Goal: Information Seeking & Learning: Learn about a topic

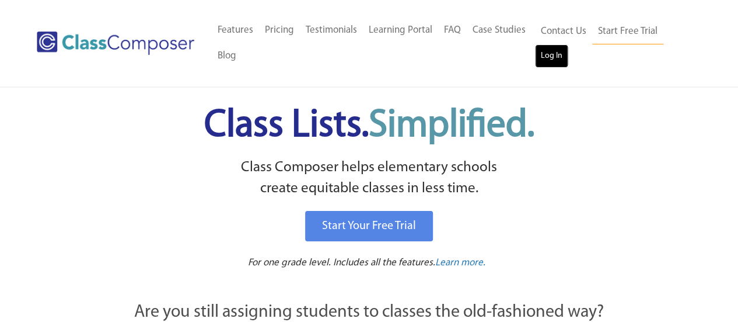
click at [554, 53] on link "Log In" at bounding box center [551, 55] width 33 height 23
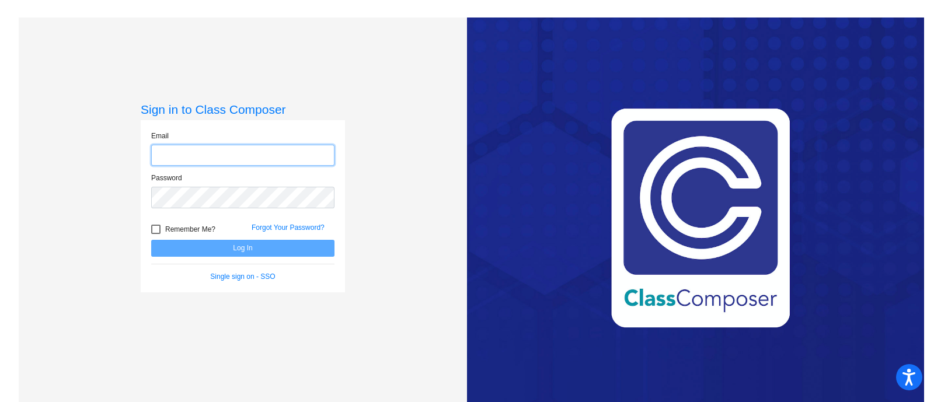
type input "vossp@gaylord.k12.mi.us"
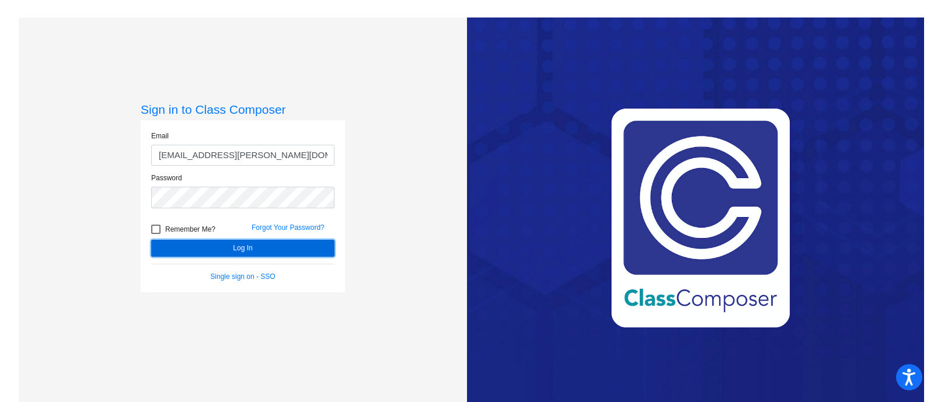
click at [213, 247] on button "Log In" at bounding box center [242, 248] width 183 height 17
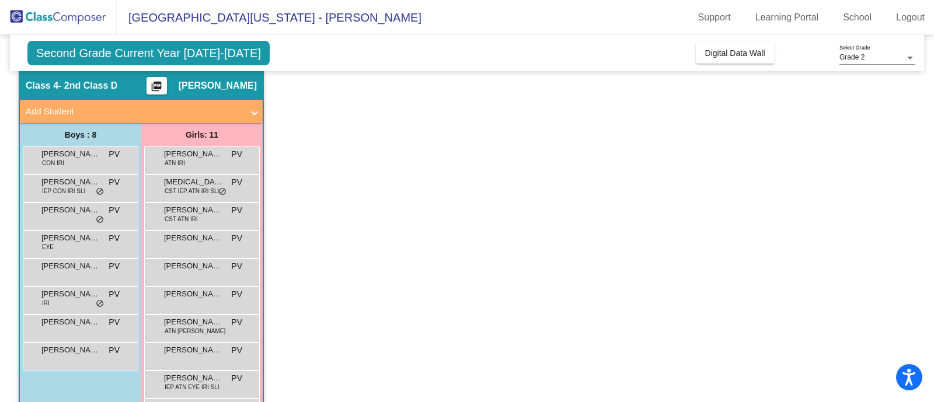
scroll to position [111, 0]
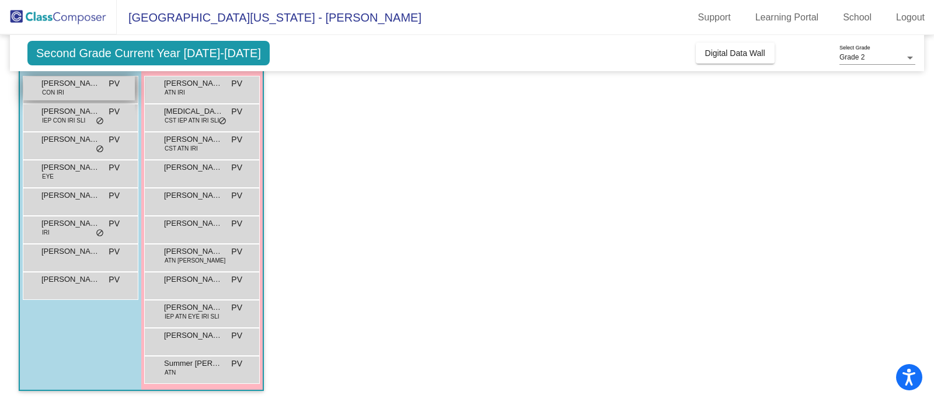
click at [90, 89] on div "Colten David CON IRI PV lock do_not_disturb_alt" at bounding box center [78, 88] width 111 height 24
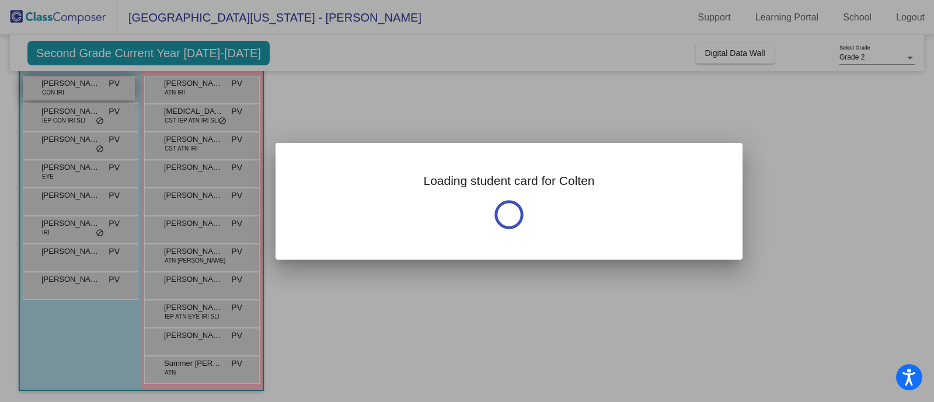
click at [90, 89] on div at bounding box center [467, 201] width 934 height 402
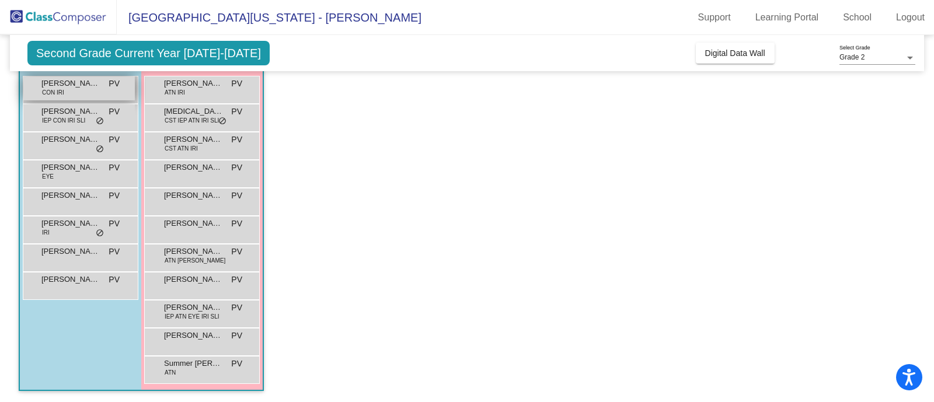
click at [51, 88] on span "CON IRI" at bounding box center [53, 92] width 22 height 9
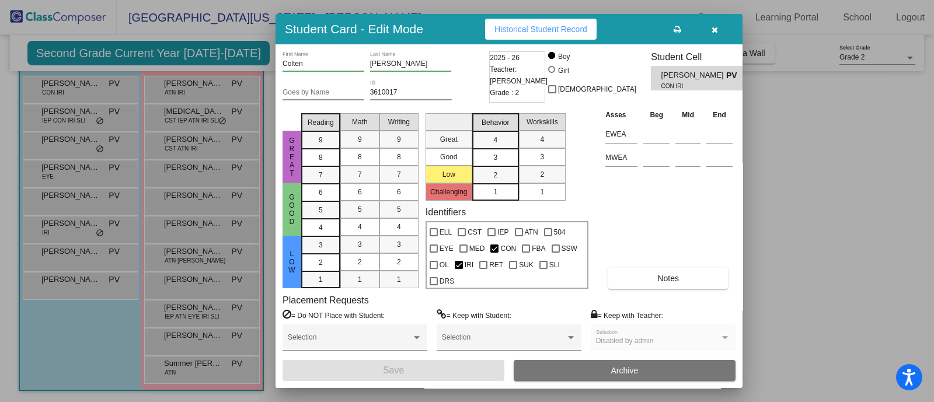
click at [863, 194] on div at bounding box center [467, 201] width 934 height 402
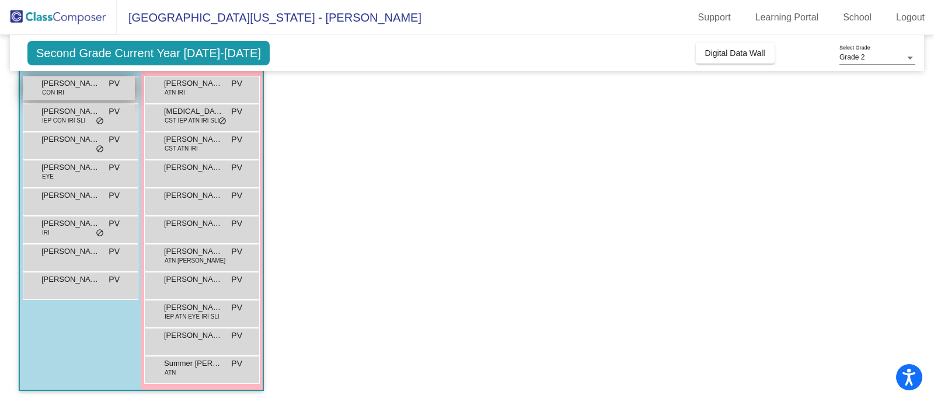
click at [55, 92] on span "CON IRI" at bounding box center [53, 92] width 22 height 9
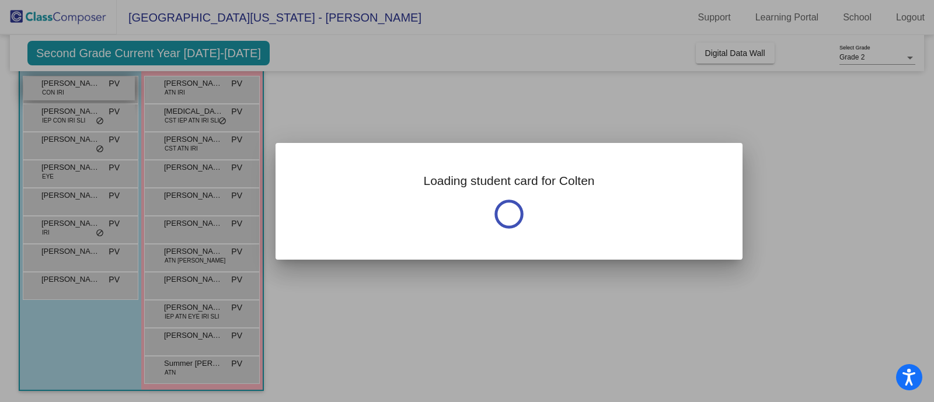
click at [55, 92] on div at bounding box center [467, 201] width 934 height 402
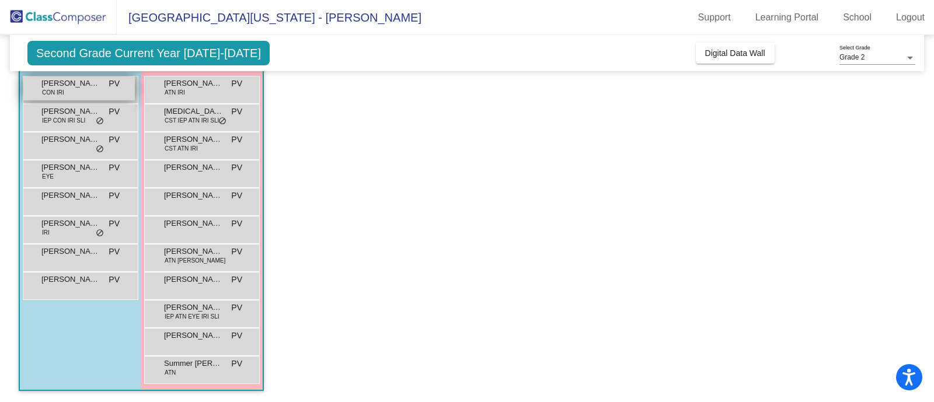
click at [60, 86] on span "Colten David" at bounding box center [70, 84] width 58 height 12
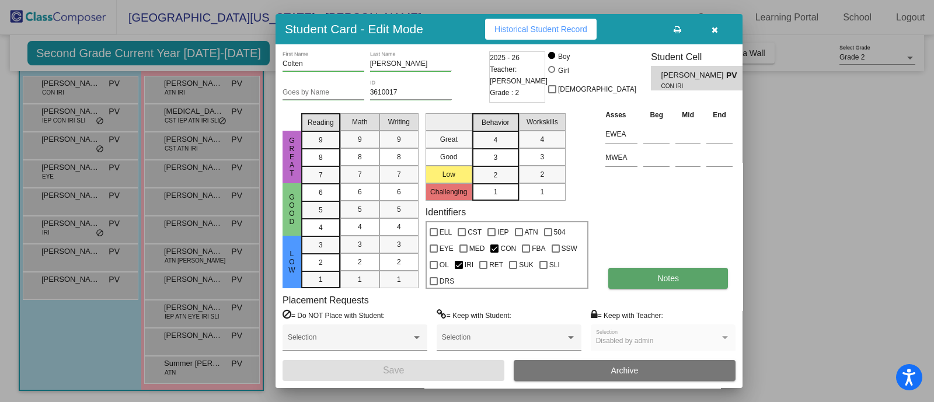
click at [701, 278] on button "Notes" at bounding box center [668, 278] width 120 height 21
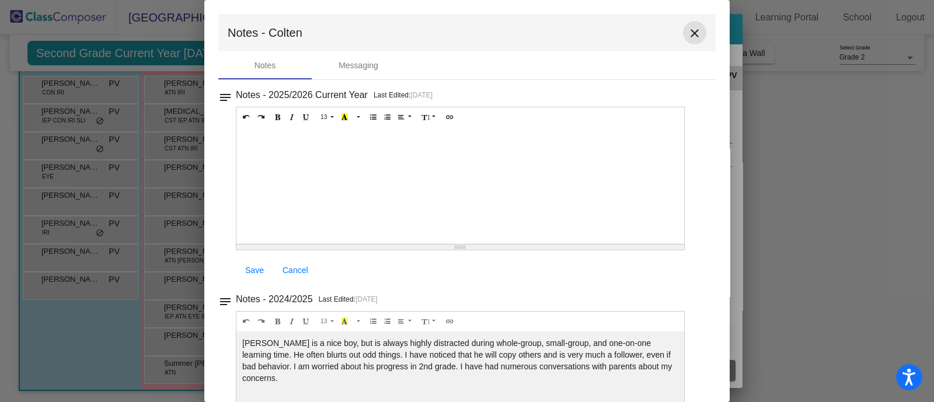
click at [691, 30] on mat-icon "close" at bounding box center [694, 33] width 14 height 14
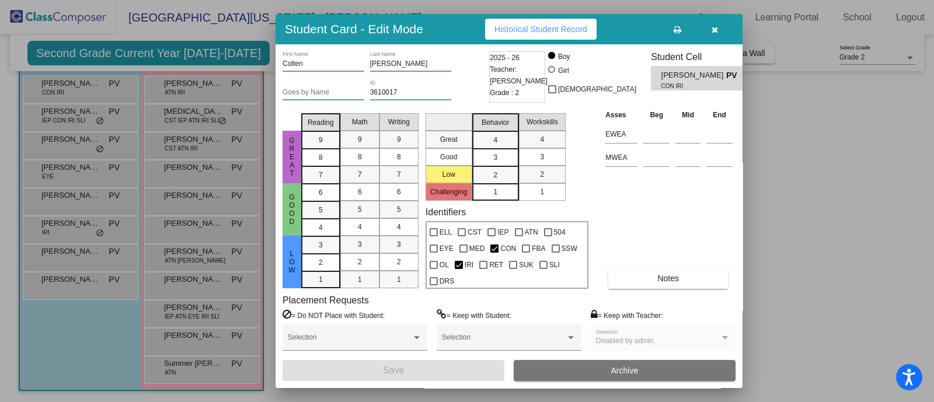
click at [65, 120] on div at bounding box center [467, 201] width 934 height 402
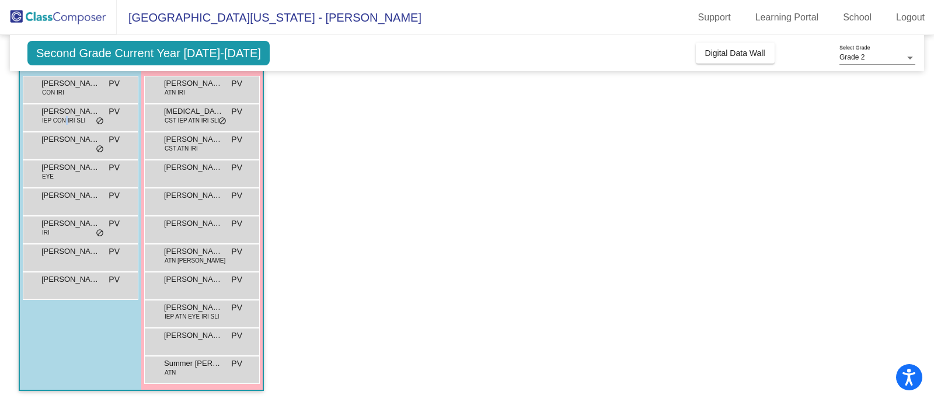
click at [65, 120] on span "IEP CON IRI SLI" at bounding box center [63, 120] width 43 height 9
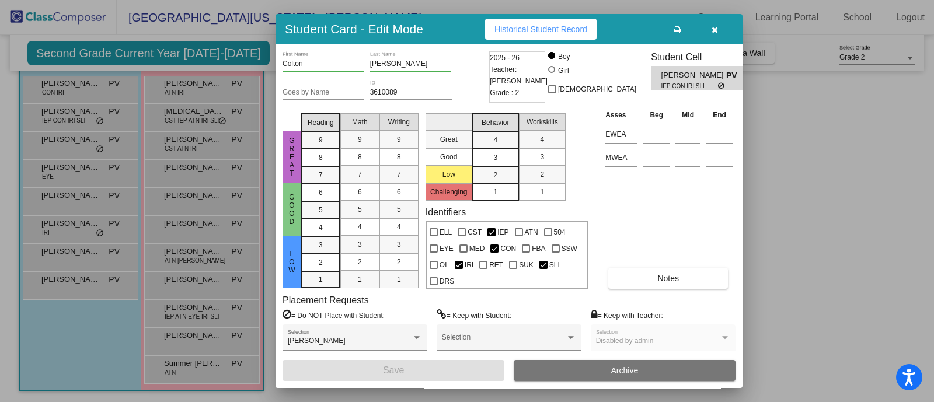
click at [658, 291] on div "Colton First Name Kucharek Last Name Goes by Name 3610089 ID 2025 - 26 Teacher:…" at bounding box center [508, 216] width 453 height 330
click at [654, 275] on button "Notes" at bounding box center [668, 278] width 120 height 21
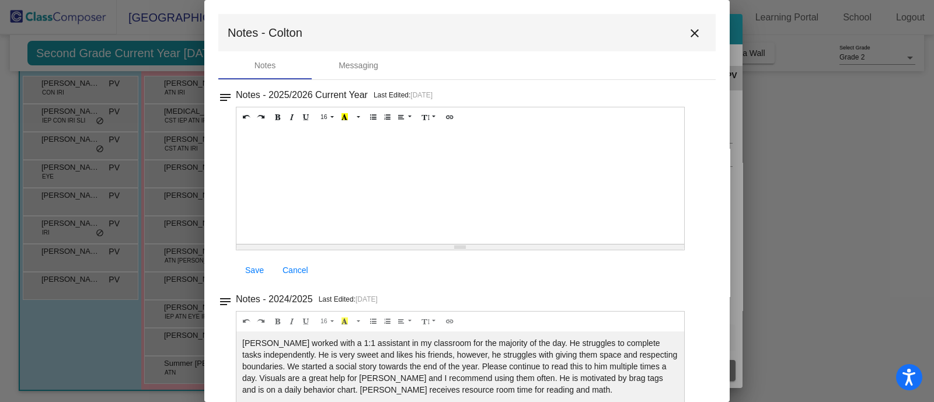
click at [65, 357] on div at bounding box center [467, 201] width 934 height 402
click at [687, 32] on mat-icon "close" at bounding box center [694, 33] width 14 height 14
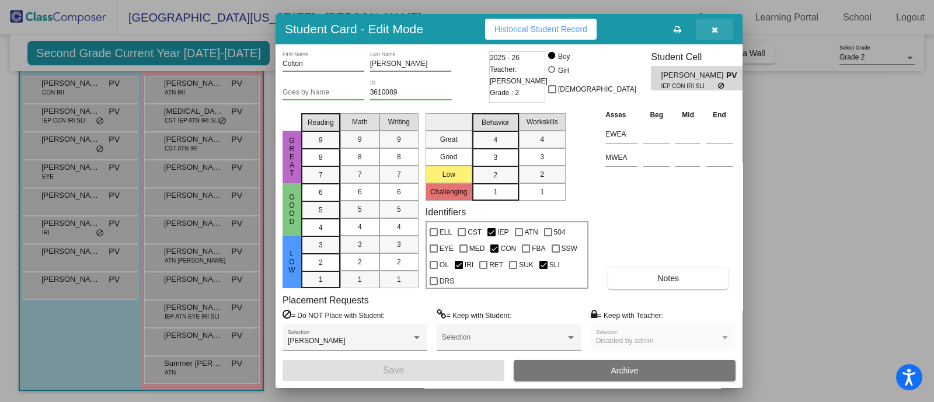
click at [717, 28] on icon "button" at bounding box center [714, 30] width 6 height 8
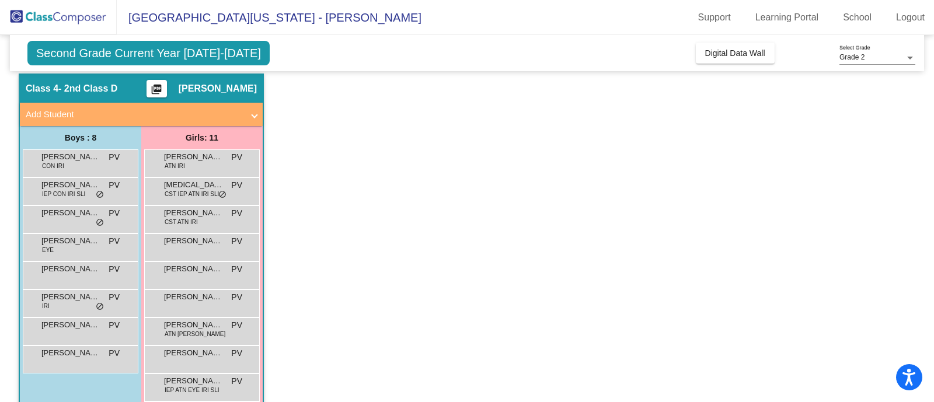
scroll to position [36, 0]
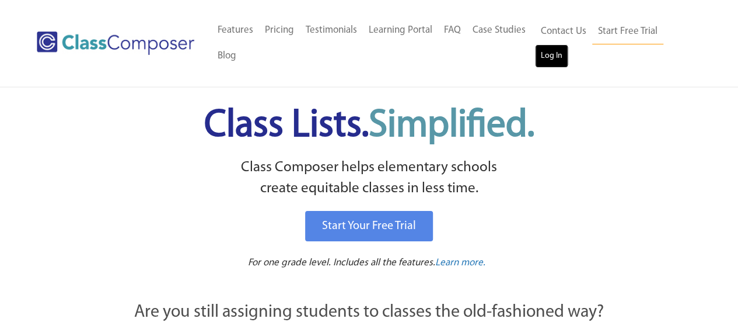
click at [545, 56] on link "Log In" at bounding box center [551, 55] width 33 height 23
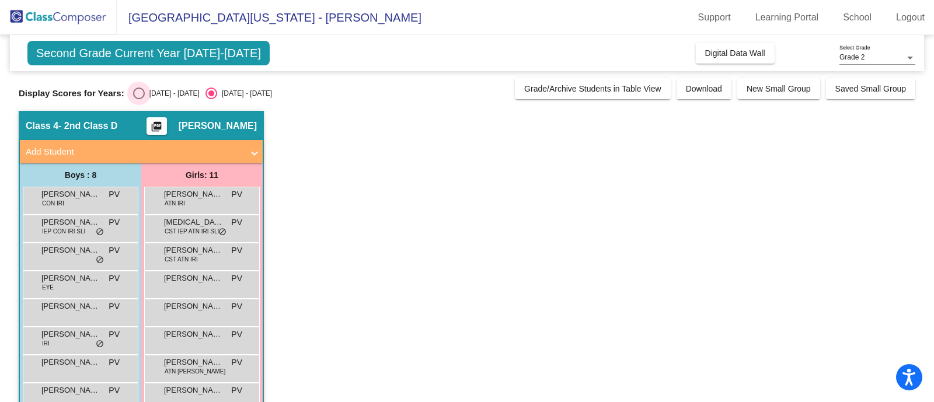
click at [139, 93] on div "Select an option" at bounding box center [139, 93] width 0 height 0
click at [138, 99] on input "[DATE] - [DATE]" at bounding box center [138, 99] width 1 height 1
radio input "true"
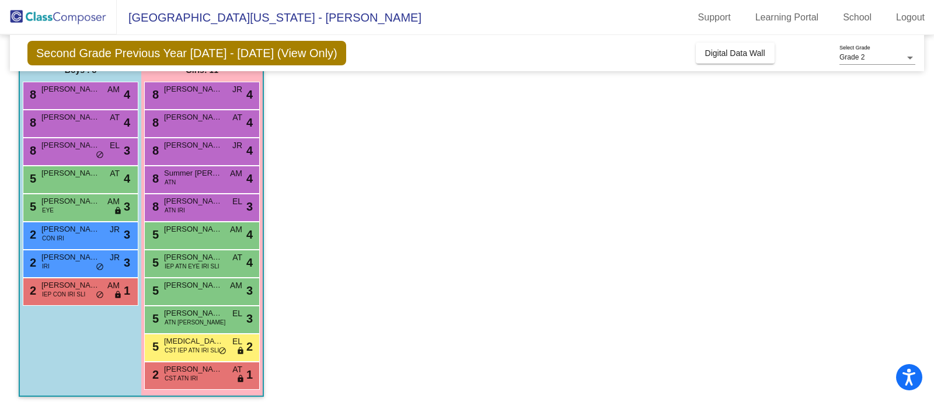
scroll to position [111, 0]
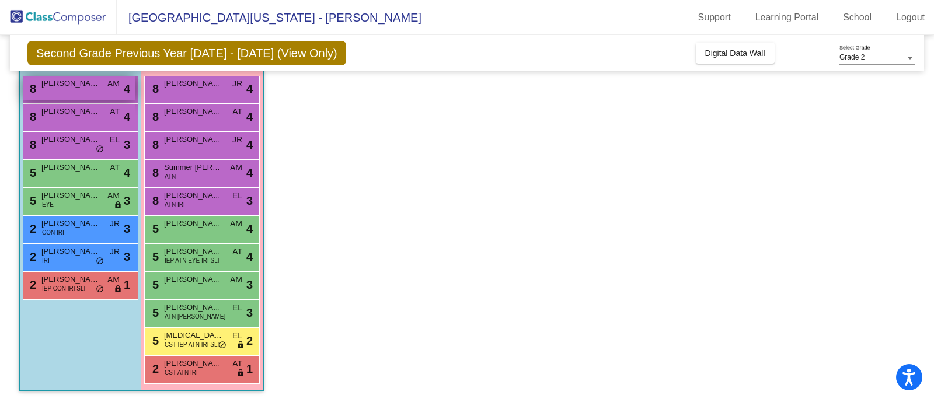
click at [93, 89] on div "8 Haiden Ayoub AM lock do_not_disturb_alt 4" at bounding box center [78, 88] width 111 height 24
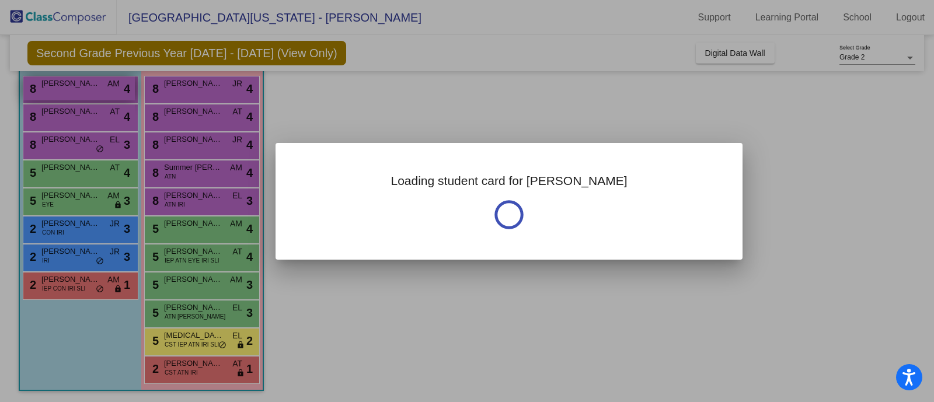
click at [93, 89] on div at bounding box center [467, 201] width 934 height 402
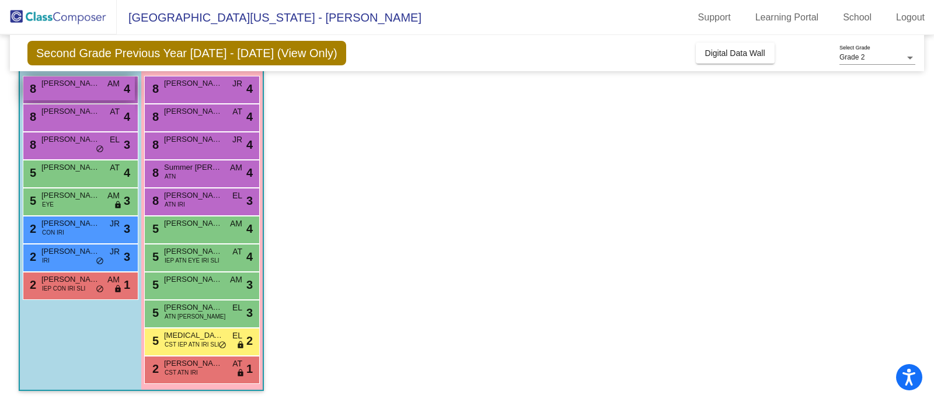
click at [93, 89] on div "8 Haiden Ayoub AM lock do_not_disturb_alt 4" at bounding box center [78, 88] width 111 height 24
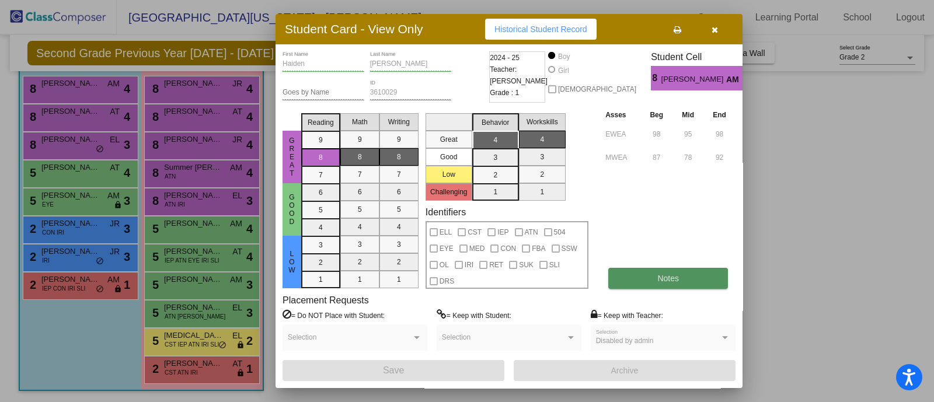
click at [627, 287] on button "Notes" at bounding box center [668, 278] width 120 height 21
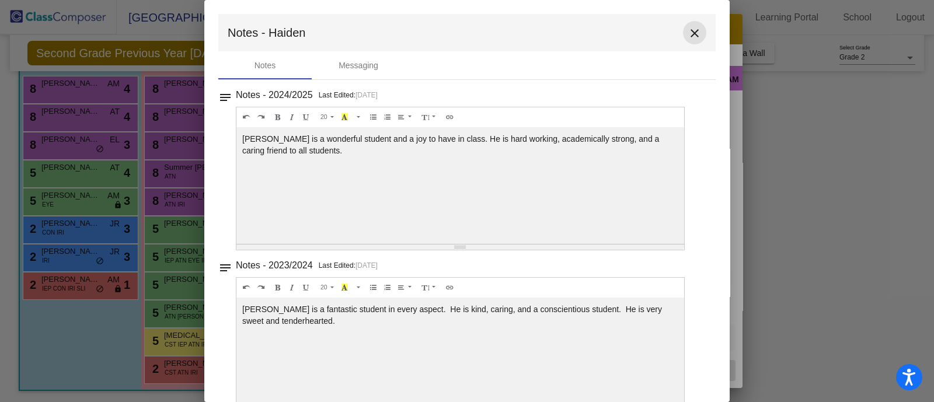
click at [687, 31] on mat-icon "close" at bounding box center [694, 33] width 14 height 14
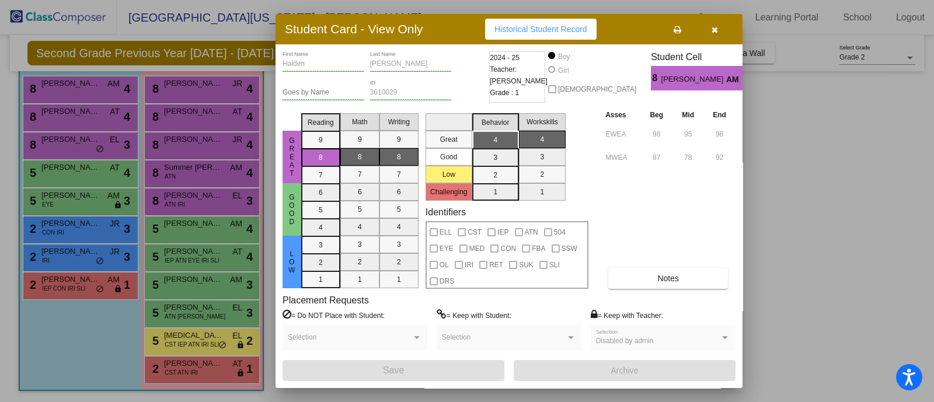
click at [62, 118] on div at bounding box center [467, 201] width 934 height 402
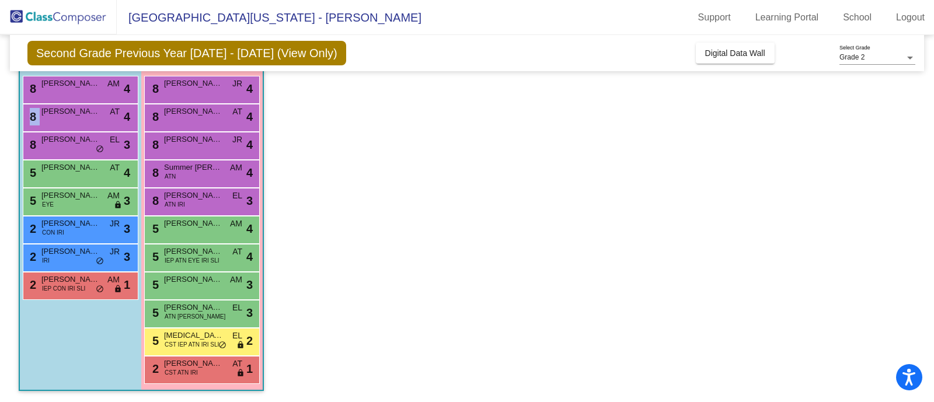
click at [62, 118] on div "8 Levi Tolsma AT lock do_not_disturb_alt 4" at bounding box center [78, 116] width 111 height 24
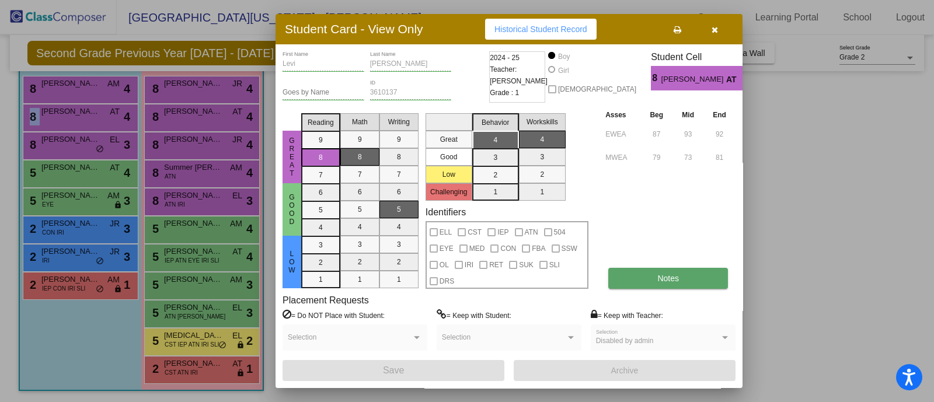
click at [694, 278] on button "Notes" at bounding box center [668, 278] width 120 height 21
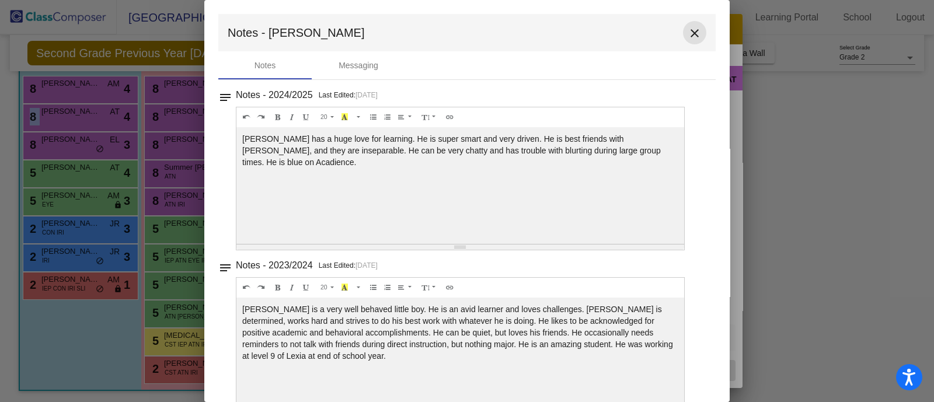
click at [691, 24] on button "close" at bounding box center [694, 32] width 23 height 23
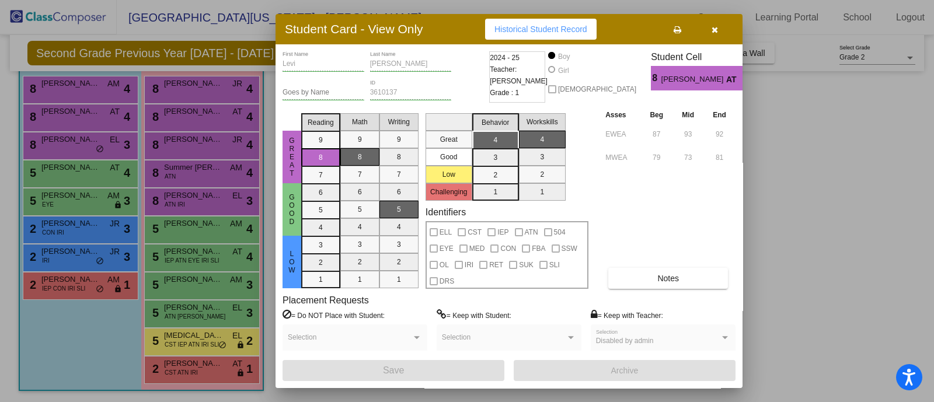
click at [74, 139] on div at bounding box center [467, 201] width 934 height 402
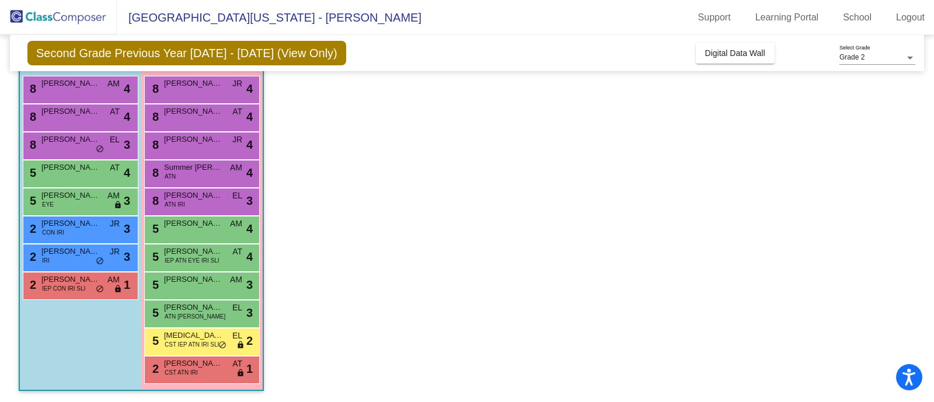
click at [74, 139] on span "Colton Mushlock" at bounding box center [70, 140] width 58 height 12
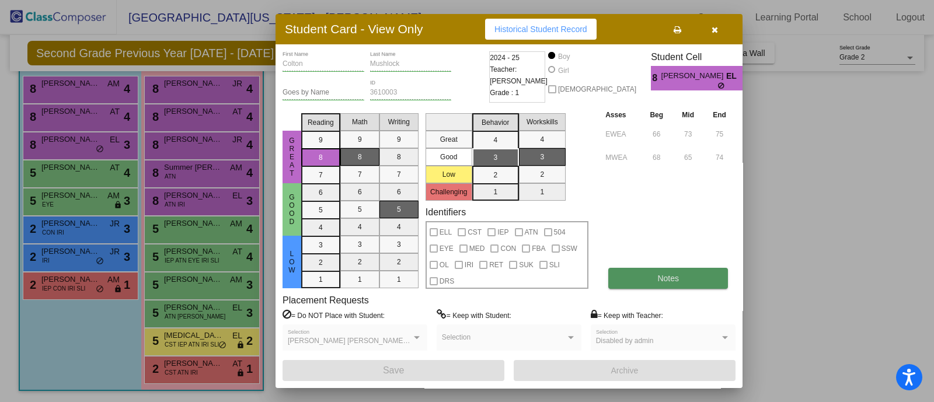
click at [676, 272] on button "Notes" at bounding box center [668, 278] width 120 height 21
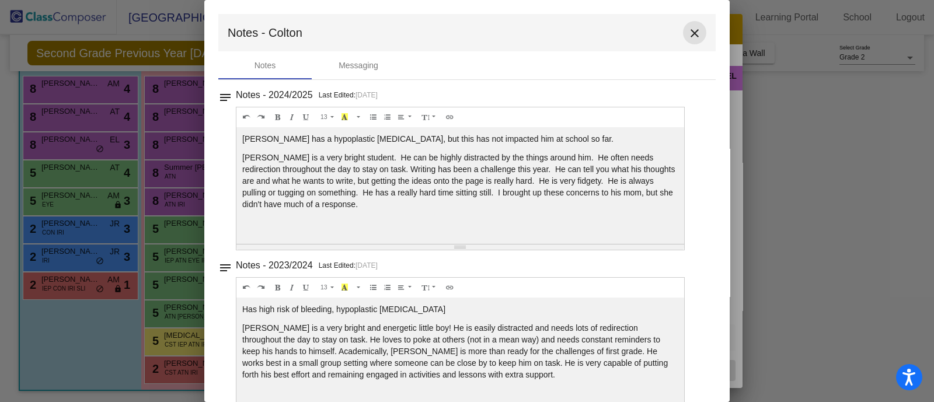
click at [690, 36] on mat-icon "close" at bounding box center [694, 33] width 14 height 14
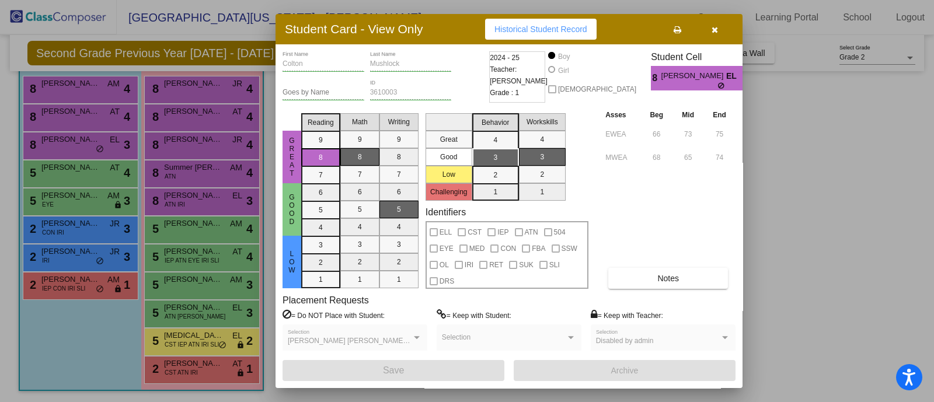
click at [55, 167] on div at bounding box center [467, 201] width 934 height 402
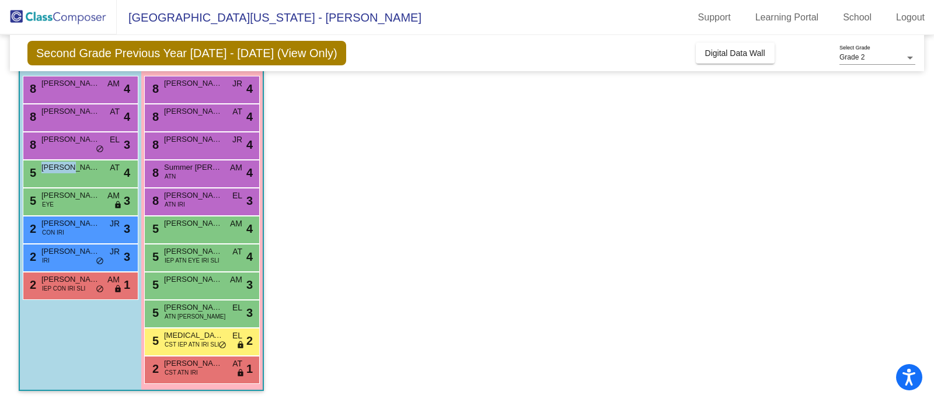
click at [55, 167] on span "Weston Bessinger" at bounding box center [70, 168] width 58 height 12
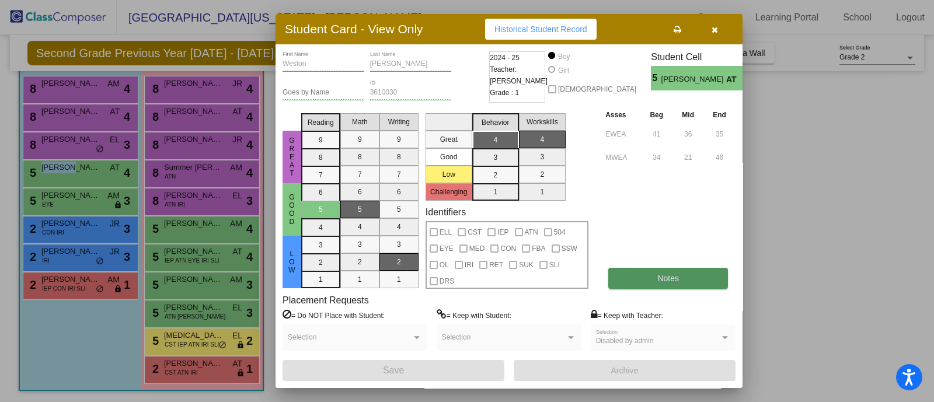
click at [684, 281] on button "Notes" at bounding box center [668, 278] width 120 height 21
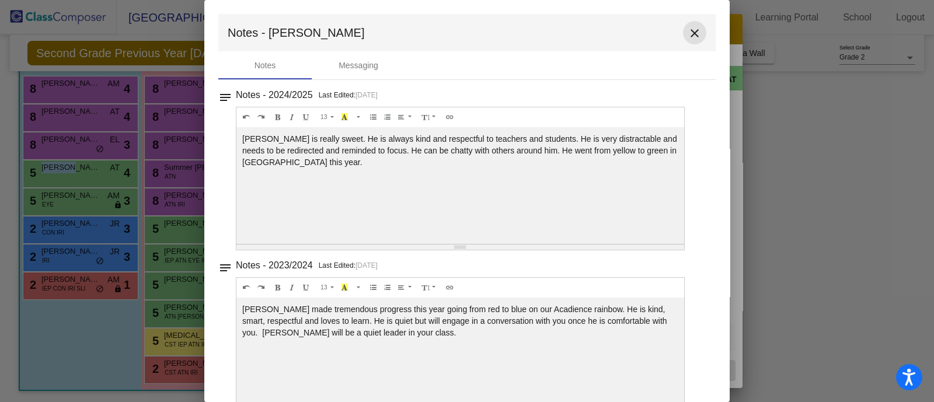
click at [687, 36] on mat-icon "close" at bounding box center [694, 33] width 14 height 14
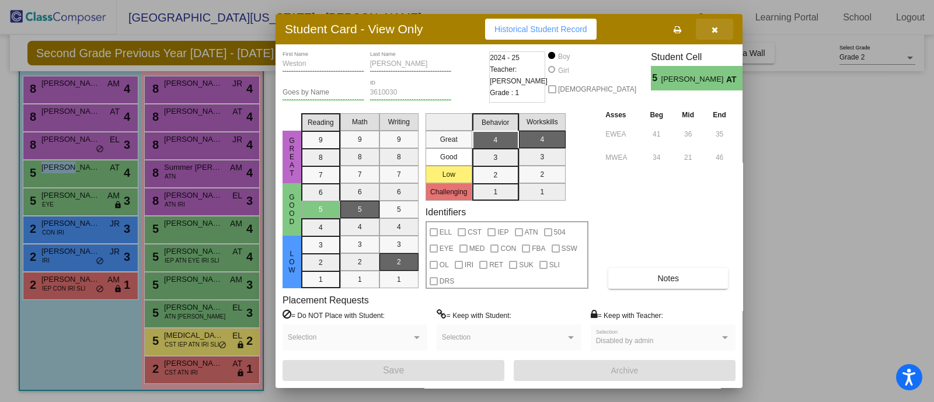
click at [714, 31] on icon "button" at bounding box center [714, 30] width 6 height 8
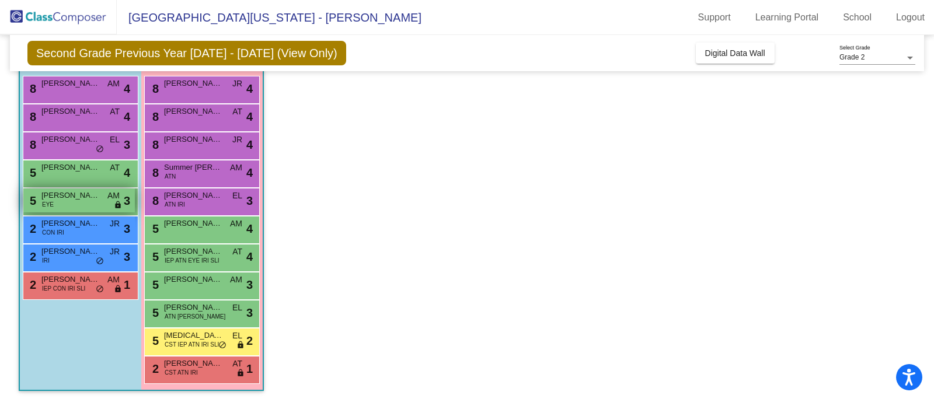
click at [64, 200] on span "Ellis Raatz" at bounding box center [70, 196] width 58 height 12
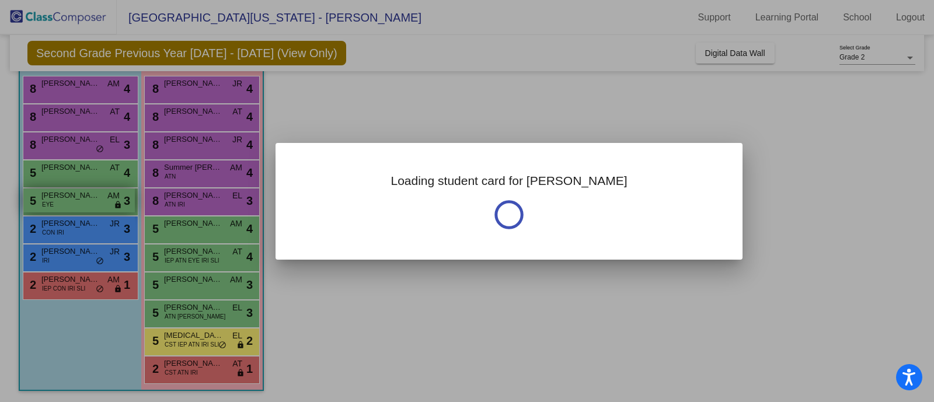
click at [64, 200] on div at bounding box center [467, 201] width 934 height 402
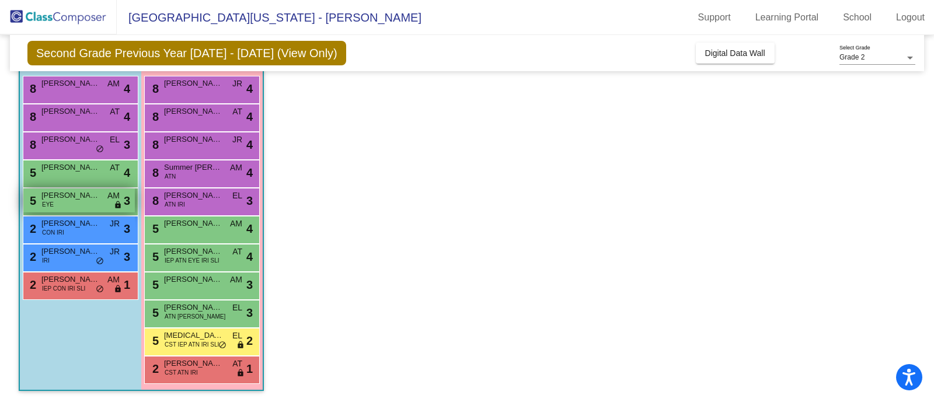
click at [64, 200] on span "Ellis Raatz" at bounding box center [70, 196] width 58 height 12
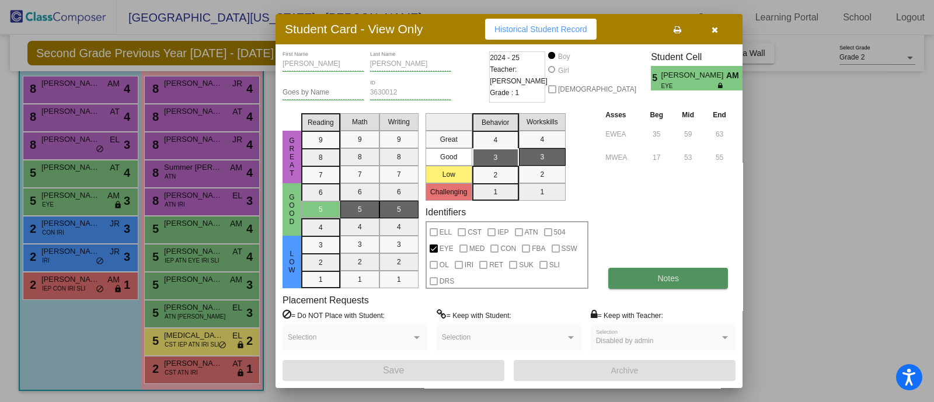
click at [682, 284] on button "Notes" at bounding box center [668, 278] width 120 height 21
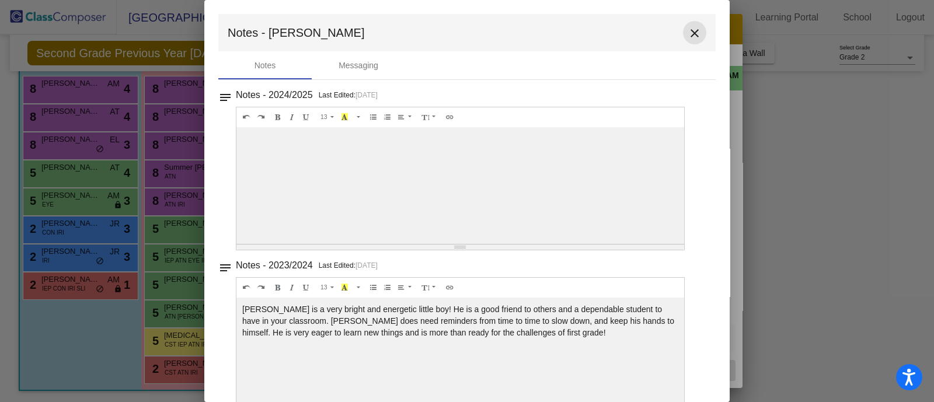
click at [691, 36] on mat-icon "close" at bounding box center [694, 33] width 14 height 14
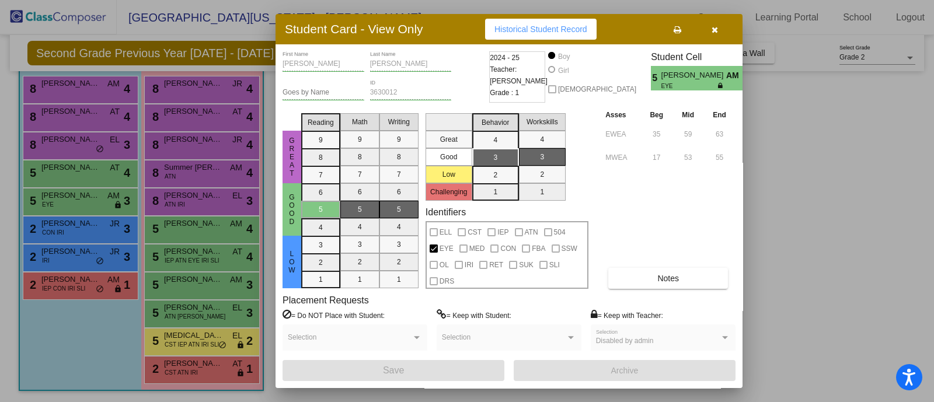
click at [78, 90] on div at bounding box center [467, 201] width 934 height 402
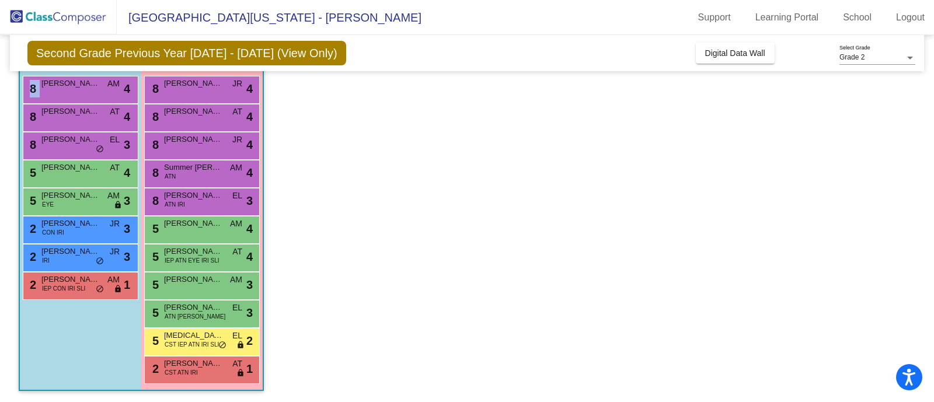
click at [78, 90] on div "8 Haiden Ayoub AM lock do_not_disturb_alt 4" at bounding box center [78, 88] width 111 height 24
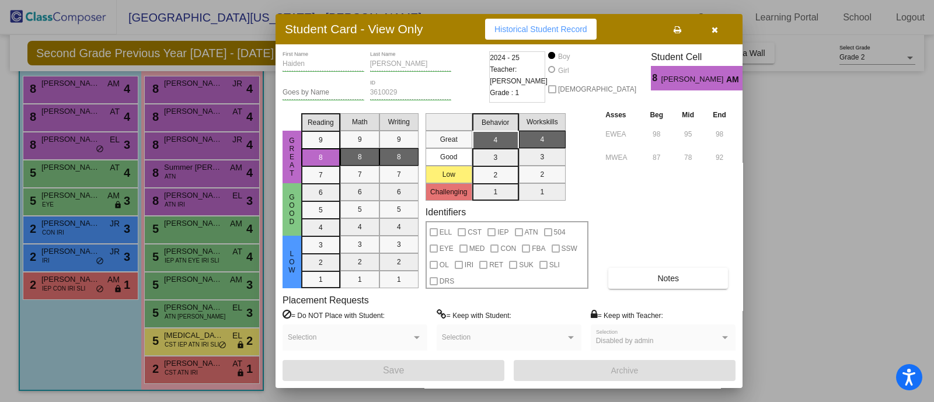
click at [79, 112] on div at bounding box center [467, 201] width 934 height 402
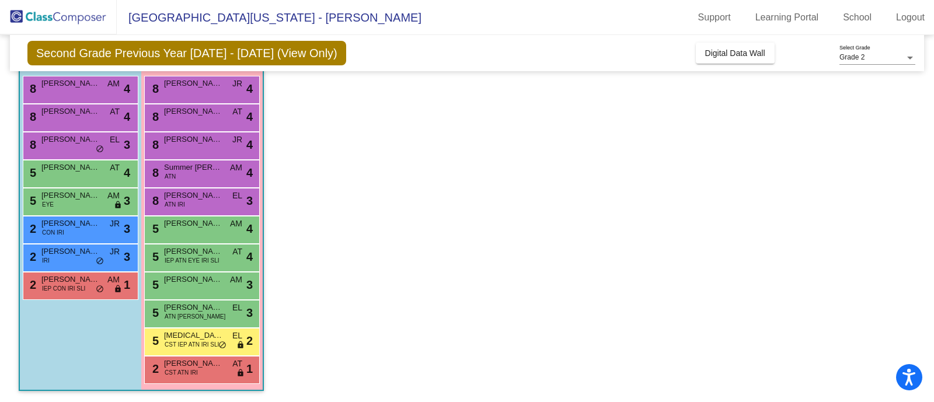
click at [79, 112] on span "Levi Tolsma" at bounding box center [70, 112] width 58 height 12
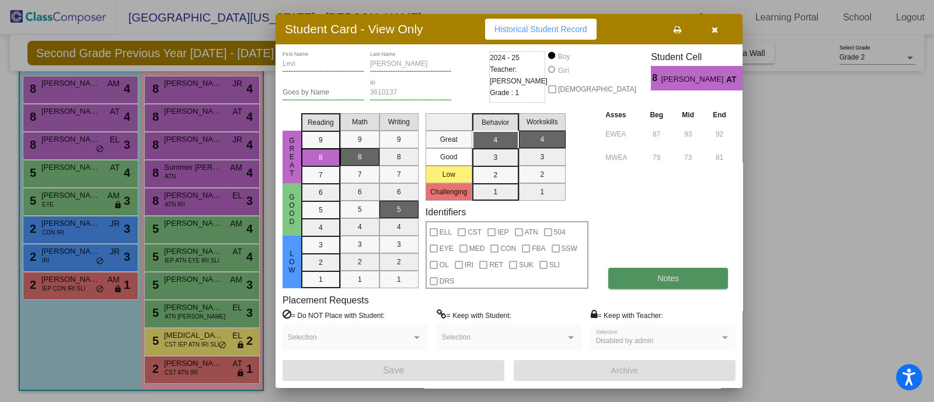
click at [648, 279] on button "Notes" at bounding box center [668, 278] width 120 height 21
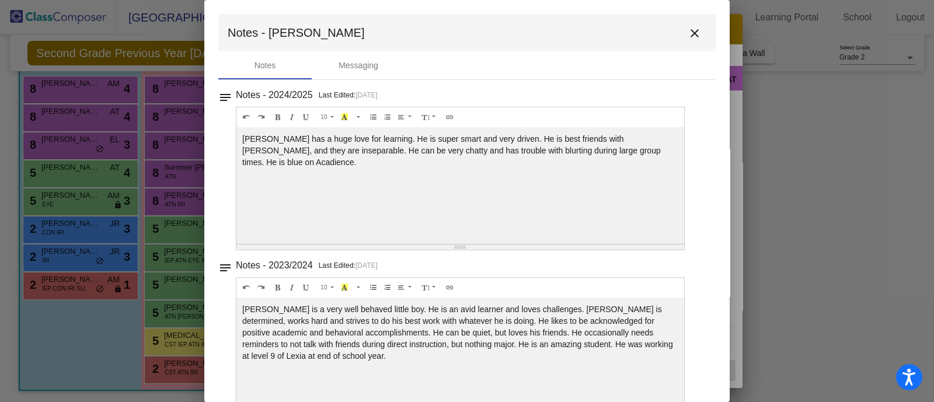
click at [687, 33] on mat-icon "close" at bounding box center [694, 33] width 14 height 14
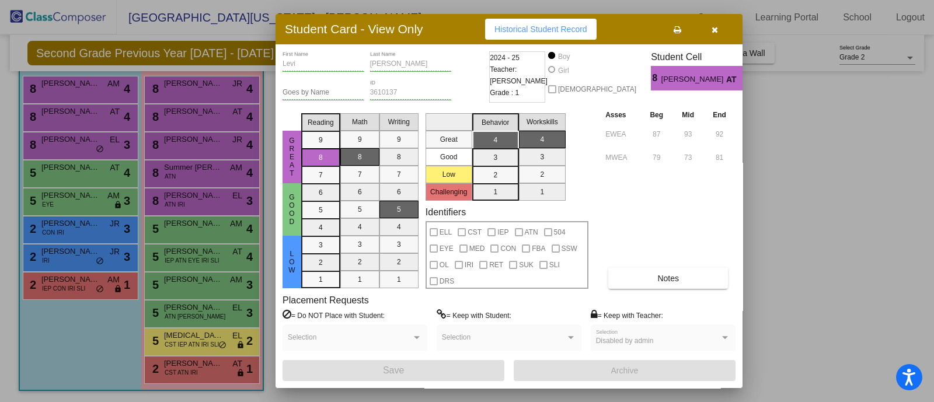
click at [48, 144] on div at bounding box center [467, 201] width 934 height 402
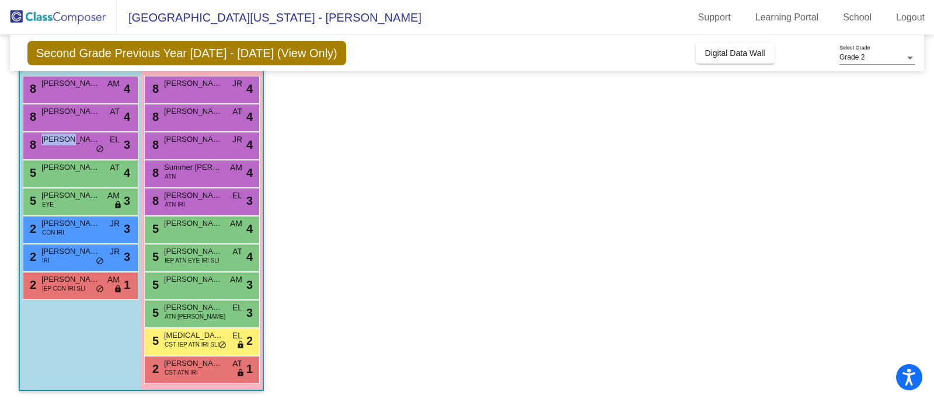
click at [48, 144] on span "Colton Mushlock" at bounding box center [70, 140] width 58 height 12
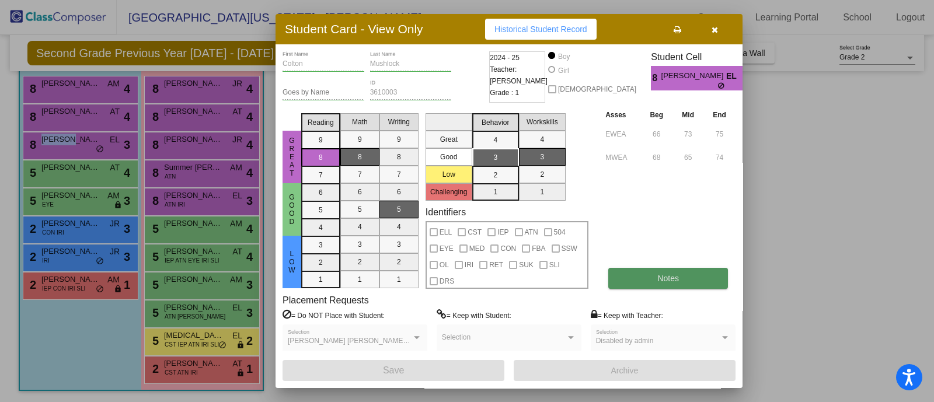
click at [654, 278] on button "Notes" at bounding box center [668, 278] width 120 height 21
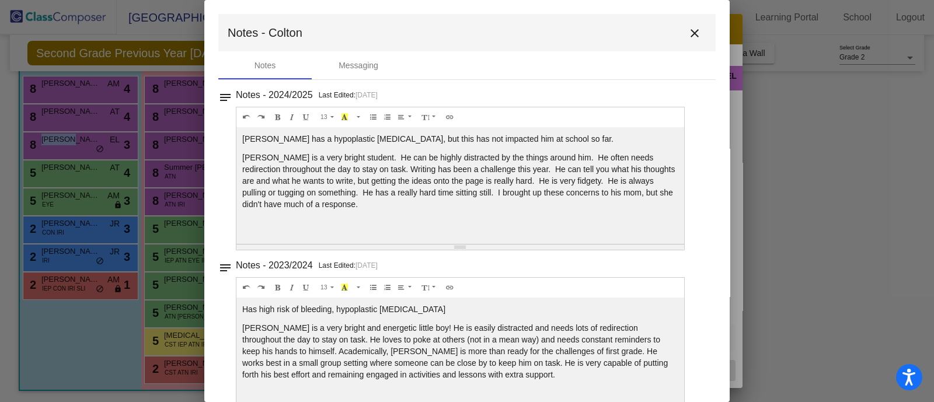
click at [690, 34] on mat-icon "close" at bounding box center [694, 33] width 14 height 14
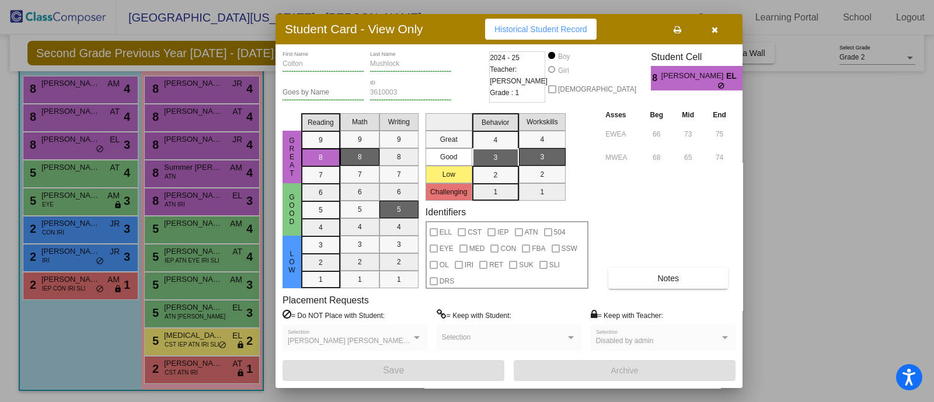
click at [75, 168] on div at bounding box center [467, 201] width 934 height 402
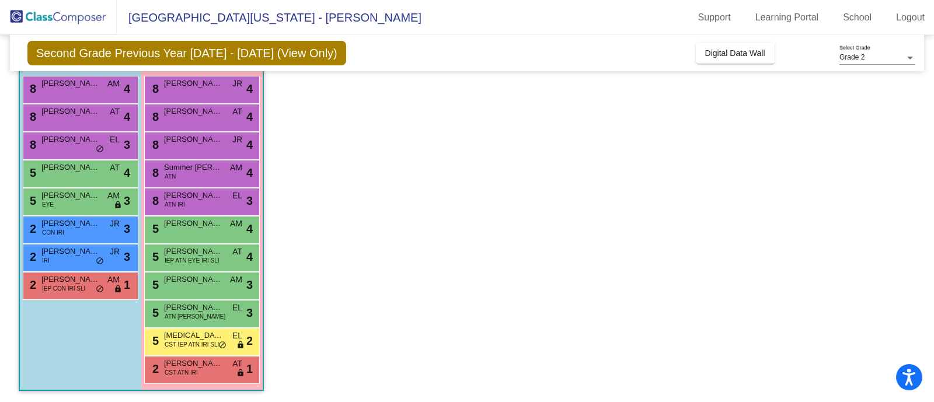
click at [75, 168] on span "Weston Bessinger" at bounding box center [70, 168] width 58 height 12
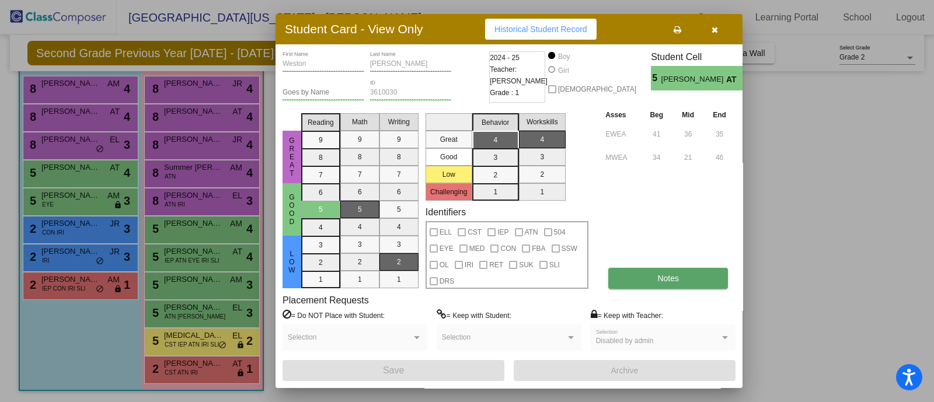
click at [701, 278] on button "Notes" at bounding box center [668, 278] width 120 height 21
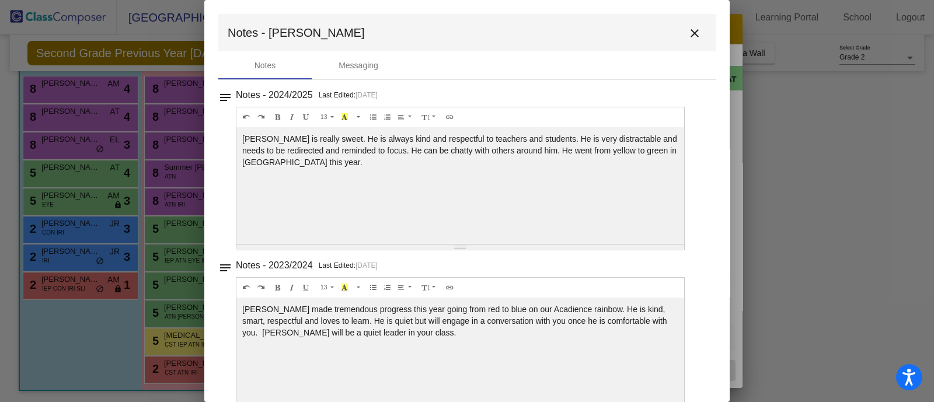
click at [689, 36] on mat-icon "close" at bounding box center [694, 33] width 14 height 14
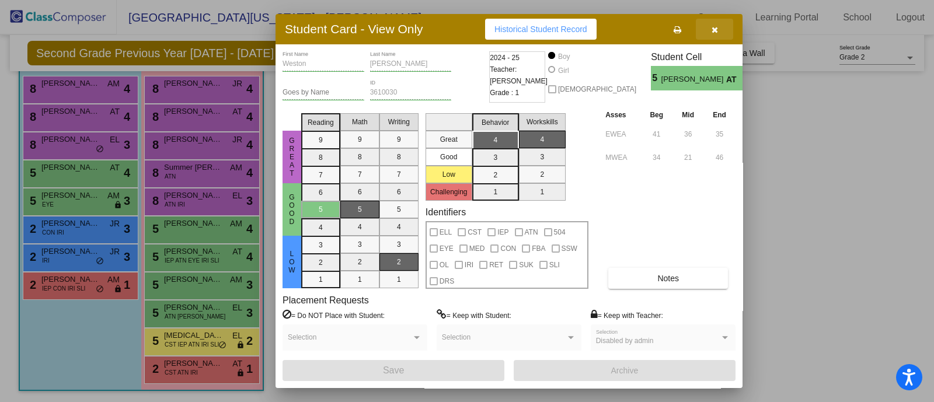
click at [714, 30] on icon "button" at bounding box center [714, 30] width 6 height 8
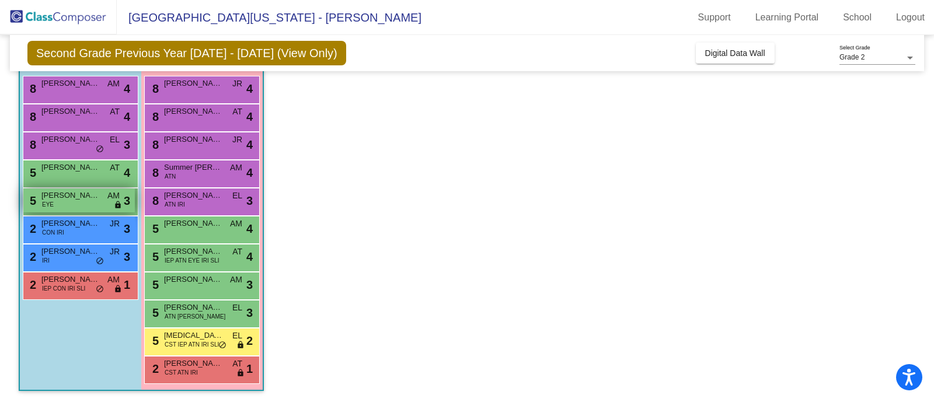
click at [81, 198] on span "Ellis Raatz" at bounding box center [70, 196] width 58 height 12
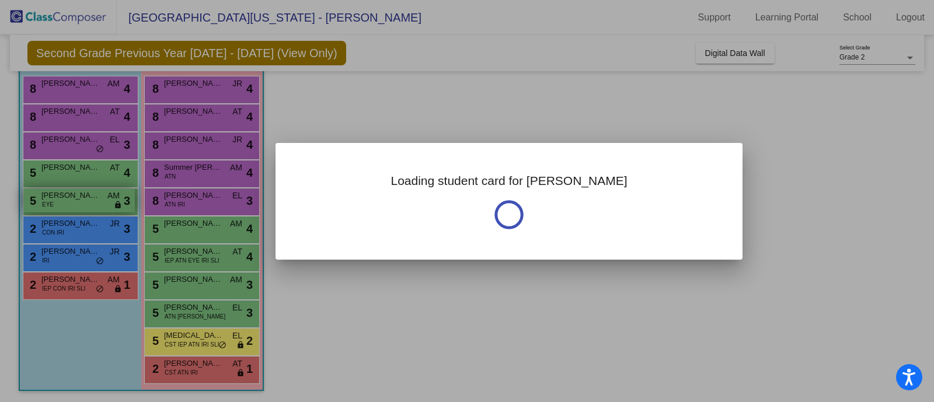
click at [81, 198] on div at bounding box center [467, 201] width 934 height 402
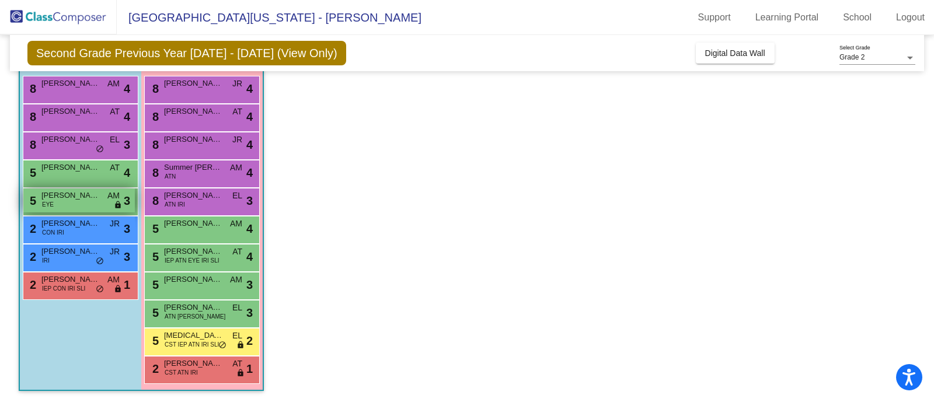
click at [81, 198] on span "Ellis Raatz" at bounding box center [70, 196] width 58 height 12
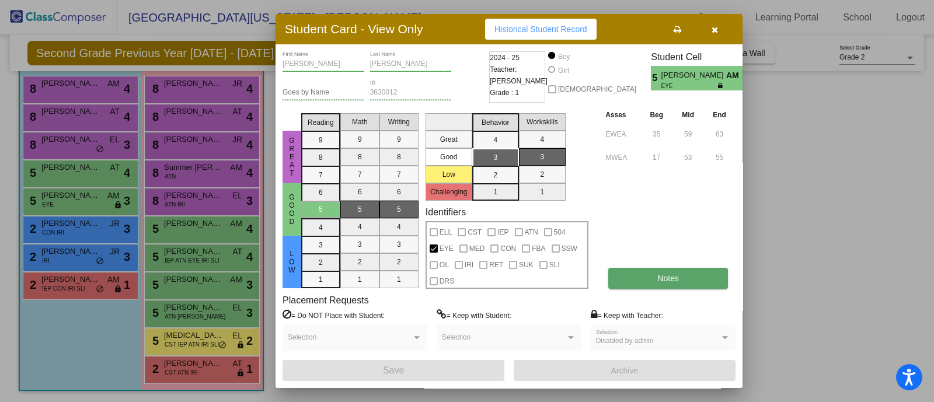
click at [641, 281] on button "Notes" at bounding box center [668, 278] width 120 height 21
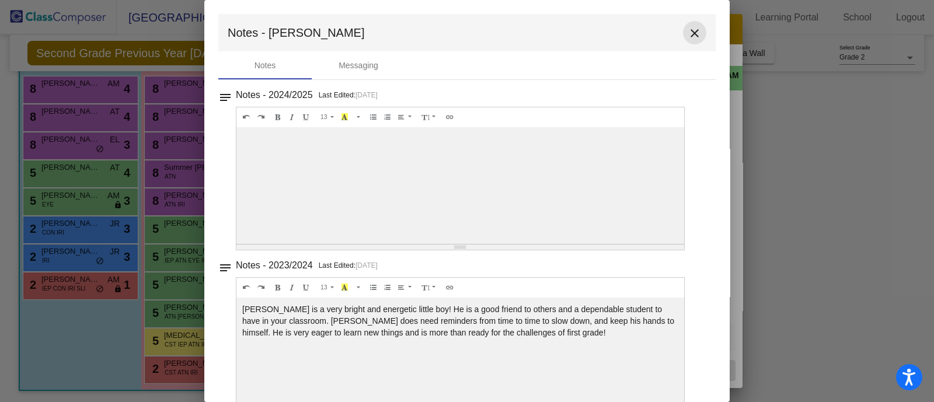
click at [683, 32] on button "close" at bounding box center [694, 32] width 23 height 23
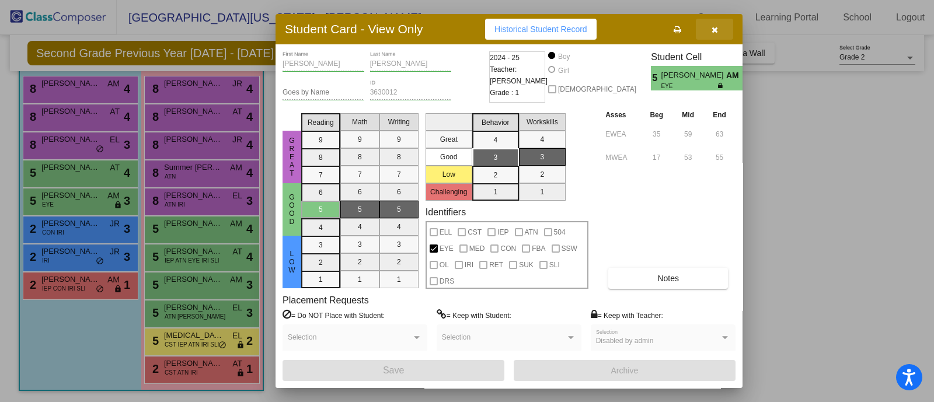
click at [719, 33] on button "button" at bounding box center [714, 29] width 37 height 21
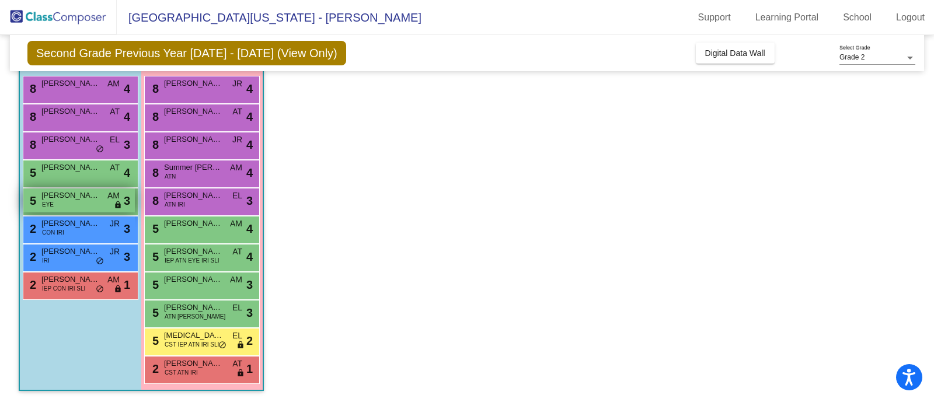
click at [75, 198] on span "Ellis Raatz" at bounding box center [70, 196] width 58 height 12
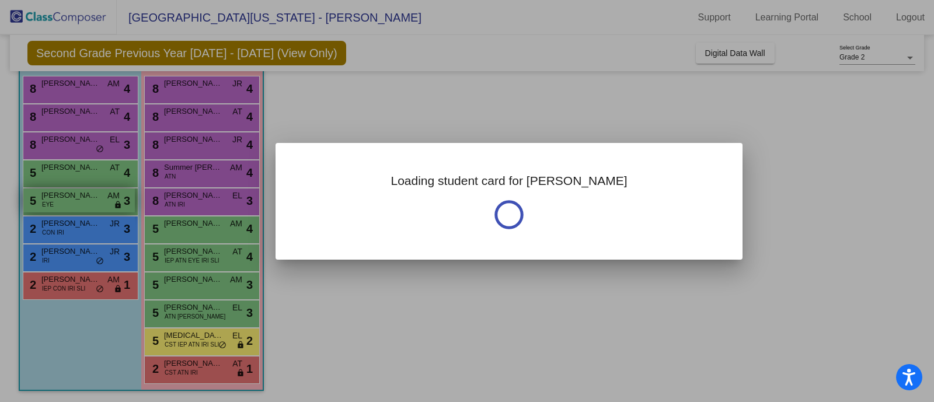
click at [75, 198] on div at bounding box center [467, 201] width 934 height 402
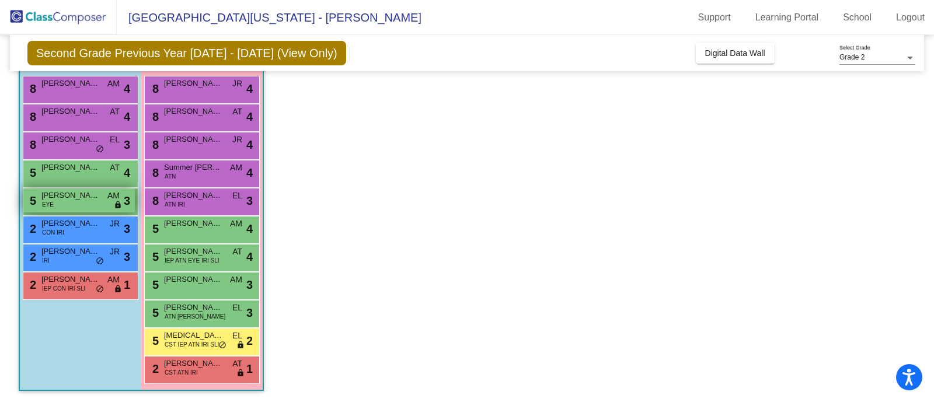
click at [75, 198] on span "Ellis Raatz" at bounding box center [70, 196] width 58 height 12
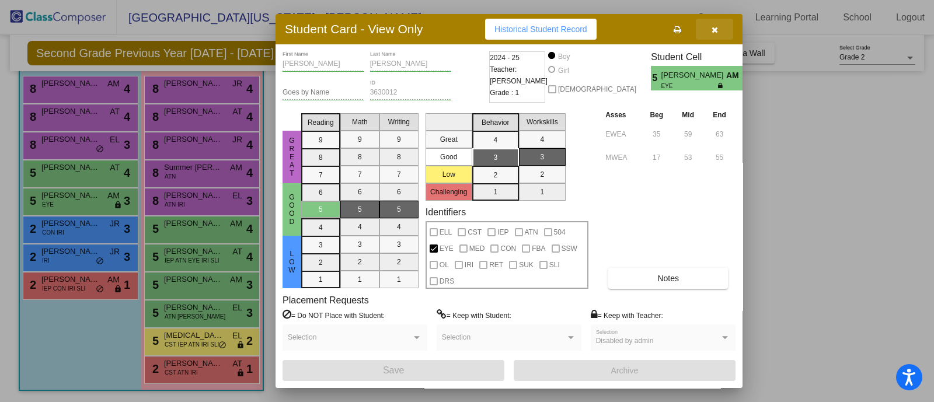
click at [715, 33] on icon "button" at bounding box center [714, 30] width 6 height 8
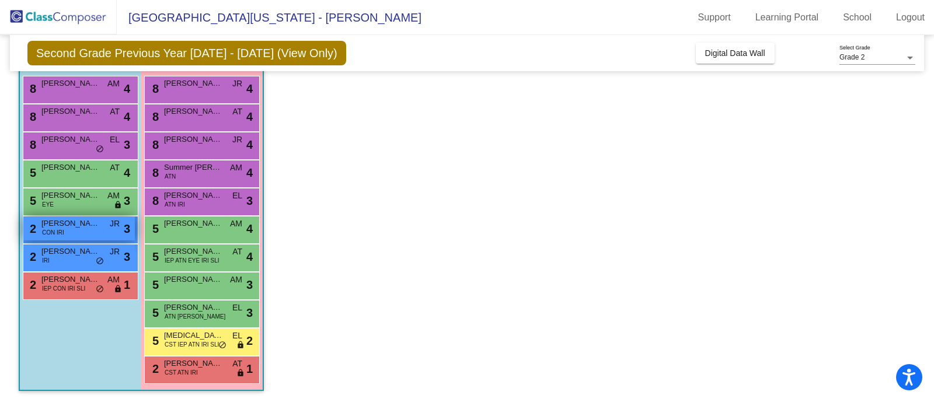
click at [69, 232] on div "2 Colten David CON IRI JR lock do_not_disturb_alt 3" at bounding box center [78, 228] width 111 height 24
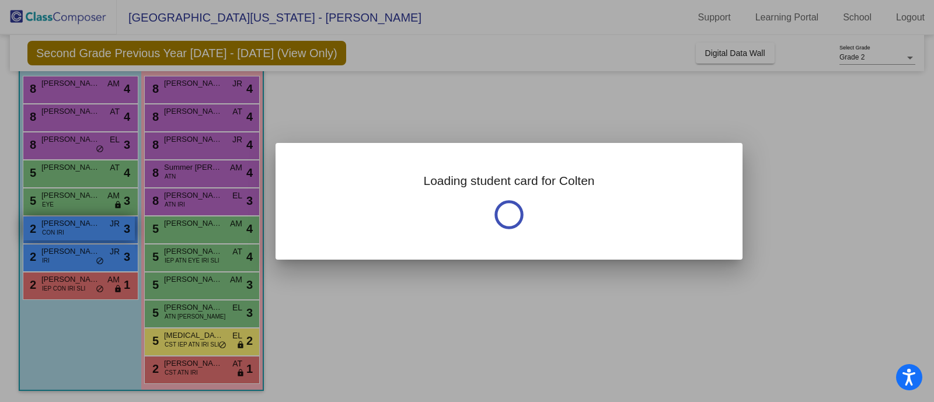
click at [69, 232] on div at bounding box center [467, 201] width 934 height 402
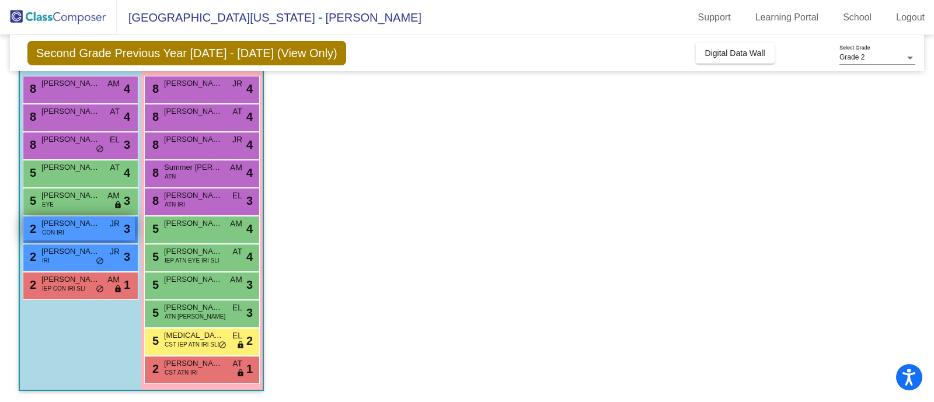
click at [69, 232] on div "2 Colten David CON IRI JR lock do_not_disturb_alt 3" at bounding box center [78, 228] width 111 height 24
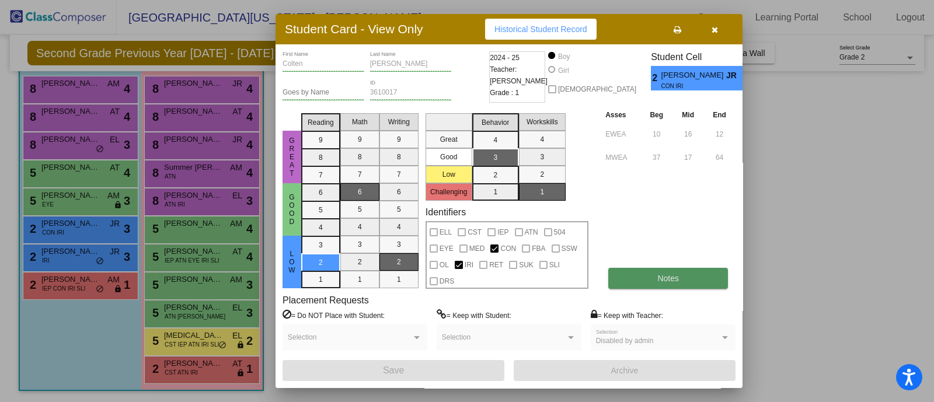
click at [666, 280] on span "Notes" at bounding box center [668, 278] width 22 height 9
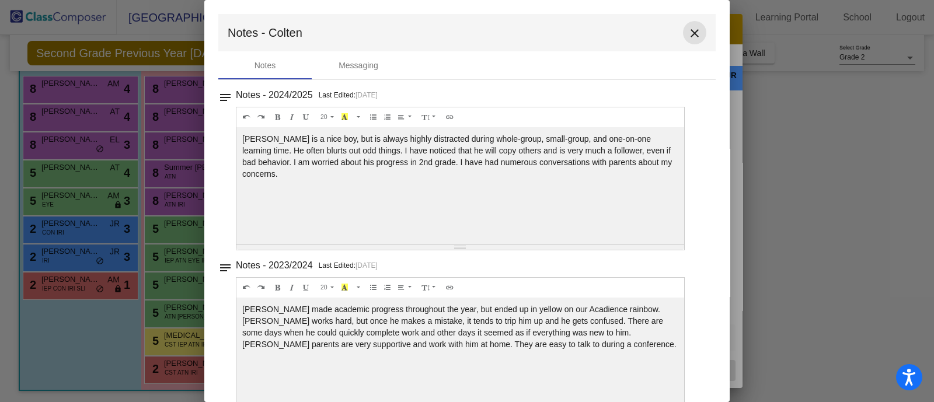
click at [690, 40] on button "close" at bounding box center [694, 32] width 23 height 23
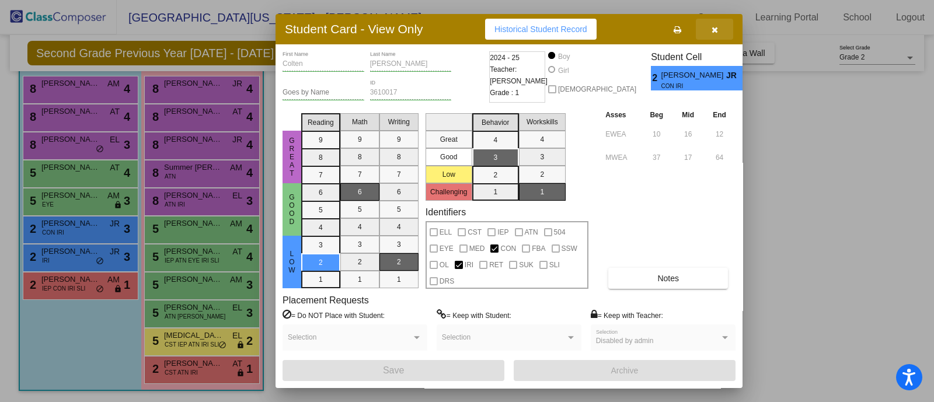
click at [717, 34] on button "button" at bounding box center [714, 29] width 37 height 21
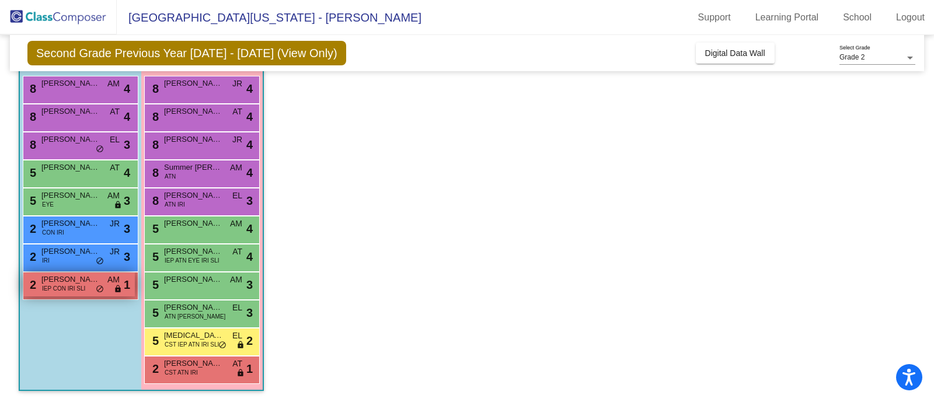
click at [88, 288] on div "2 Colton Kucharek IEP CON IRI SLI AM lock do_not_disturb_alt 1" at bounding box center [78, 285] width 111 height 24
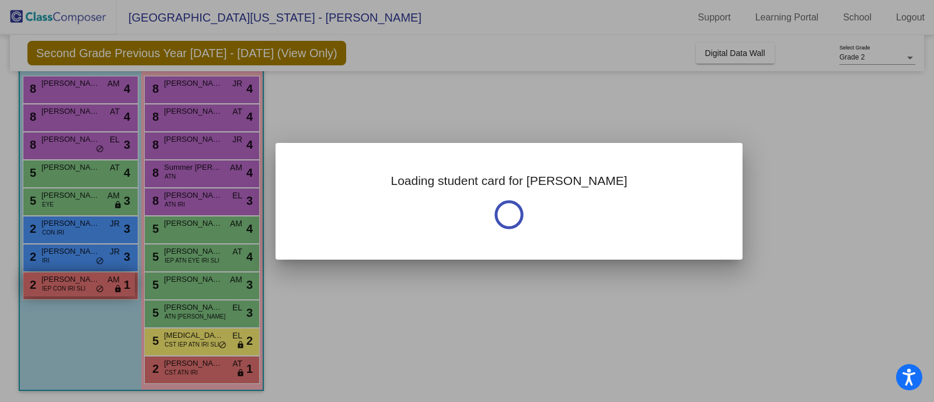
click at [88, 288] on div at bounding box center [467, 201] width 934 height 402
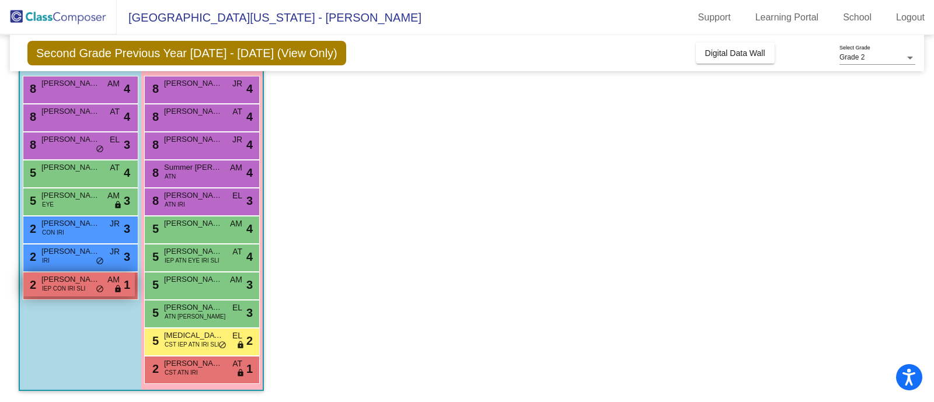
click at [88, 288] on div "2 Colton Kucharek IEP CON IRI SLI AM lock do_not_disturb_alt 1" at bounding box center [78, 285] width 111 height 24
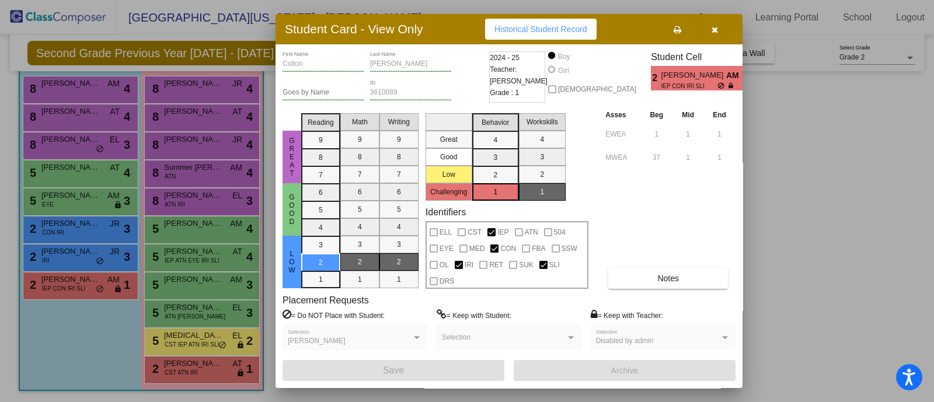
click at [718, 33] on button "button" at bounding box center [714, 29] width 37 height 21
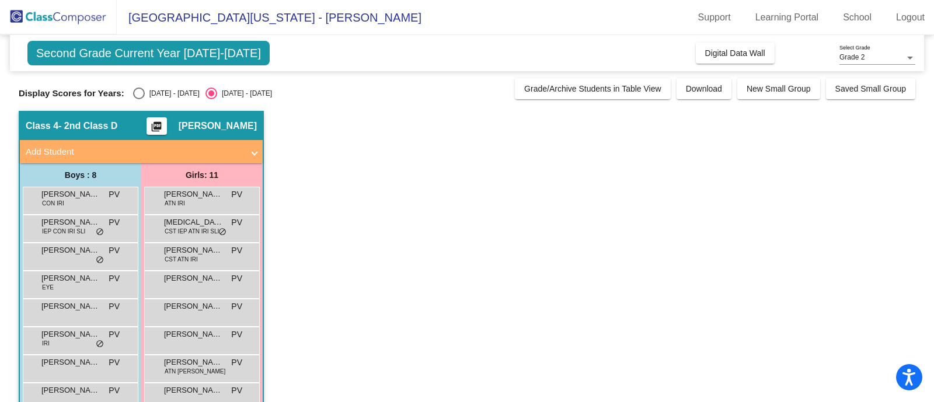
drag, startPoint x: 205, startPoint y: 89, endPoint x: 513, endPoint y: 207, distance: 329.3
click at [513, 207] on app-classroom "Class 4 - 2nd Class D picture_as_pdf Polly Voss Add Student First Name Last Nam…" at bounding box center [467, 312] width 896 height 403
click at [138, 96] on div "Select an option" at bounding box center [139, 94] width 12 height 12
click at [138, 99] on input "2024 - 2025" at bounding box center [138, 99] width 1 height 1
radio input "true"
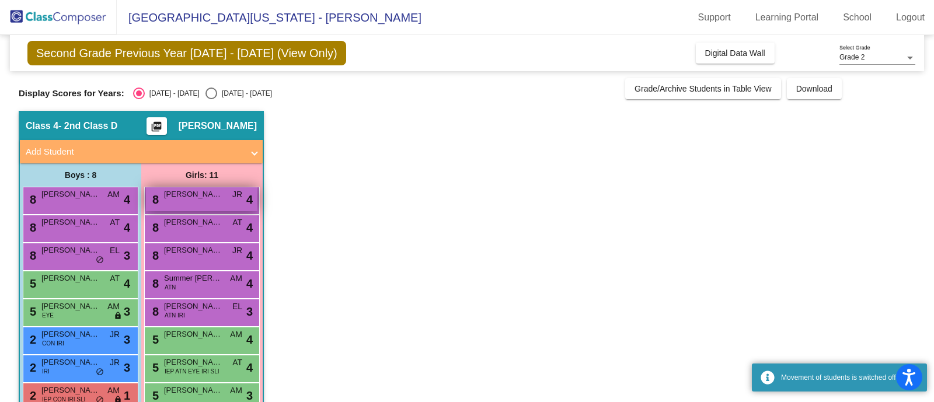
click at [207, 202] on div "8 Kathyrn Templeton JR lock do_not_disturb_alt 4" at bounding box center [201, 199] width 111 height 24
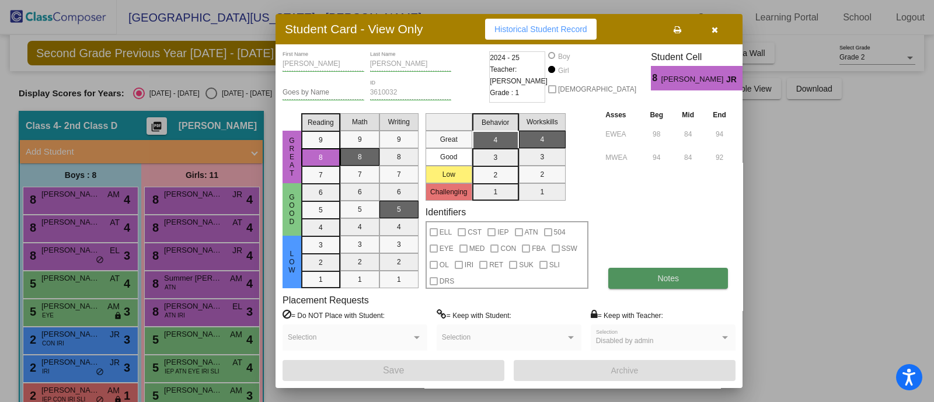
click at [643, 287] on button "Notes" at bounding box center [668, 278] width 120 height 21
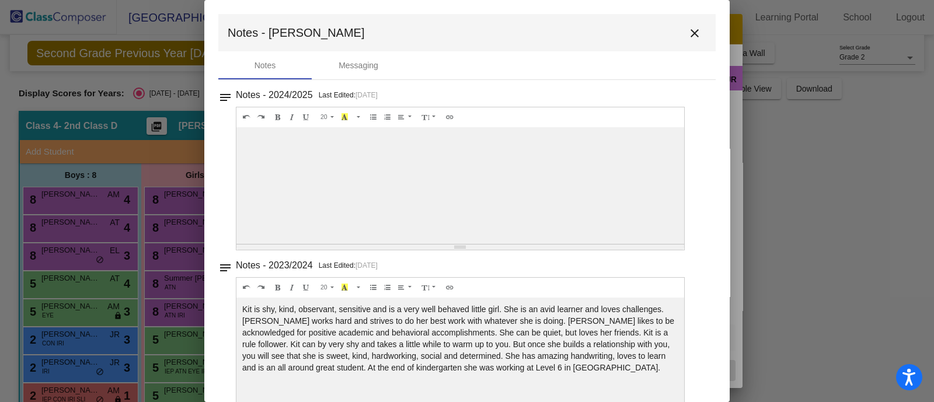
click at [689, 30] on mat-icon "close" at bounding box center [694, 33] width 14 height 14
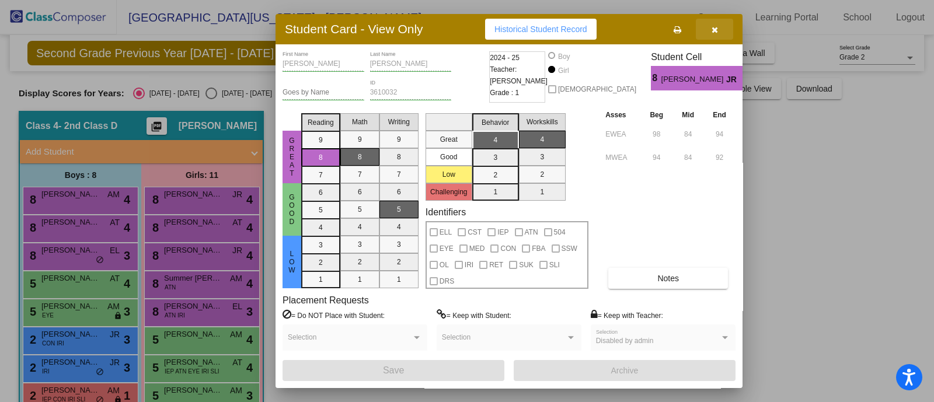
click at [715, 32] on icon "button" at bounding box center [714, 30] width 6 height 8
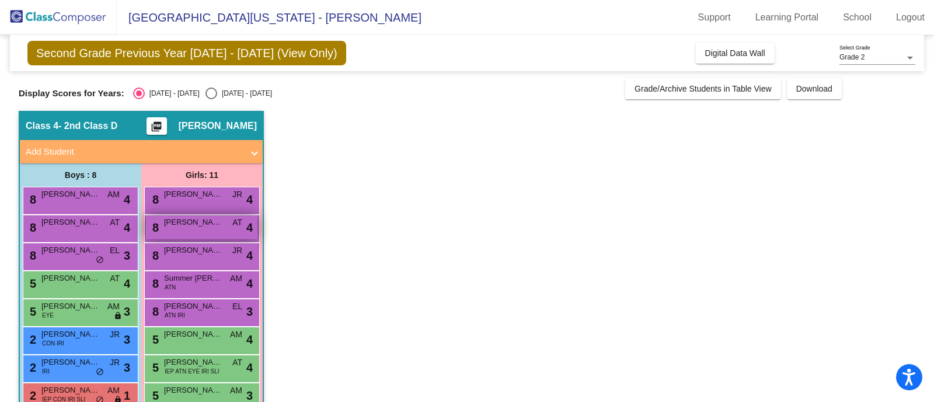
click at [181, 225] on span "Melanie Mathews" at bounding box center [193, 222] width 58 height 12
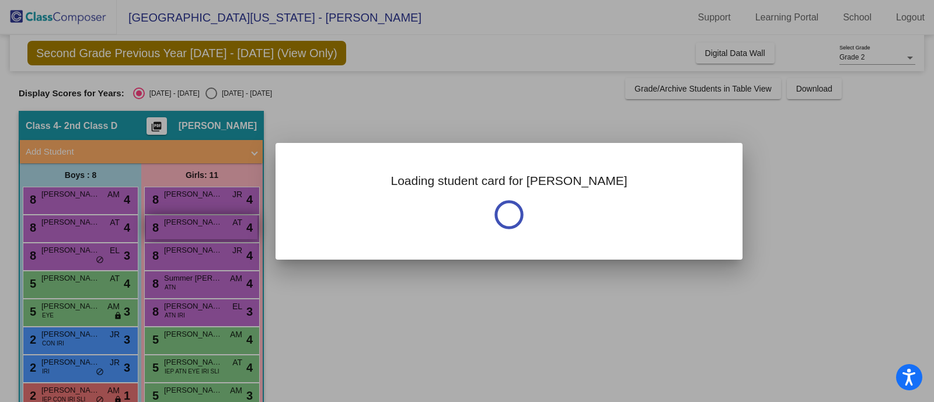
click at [181, 225] on div at bounding box center [467, 201] width 934 height 402
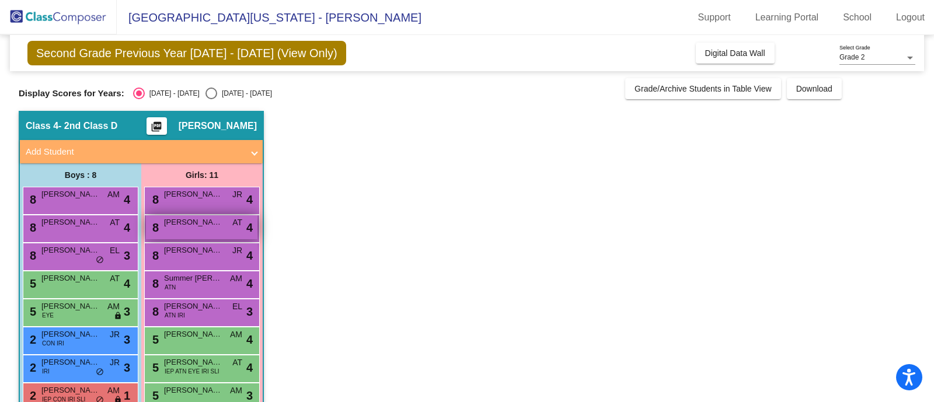
click at [181, 225] on span "Melanie Mathews" at bounding box center [193, 222] width 58 height 12
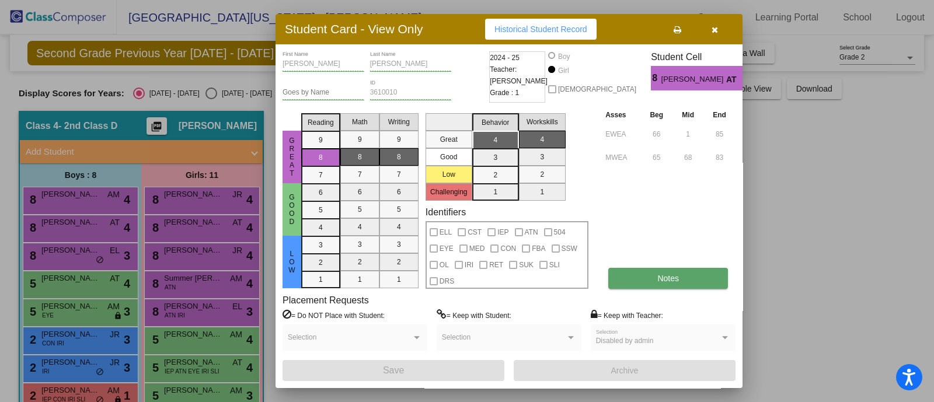
click at [620, 275] on button "Notes" at bounding box center [668, 278] width 120 height 21
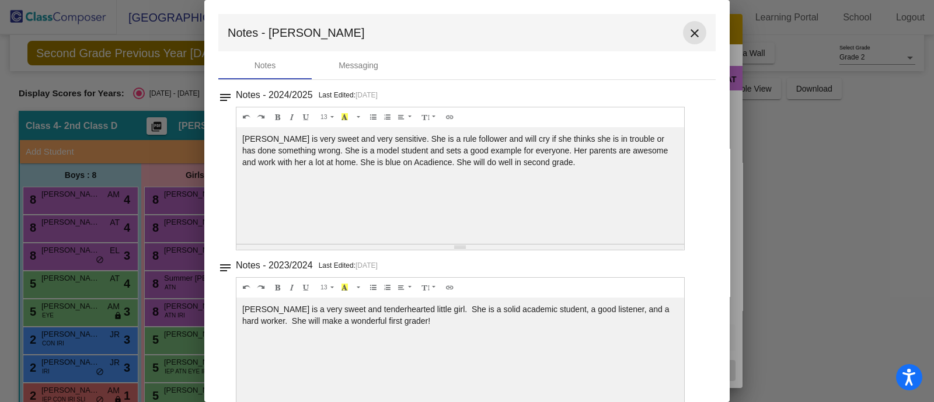
click at [691, 31] on mat-icon "close" at bounding box center [694, 33] width 14 height 14
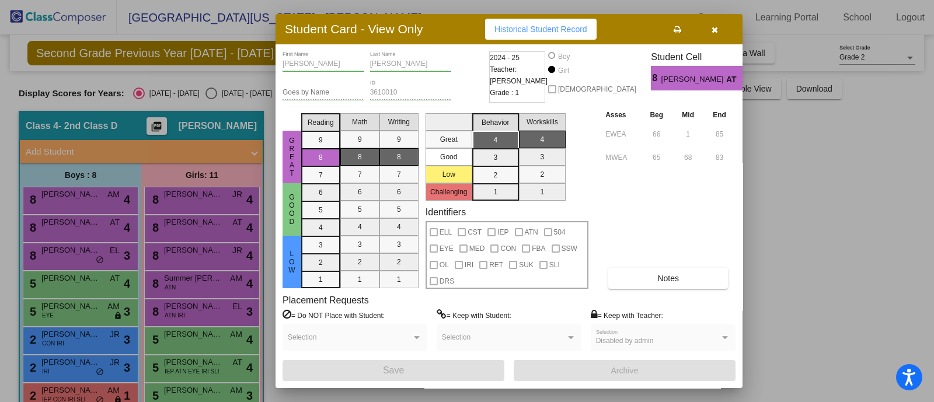
click at [716, 34] on button "button" at bounding box center [714, 29] width 37 height 21
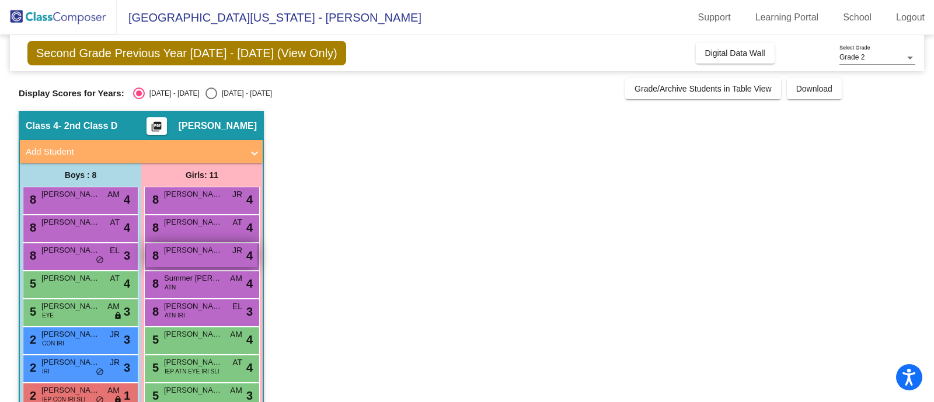
click at [197, 257] on div "8 Raven Robertson JR lock do_not_disturb_alt 4" at bounding box center [201, 255] width 111 height 24
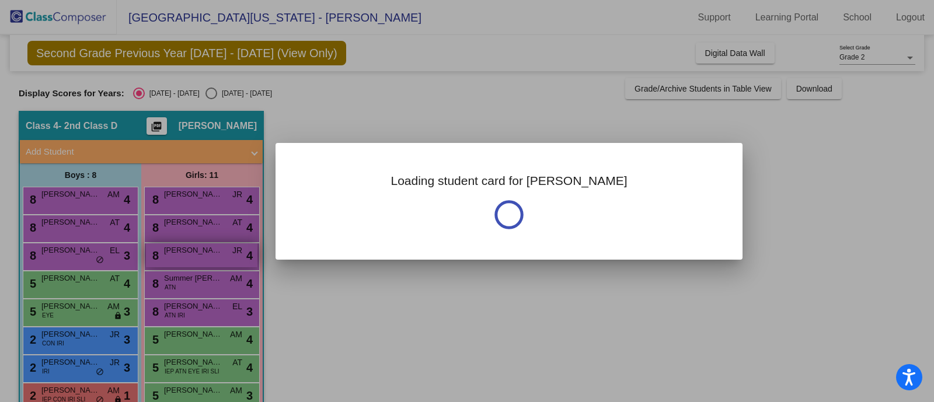
click at [197, 257] on div at bounding box center [467, 201] width 934 height 402
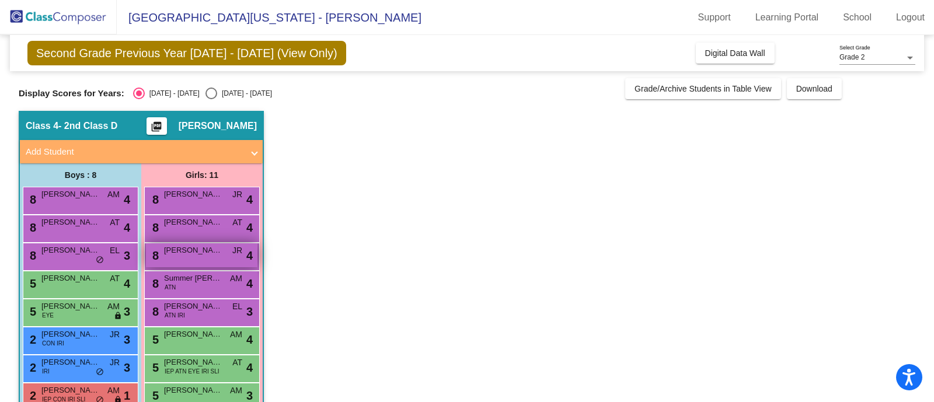
click at [197, 257] on div "8 Raven Robertson JR lock do_not_disturb_alt 4" at bounding box center [201, 255] width 111 height 24
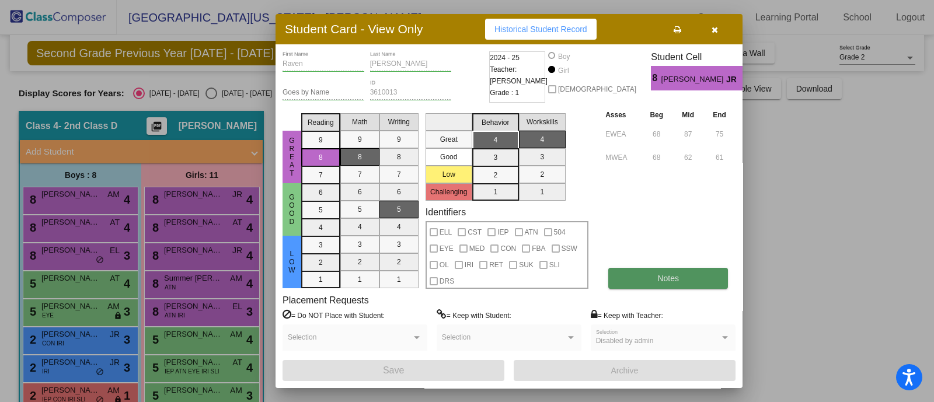
click at [649, 278] on button "Notes" at bounding box center [668, 278] width 120 height 21
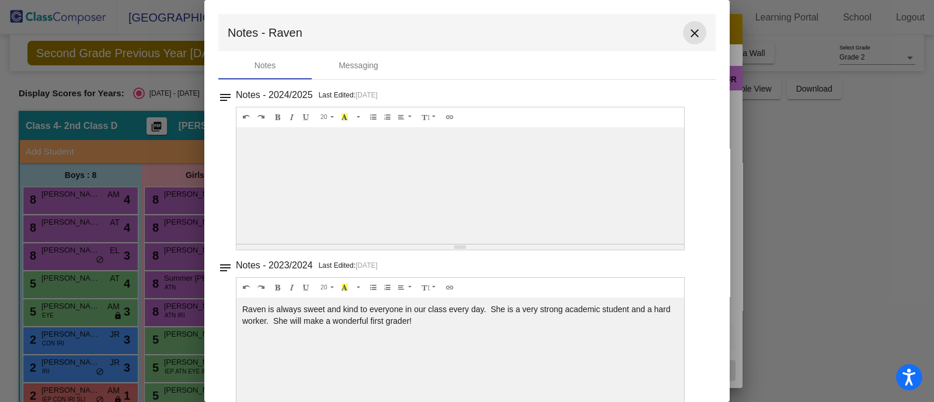
click at [688, 33] on mat-icon "close" at bounding box center [694, 33] width 14 height 14
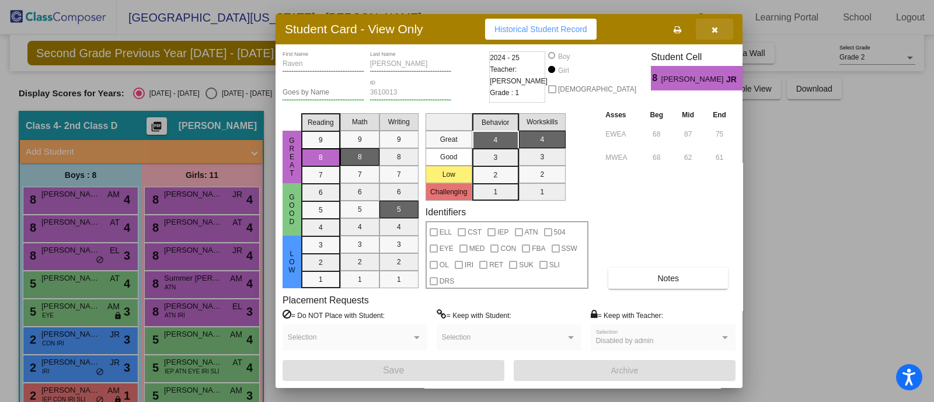
click at [715, 27] on icon "button" at bounding box center [714, 30] width 6 height 8
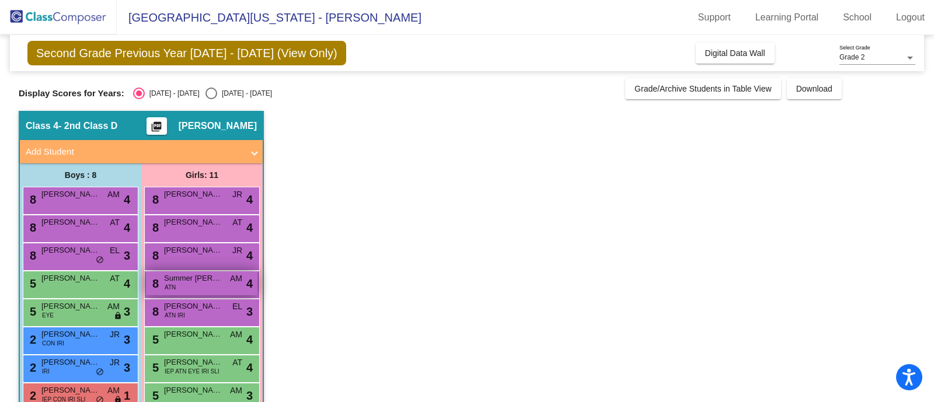
click at [185, 281] on span "Summer Spicer" at bounding box center [193, 279] width 58 height 12
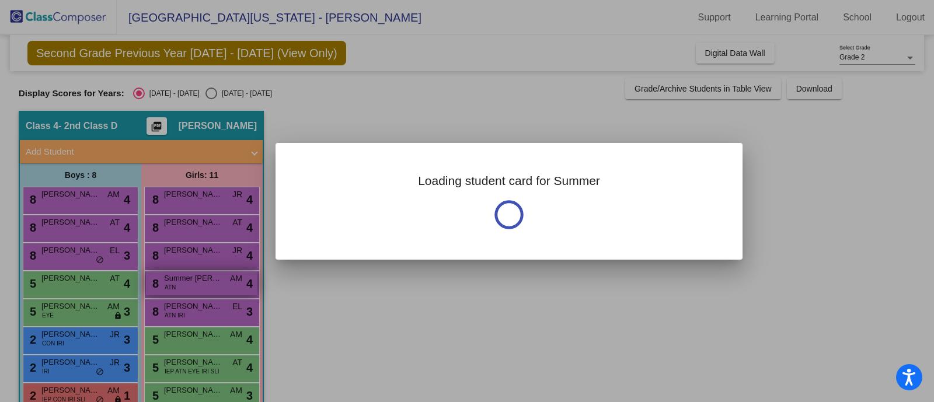
click at [185, 281] on div at bounding box center [467, 201] width 934 height 402
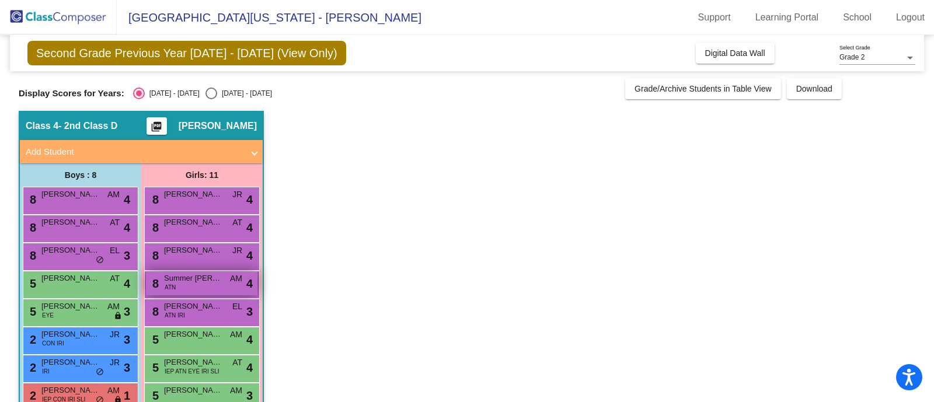
click at [185, 281] on span "Summer Spicer" at bounding box center [193, 279] width 58 height 12
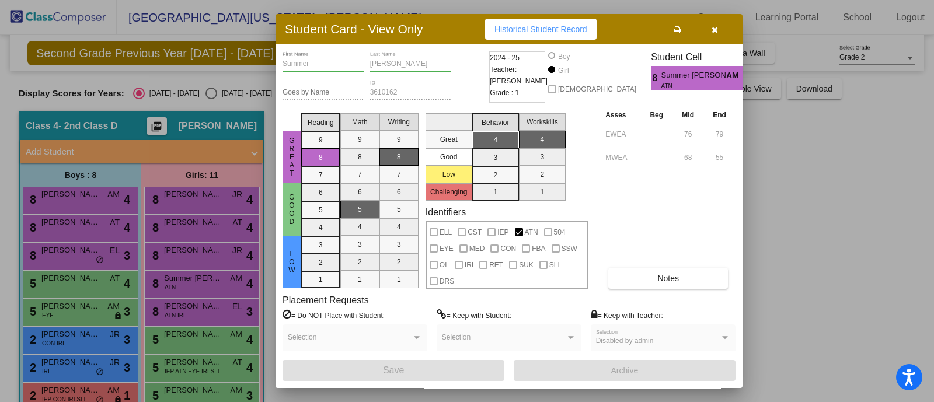
click at [640, 290] on div "Summer First Name Spicer Last Name Goes by Name 3610162 ID 2024 - 25 Teacher: A…" at bounding box center [508, 216] width 453 height 330
click at [636, 281] on button "Notes" at bounding box center [668, 278] width 120 height 21
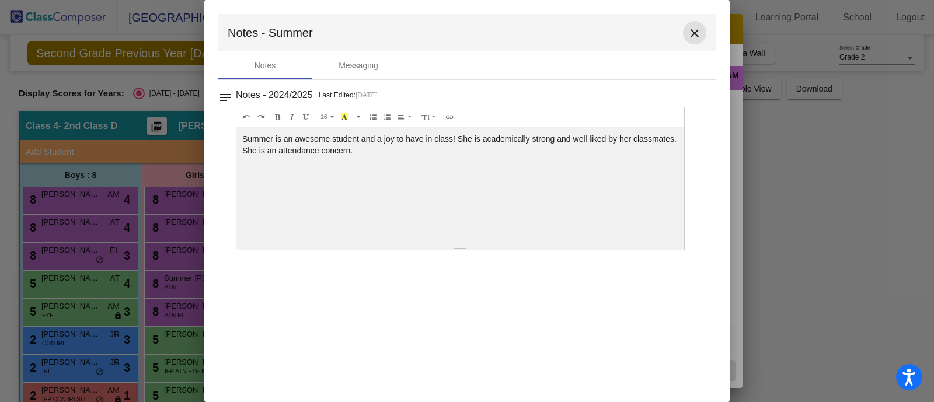
click at [697, 33] on mat-icon "close" at bounding box center [694, 33] width 14 height 14
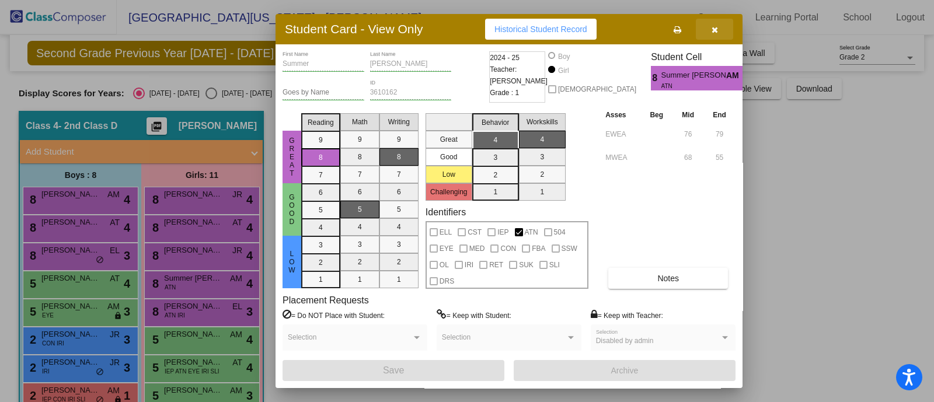
click at [715, 27] on icon "button" at bounding box center [714, 30] width 6 height 8
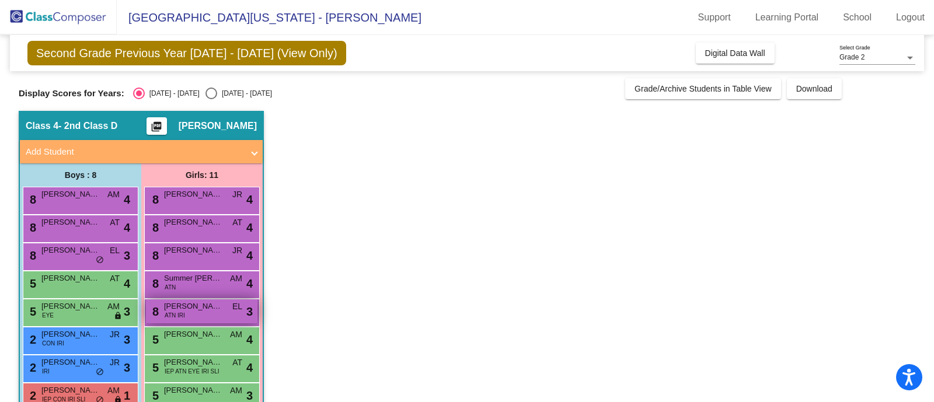
click at [174, 312] on span "ATN IRI" at bounding box center [175, 315] width 20 height 9
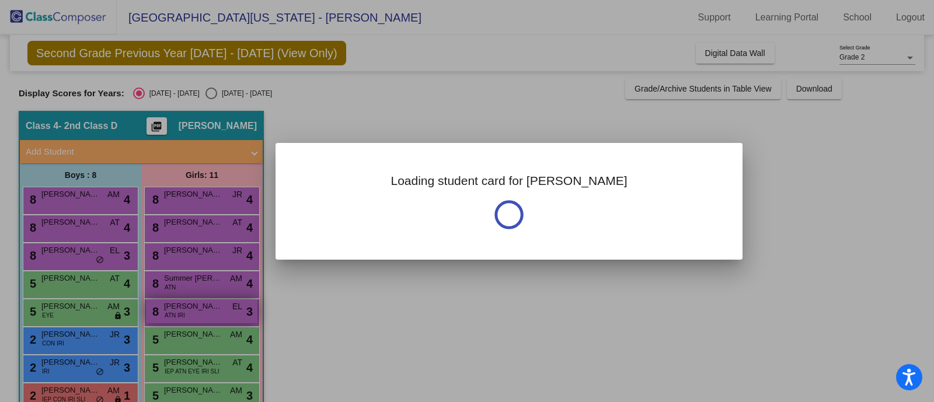
click at [174, 312] on div at bounding box center [467, 201] width 934 height 402
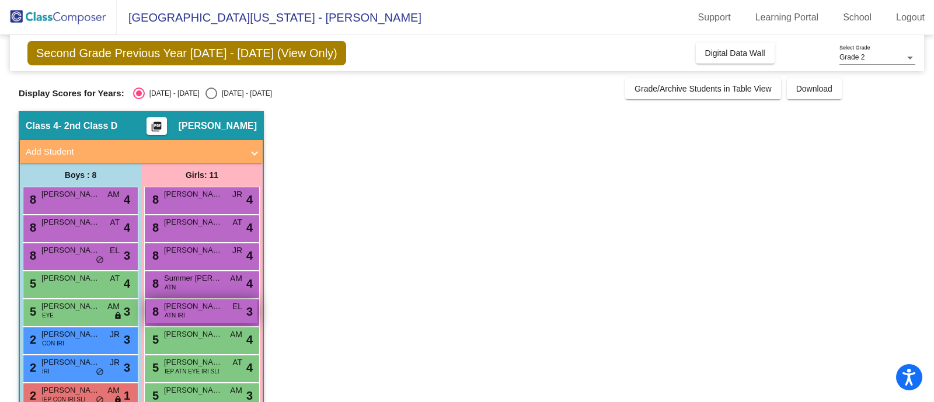
click at [174, 312] on span "ATN IRI" at bounding box center [175, 315] width 20 height 9
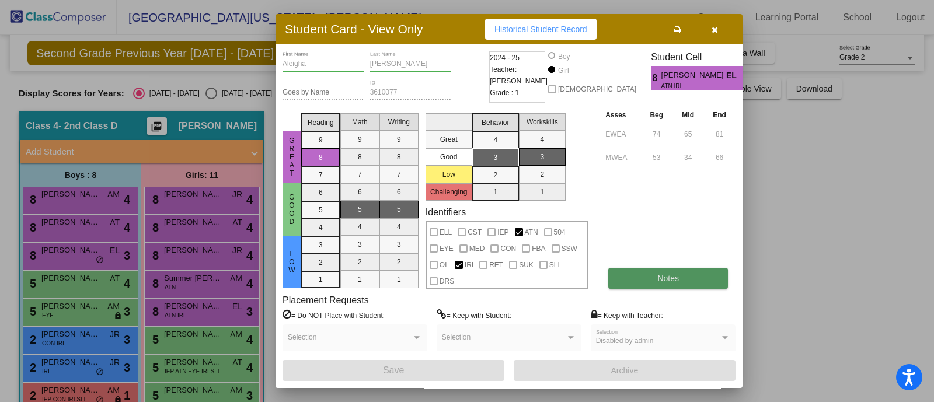
click at [685, 277] on button "Notes" at bounding box center [668, 278] width 120 height 21
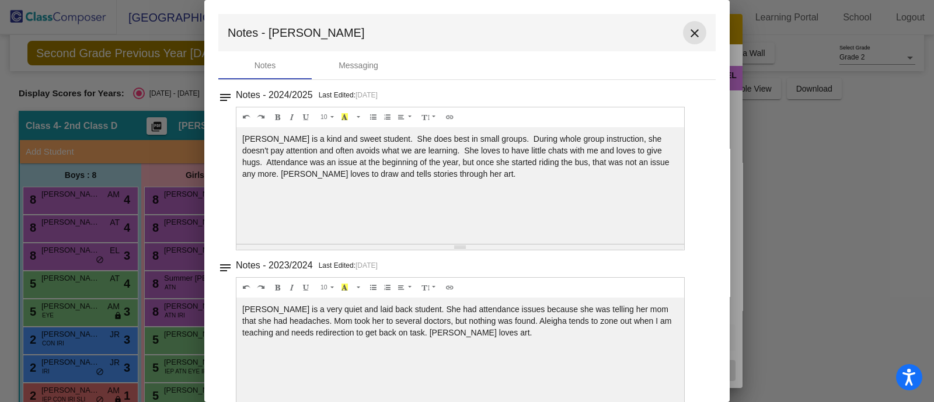
click at [696, 33] on button "close" at bounding box center [694, 32] width 23 height 23
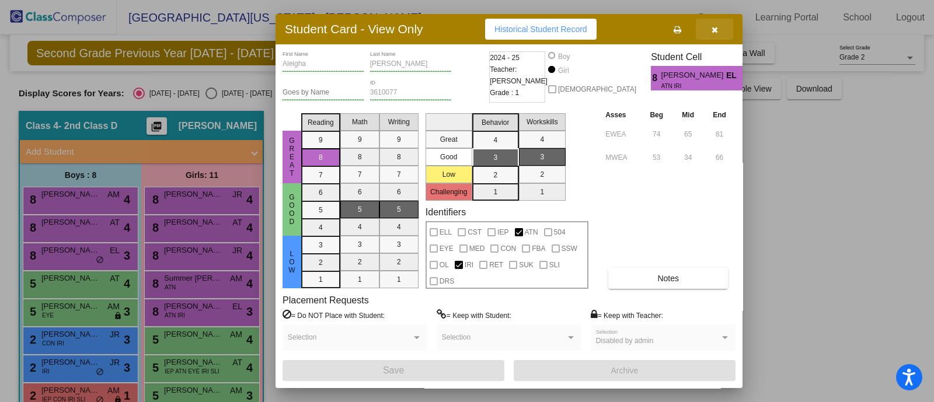
click at [720, 22] on button "button" at bounding box center [714, 29] width 37 height 21
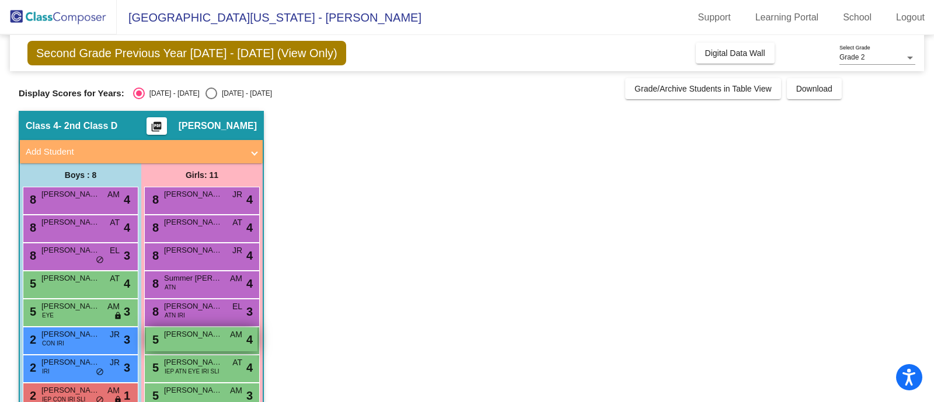
click at [177, 344] on div "5 Izabella Bitner AM lock do_not_disturb_alt 4" at bounding box center [201, 339] width 111 height 24
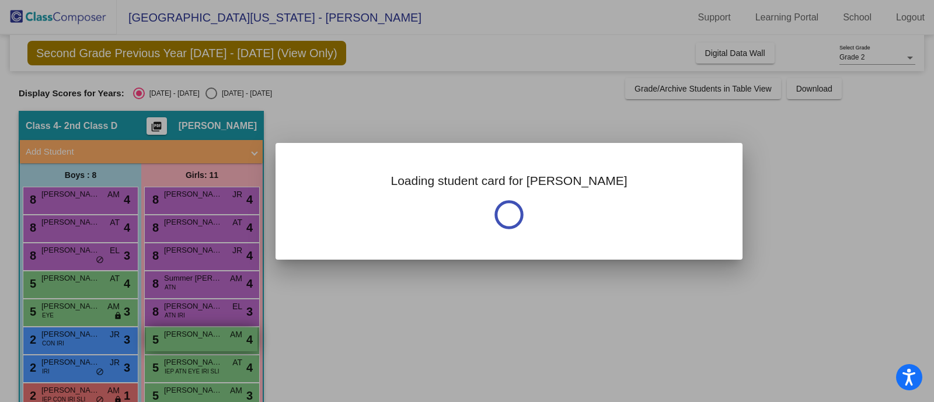
click at [177, 344] on div at bounding box center [467, 201] width 934 height 402
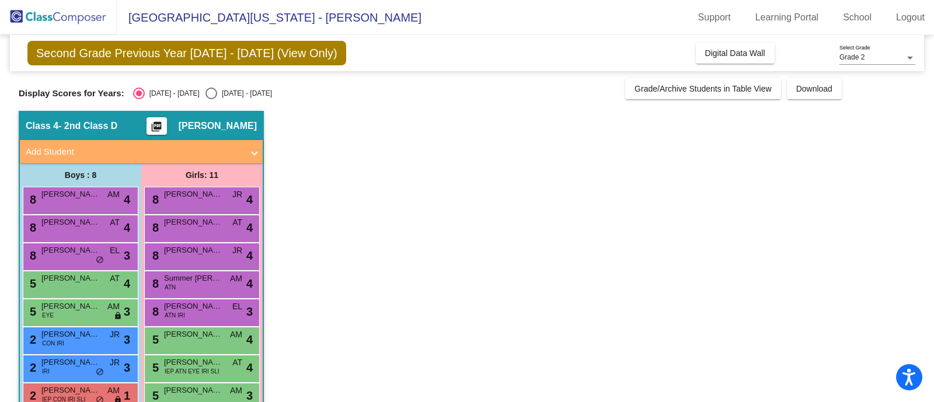
drag, startPoint x: 177, startPoint y: 344, endPoint x: 501, endPoint y: 366, distance: 324.6
click at [501, 366] on app-classroom "Class 4 - 2nd Class D picture_as_pdf Polly Voss Add Student First Name Last Nam…" at bounding box center [467, 312] width 896 height 403
click at [197, 342] on div "5 Izabella Bitner AM lock do_not_disturb_alt 4" at bounding box center [201, 339] width 111 height 24
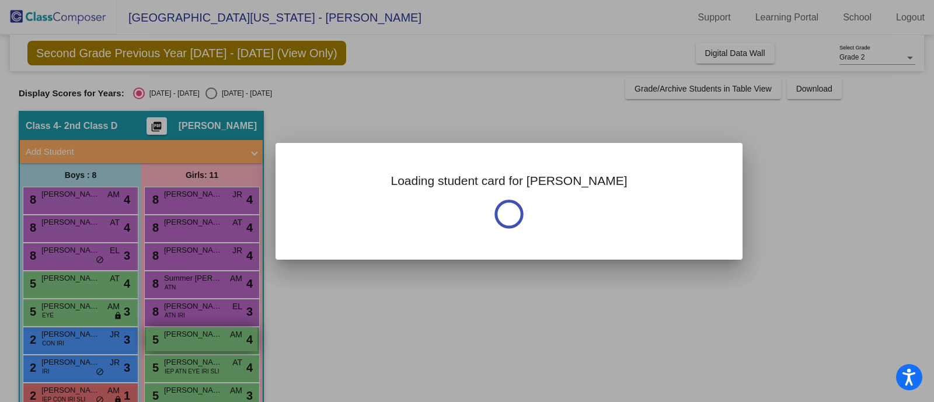
click at [197, 342] on div at bounding box center [467, 201] width 934 height 402
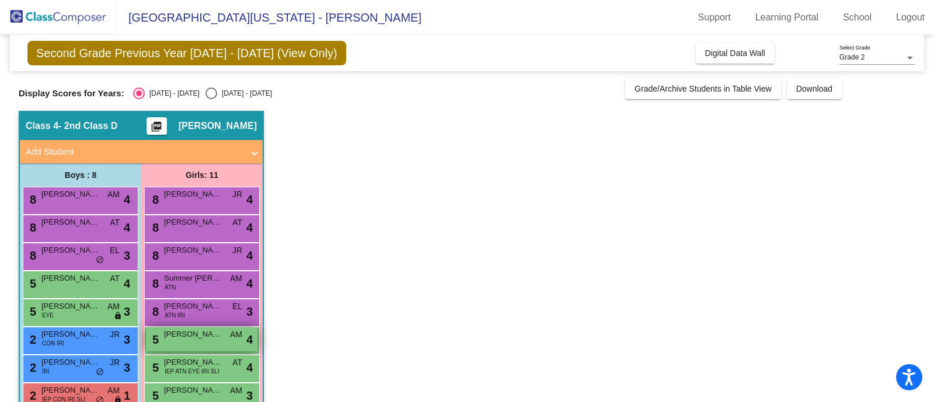
drag, startPoint x: 197, startPoint y: 343, endPoint x: 154, endPoint y: 336, distance: 43.2
click at [154, 336] on span "5" at bounding box center [153, 339] width 9 height 13
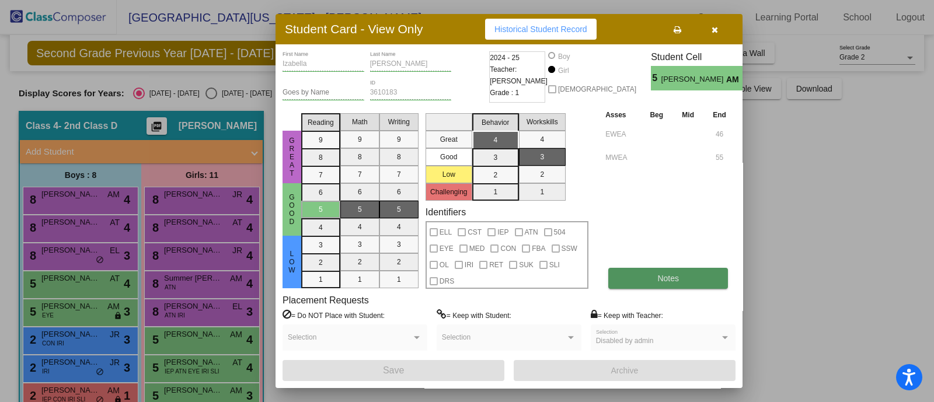
click at [696, 277] on button "Notes" at bounding box center [668, 278] width 120 height 21
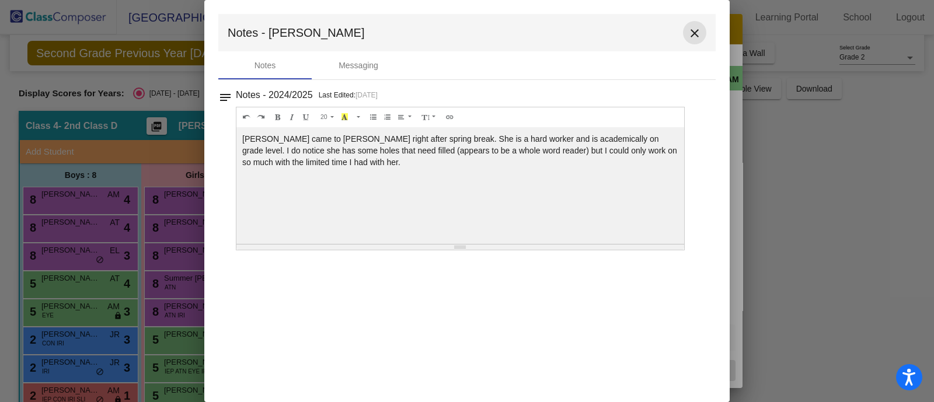
click at [694, 30] on mat-icon "close" at bounding box center [694, 33] width 14 height 14
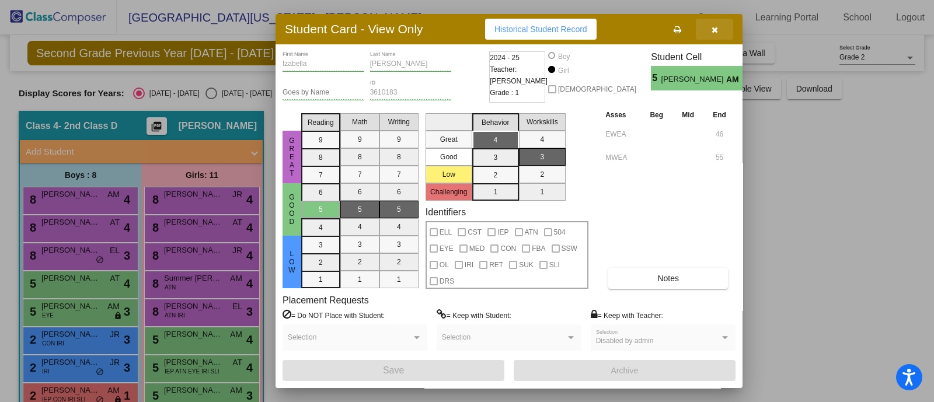
click at [711, 31] on icon "button" at bounding box center [714, 30] width 6 height 8
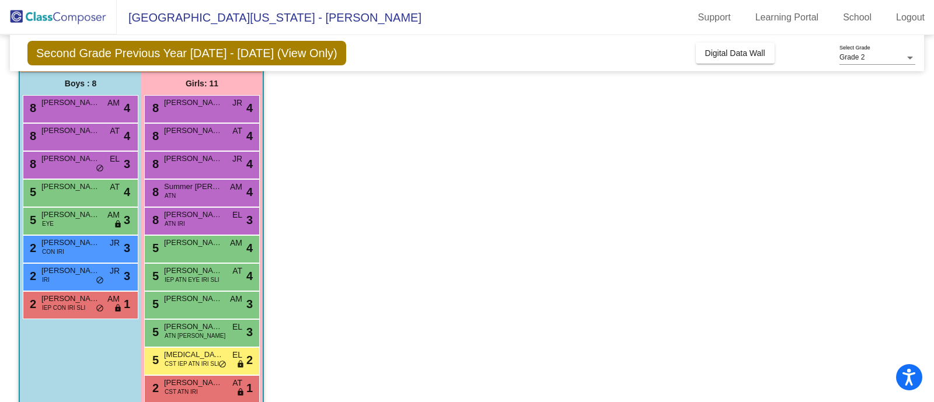
scroll to position [92, 0]
click at [176, 275] on span "IEP ATN EYE IRI SLI" at bounding box center [192, 279] width 55 height 9
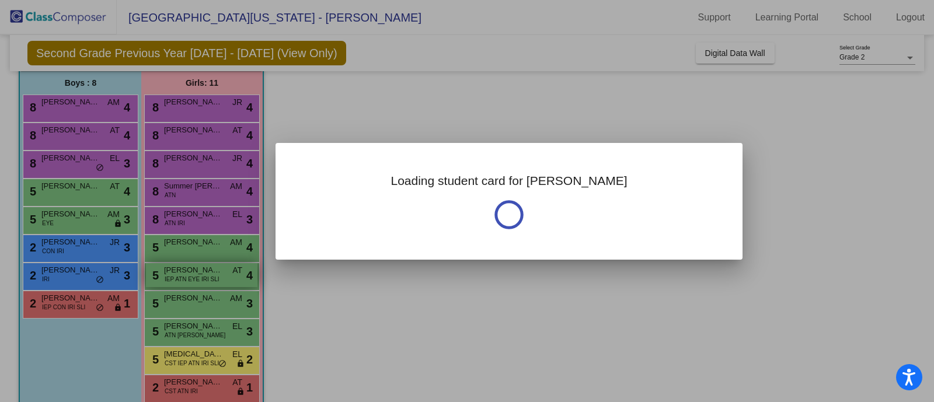
click at [176, 275] on div at bounding box center [467, 201] width 934 height 402
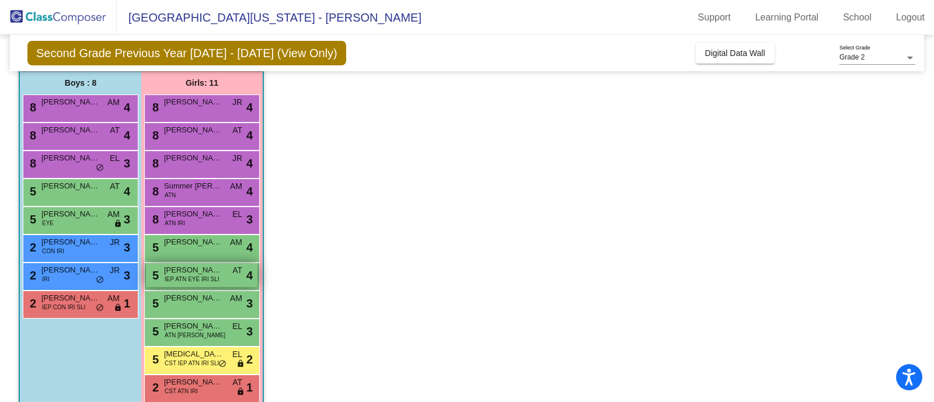
click at [176, 275] on span "IEP ATN EYE IRI SLI" at bounding box center [192, 279] width 55 height 9
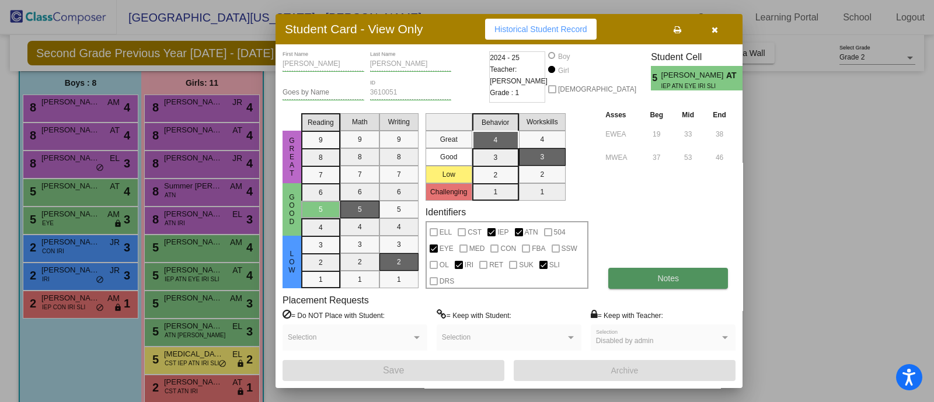
click at [647, 280] on button "Notes" at bounding box center [668, 278] width 120 height 21
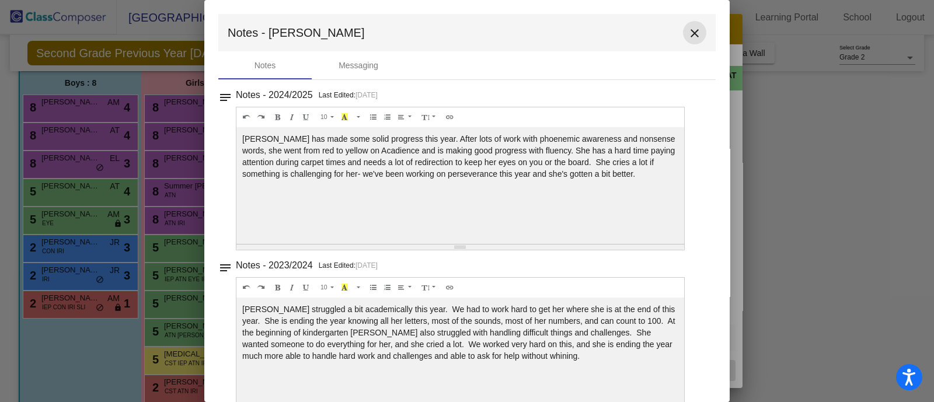
click at [689, 33] on mat-icon "close" at bounding box center [694, 33] width 14 height 14
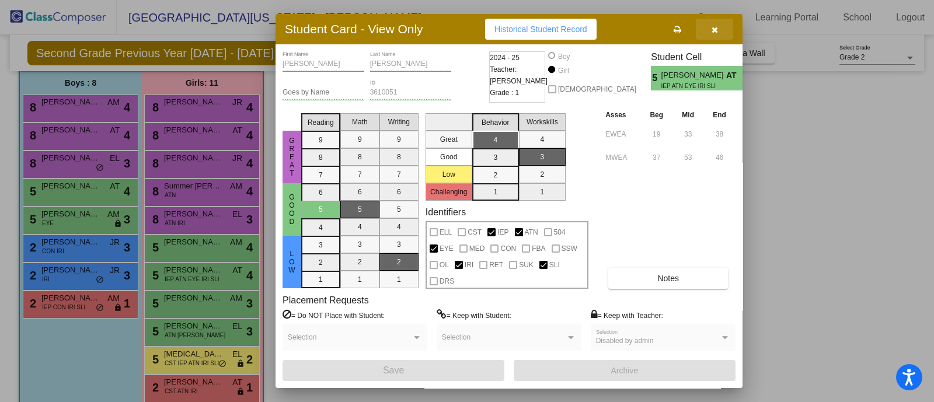
click at [715, 27] on icon "button" at bounding box center [714, 30] width 6 height 8
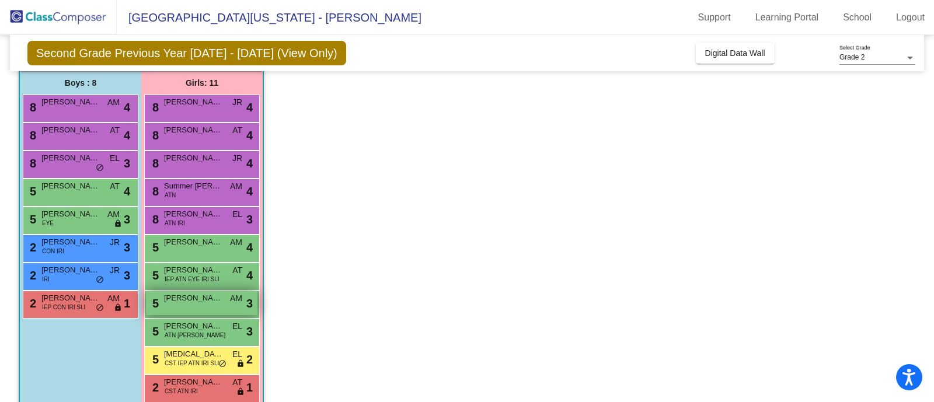
click at [192, 304] on div "5 Joslynn Young AM lock do_not_disturb_alt 3" at bounding box center [201, 303] width 111 height 24
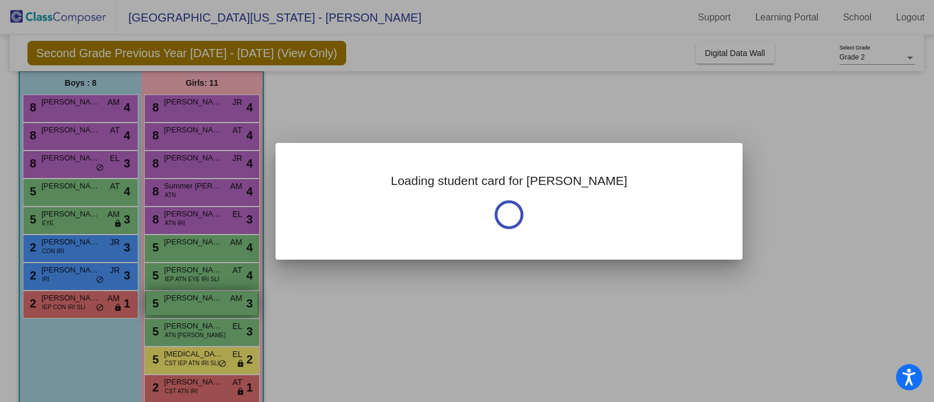
click at [192, 304] on div at bounding box center [467, 201] width 934 height 402
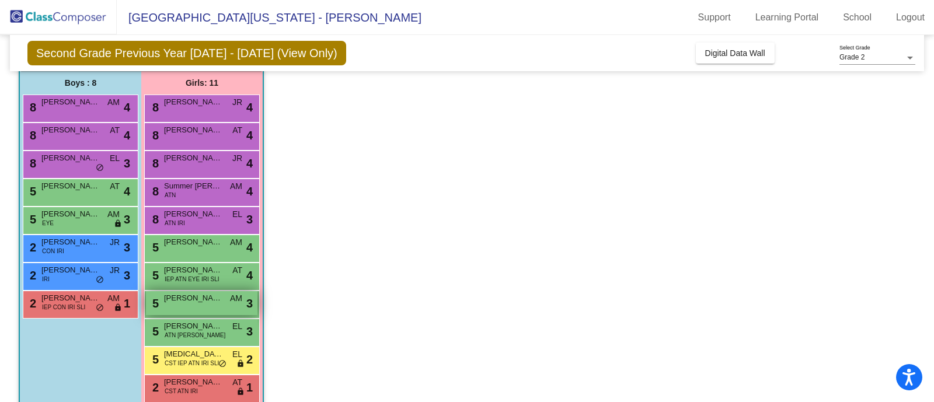
click at [192, 304] on div "5 Joslynn Young AM lock do_not_disturb_alt 3" at bounding box center [201, 303] width 111 height 24
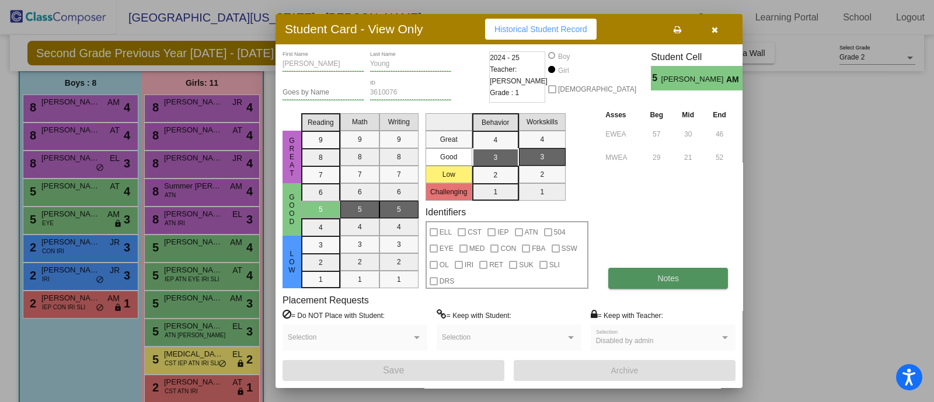
click at [665, 279] on span "Notes" at bounding box center [668, 278] width 22 height 9
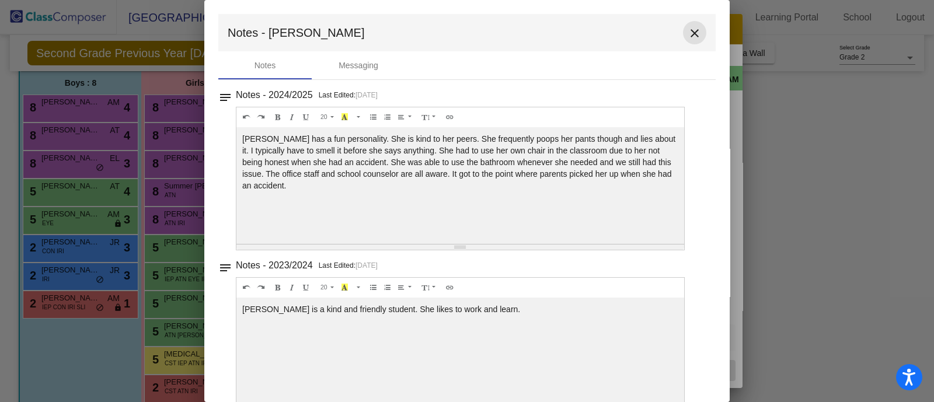
click at [689, 33] on mat-icon "close" at bounding box center [694, 33] width 14 height 14
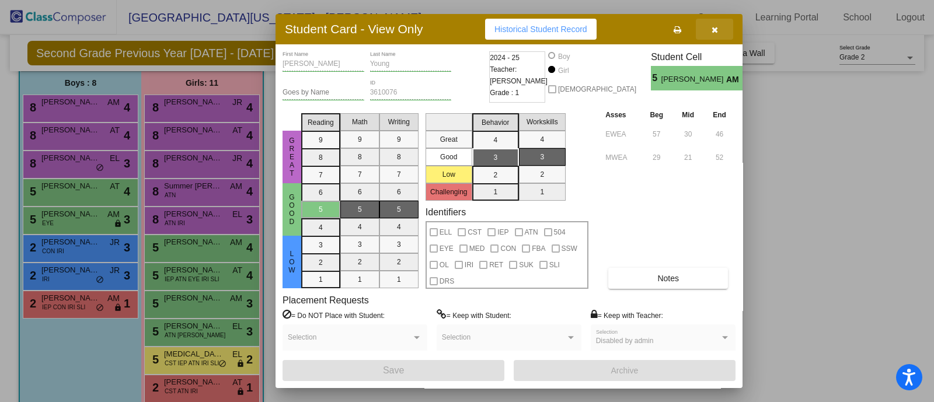
click at [714, 35] on button "button" at bounding box center [714, 29] width 37 height 21
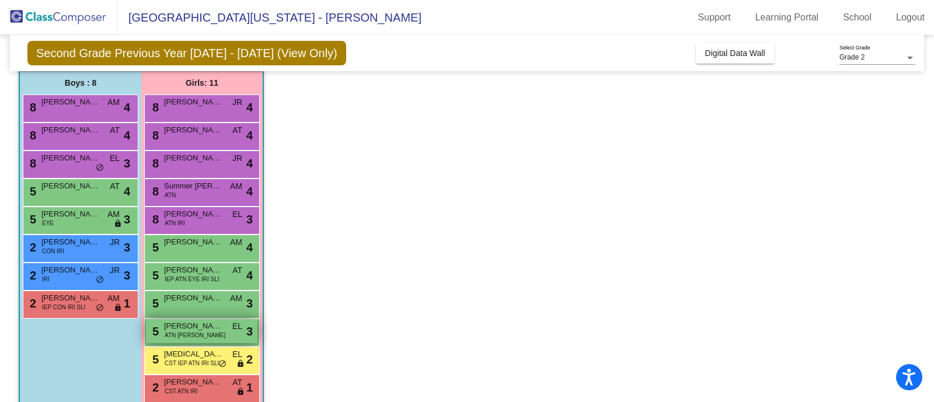
click at [190, 328] on span "Kelsi Jackson" at bounding box center [193, 326] width 58 height 12
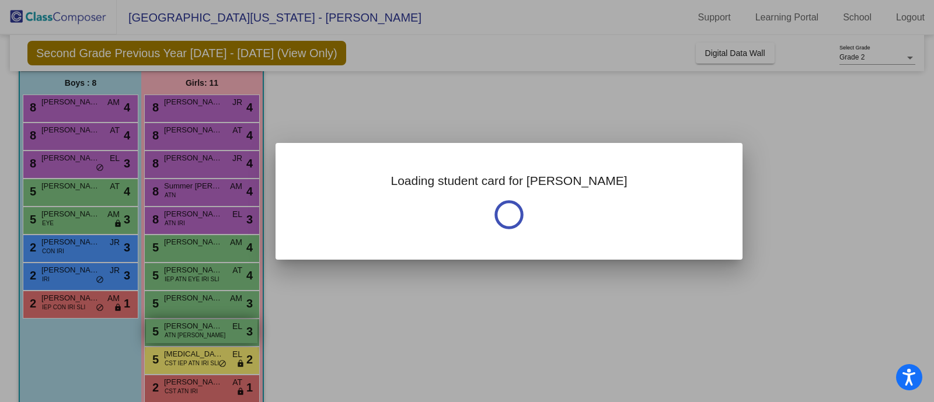
click at [190, 328] on div at bounding box center [467, 201] width 934 height 402
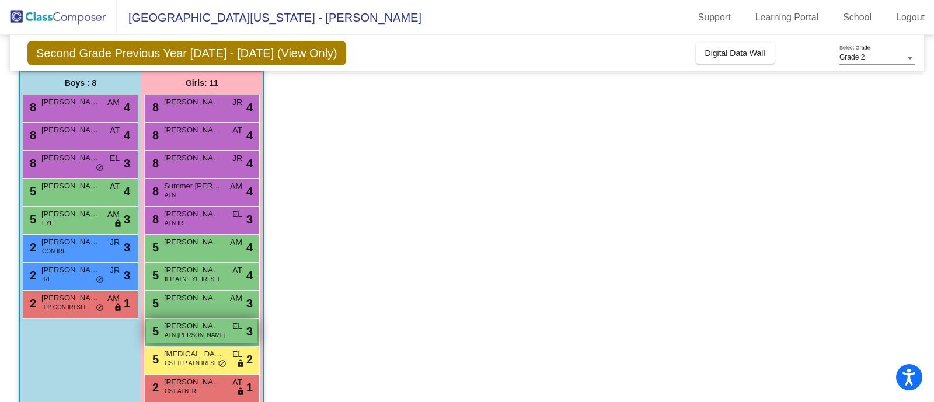
click at [190, 328] on span "Kelsi Jackson" at bounding box center [193, 326] width 58 height 12
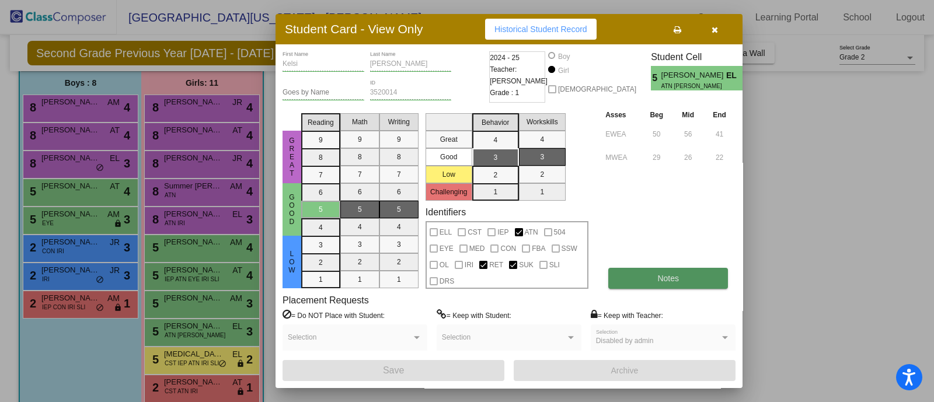
click at [650, 275] on button "Notes" at bounding box center [668, 278] width 120 height 21
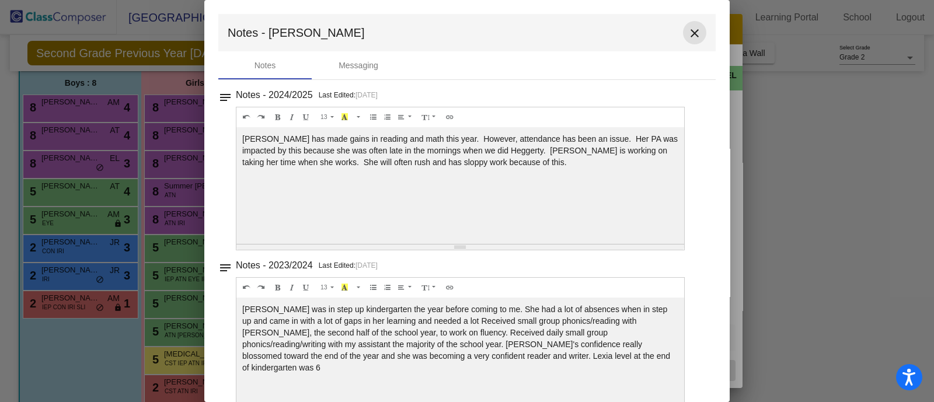
click at [687, 30] on mat-icon "close" at bounding box center [694, 33] width 14 height 14
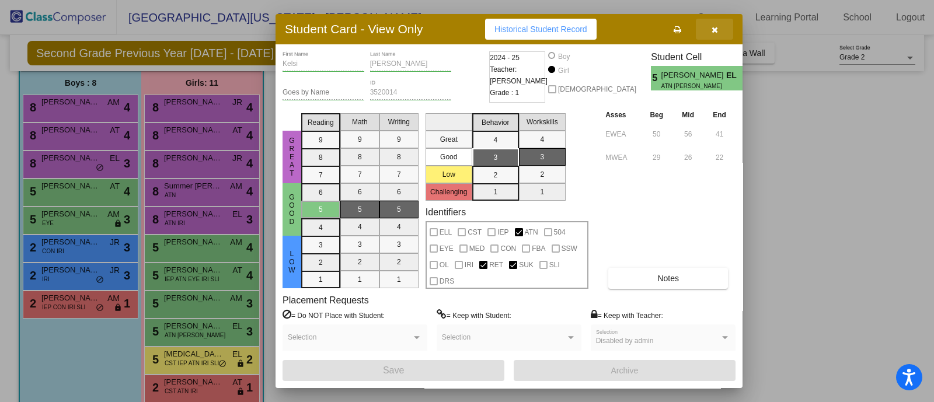
click at [715, 28] on icon "button" at bounding box center [714, 30] width 6 height 8
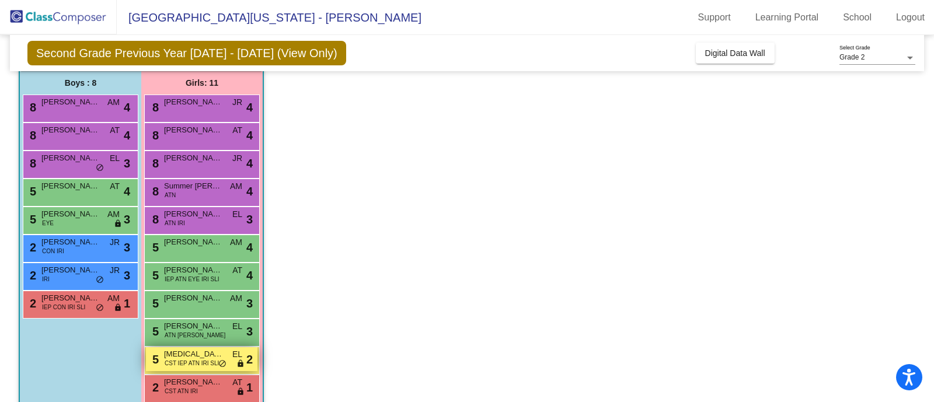
click at [160, 358] on div "5 Alli Belding CST IEP ATN IRI SLI EL lock do_not_disturb_alt 2" at bounding box center [201, 359] width 111 height 24
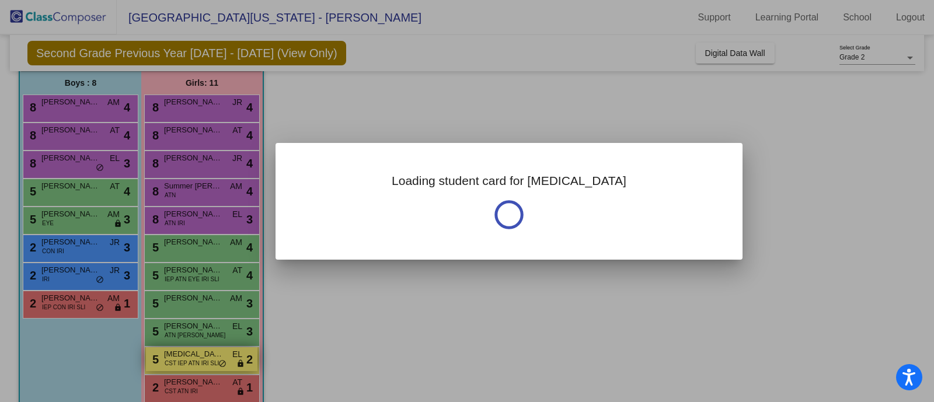
click at [160, 358] on div at bounding box center [467, 201] width 934 height 402
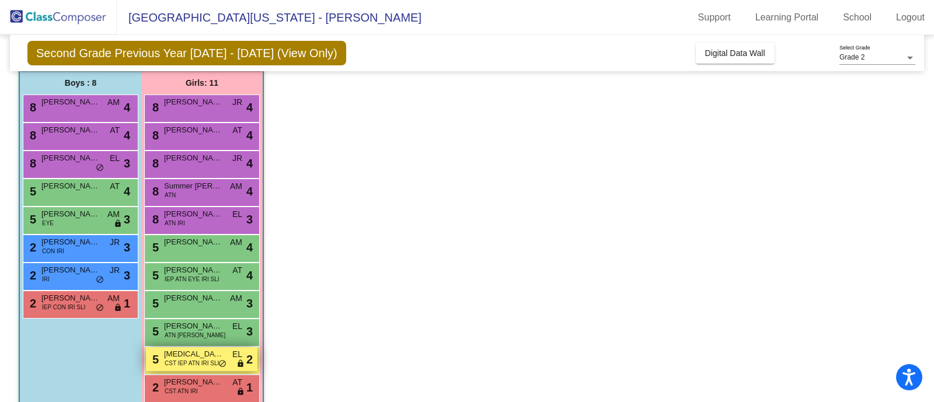
click at [155, 357] on span "5" at bounding box center [153, 359] width 9 height 13
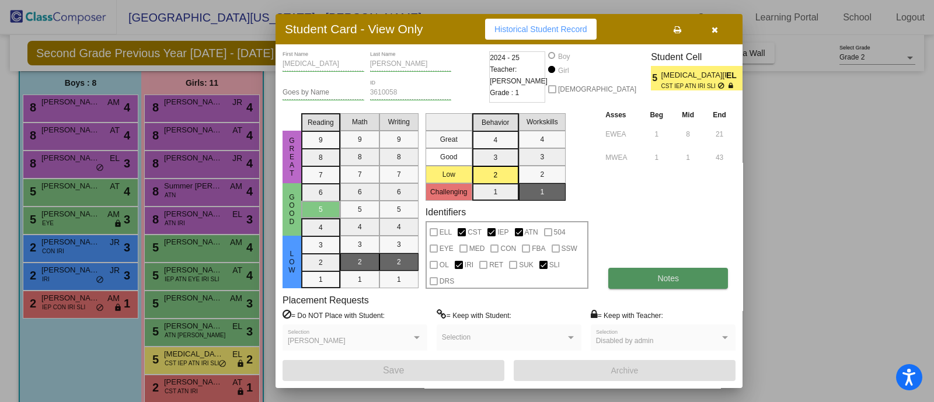
click at [654, 273] on button "Notes" at bounding box center [668, 278] width 120 height 21
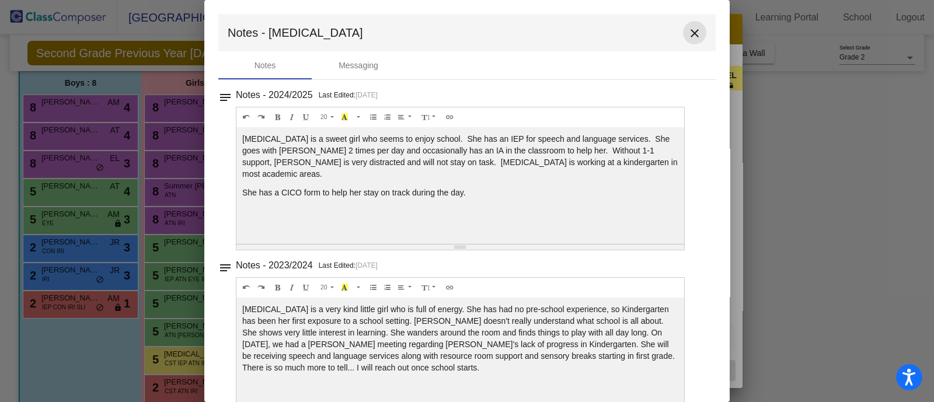
click at [689, 39] on mat-icon "close" at bounding box center [694, 33] width 14 height 14
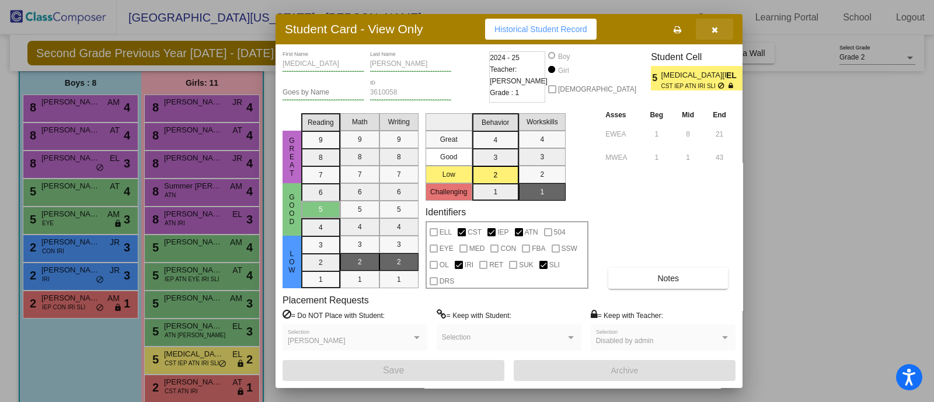
click at [721, 33] on button "button" at bounding box center [714, 29] width 37 height 21
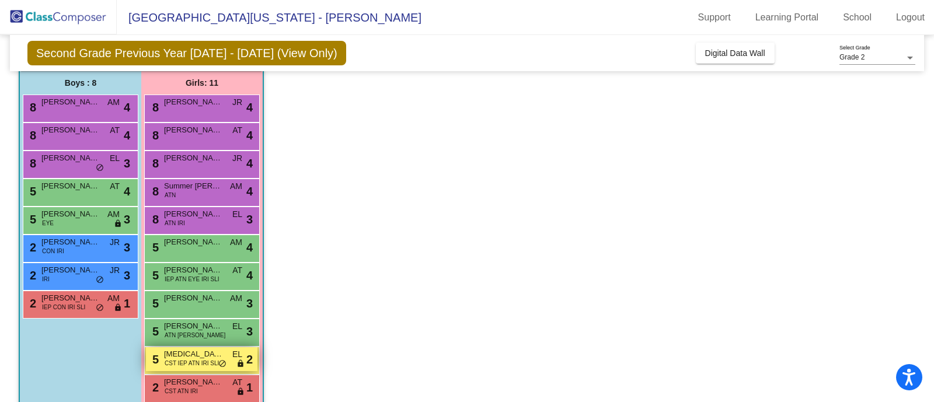
scroll to position [111, 0]
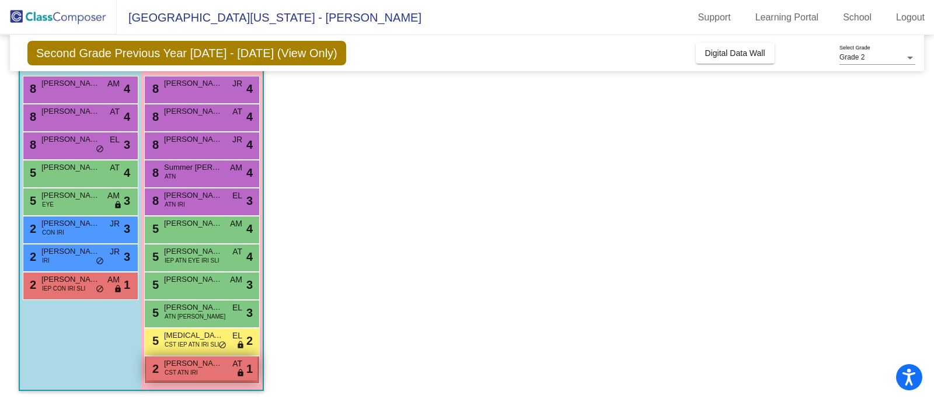
click at [178, 373] on span "CST ATN IRI" at bounding box center [181, 372] width 33 height 9
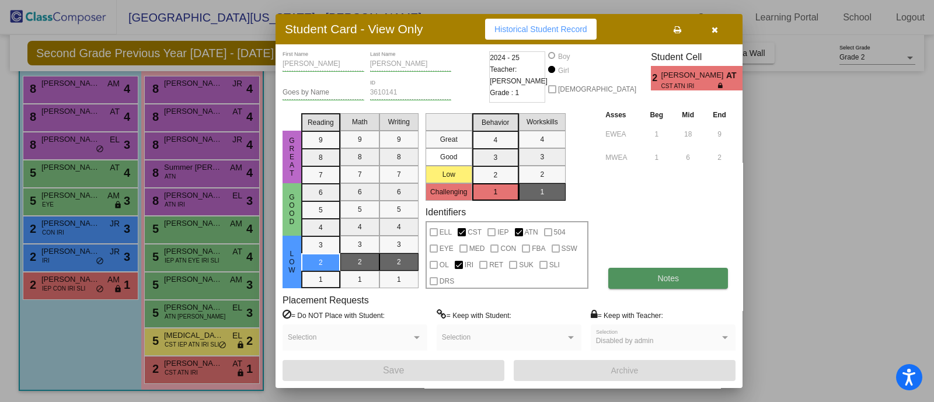
click at [656, 285] on button "Notes" at bounding box center [668, 278] width 120 height 21
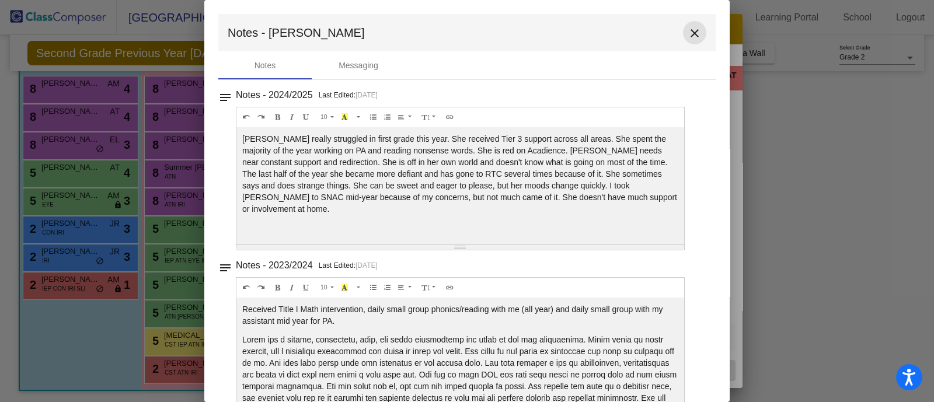
click at [689, 33] on mat-icon "close" at bounding box center [694, 33] width 14 height 14
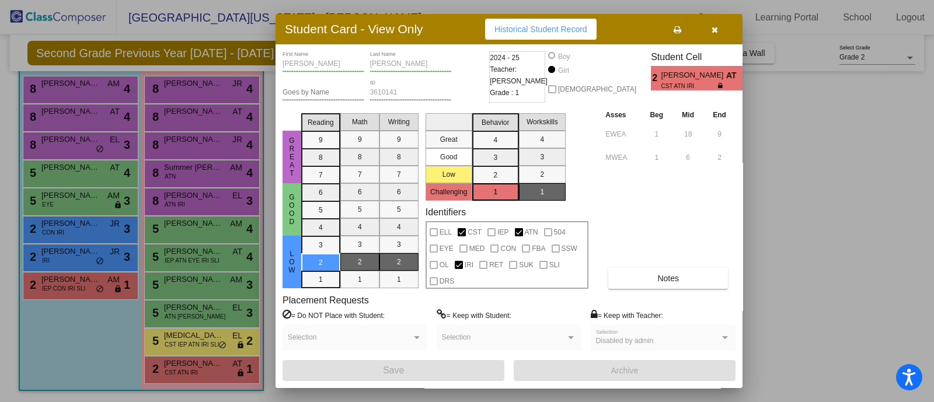
click at [193, 340] on div at bounding box center [467, 201] width 934 height 402
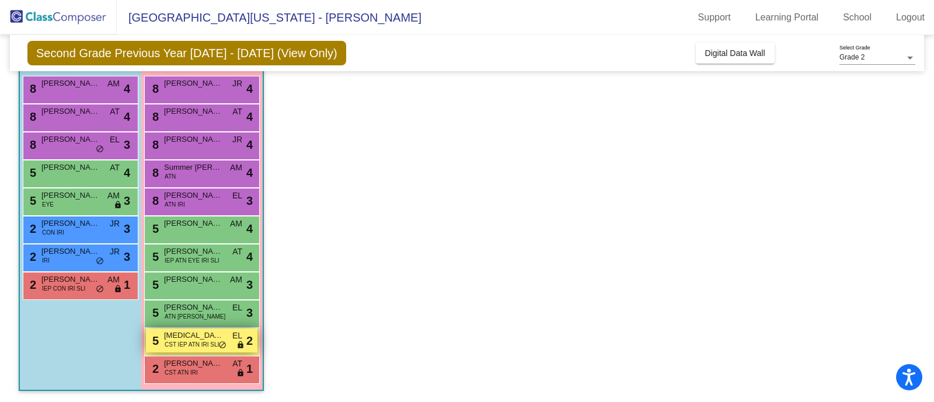
click at [193, 340] on span "CST IEP ATN IRI SLI" at bounding box center [192, 344] width 54 height 9
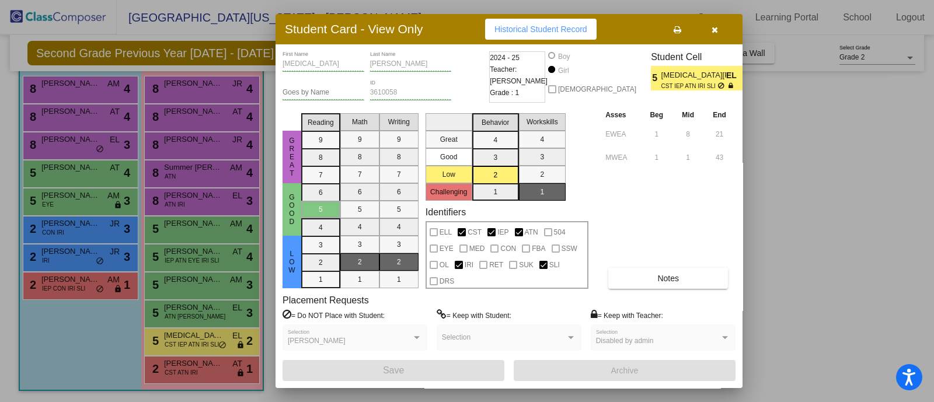
click at [185, 313] on div at bounding box center [467, 201] width 934 height 402
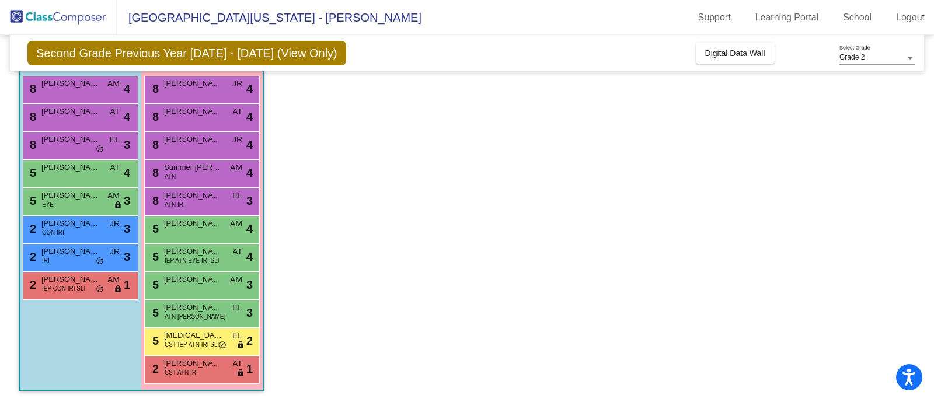
click at [185, 313] on span "ATN RET SUK" at bounding box center [195, 316] width 61 height 9
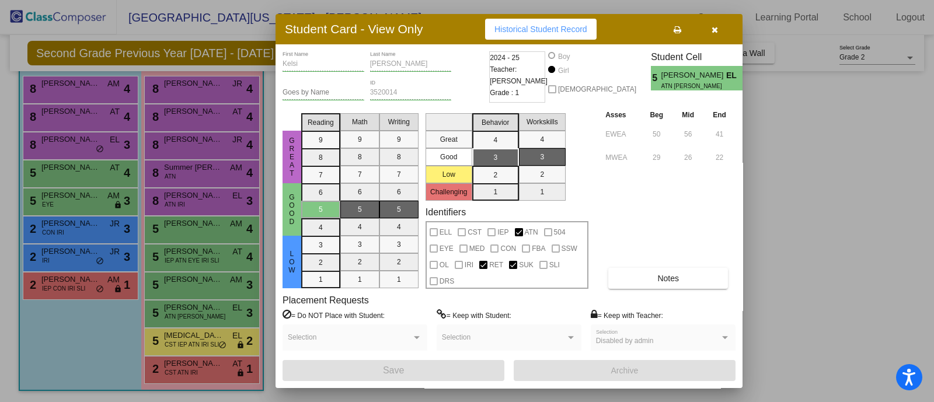
click at [73, 257] on div at bounding box center [467, 201] width 934 height 402
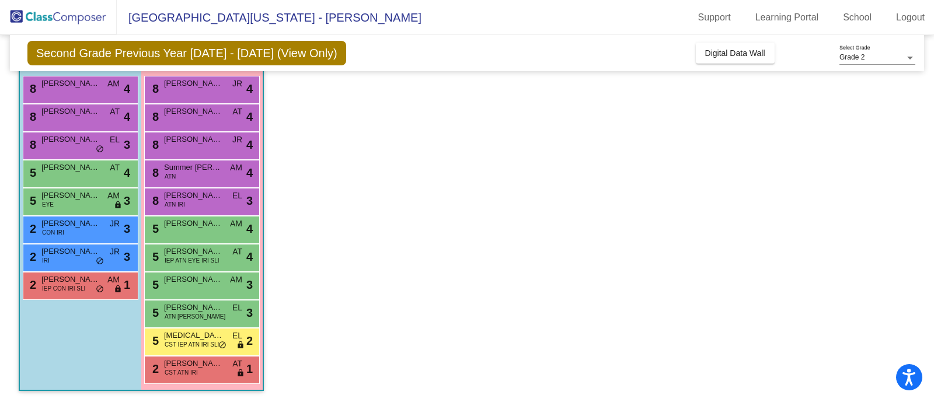
click at [73, 257] on div "2 Isaiah Licausi IRI JR lock do_not_disturb_alt 3" at bounding box center [78, 257] width 111 height 24
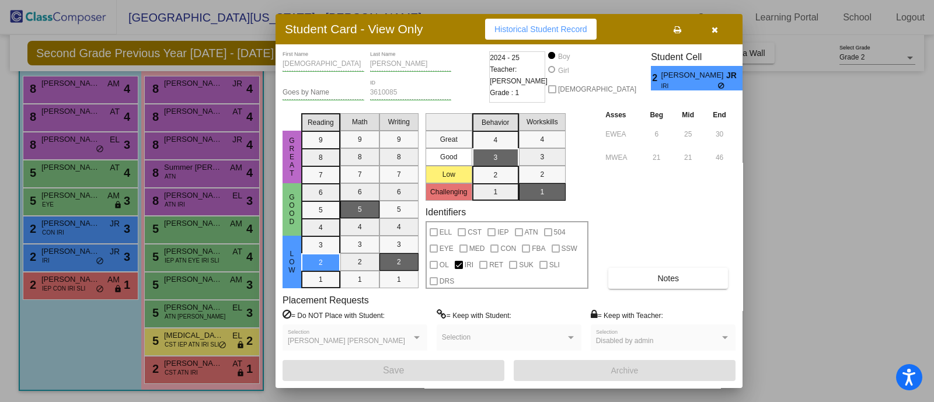
click at [78, 225] on div at bounding box center [467, 201] width 934 height 402
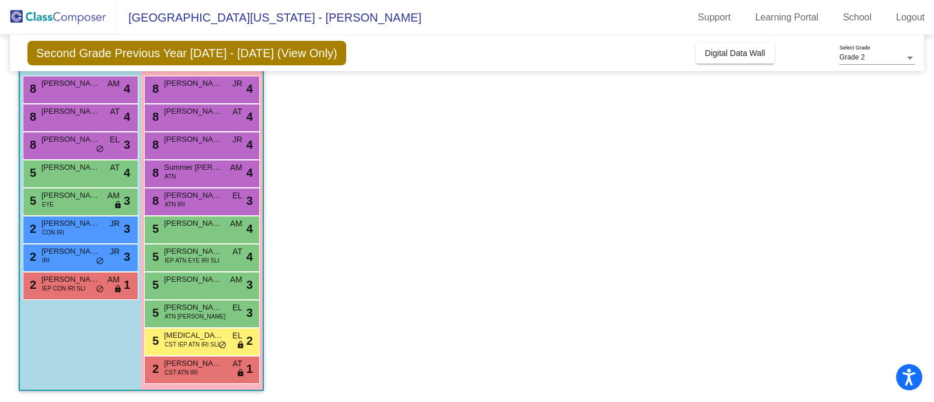
click at [78, 225] on span "Colten David" at bounding box center [70, 224] width 58 height 12
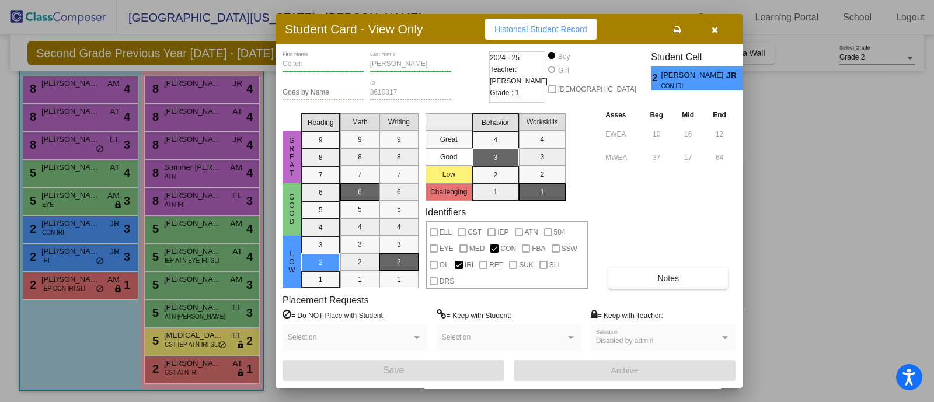
click at [785, 217] on div at bounding box center [467, 201] width 934 height 402
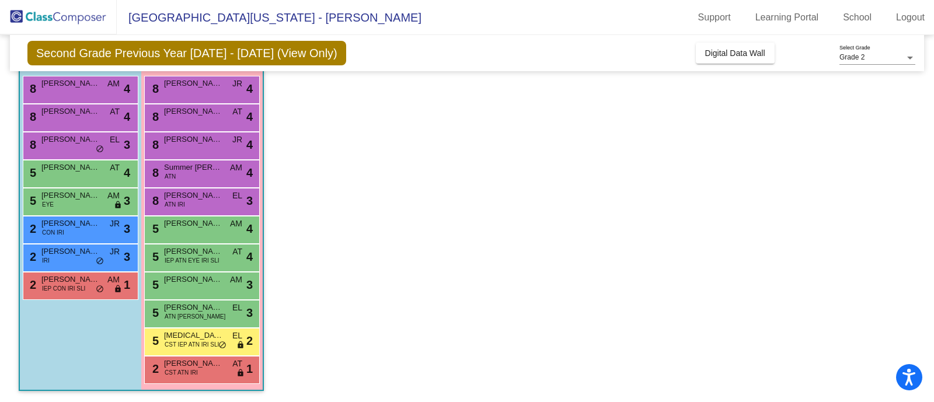
click at [502, 201] on app-classroom "Class 4 - 2nd Class D picture_as_pdf Polly Voss Add Student First Name Last Nam…" at bounding box center [467, 201] width 896 height 403
click at [76, 255] on span "Isaiah Licausi" at bounding box center [70, 252] width 58 height 12
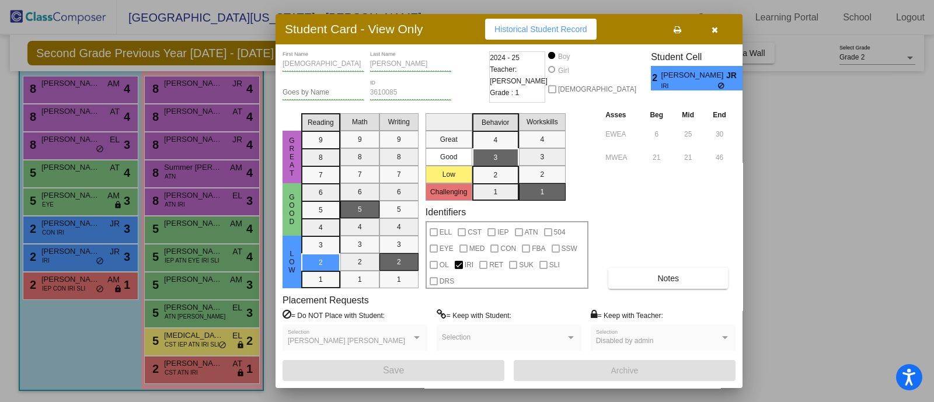
click at [62, 87] on div at bounding box center [467, 201] width 934 height 402
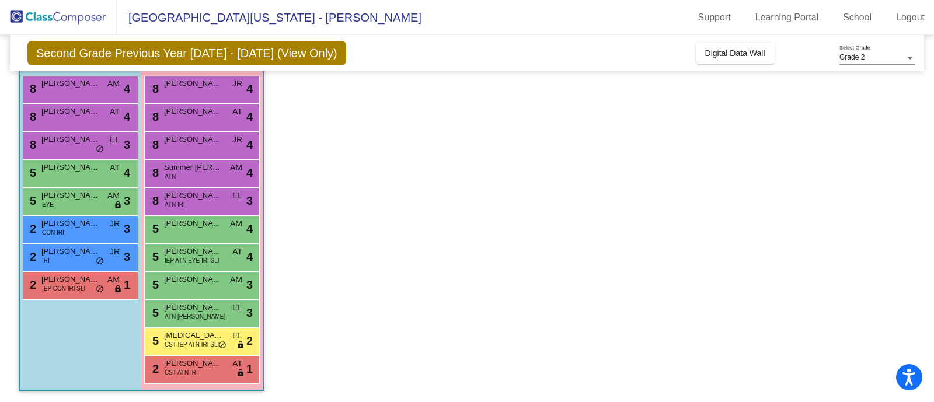
click at [62, 87] on span "Haiden Ayoub" at bounding box center [70, 84] width 58 height 12
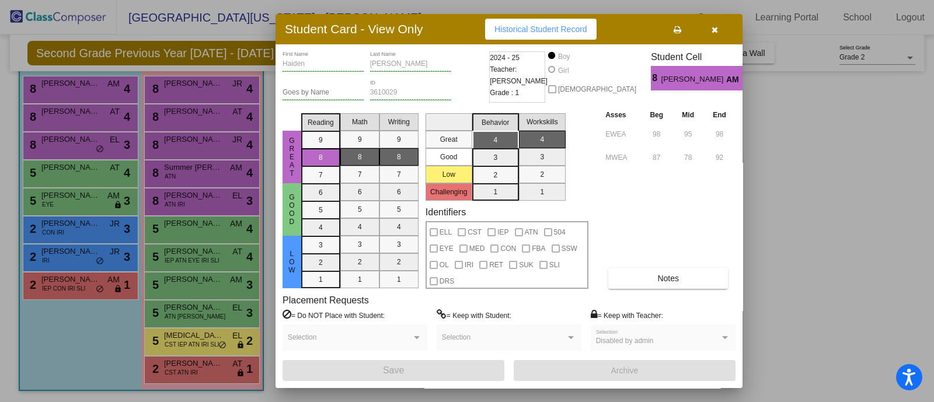
click at [71, 120] on div at bounding box center [467, 201] width 934 height 402
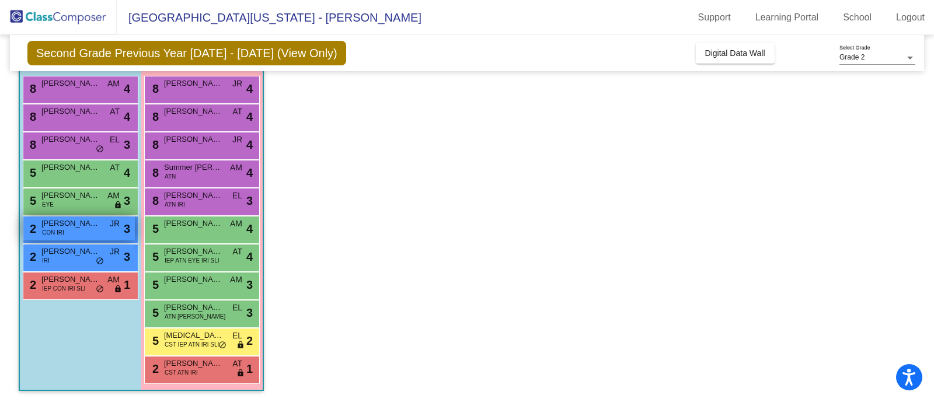
click at [67, 226] on span "Colten David" at bounding box center [70, 224] width 58 height 12
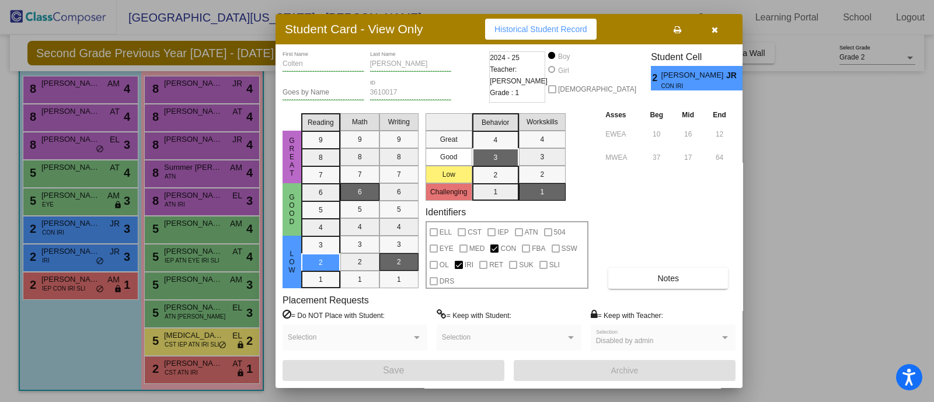
click at [80, 110] on div at bounding box center [467, 201] width 934 height 402
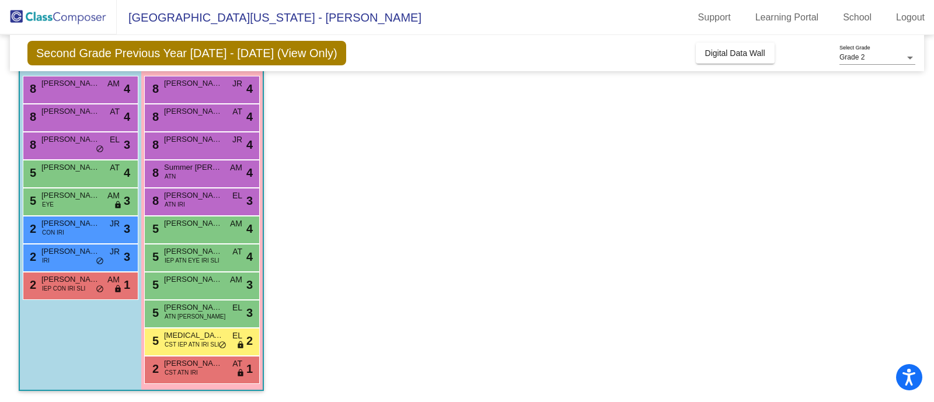
click at [80, 110] on span "Levi Tolsma" at bounding box center [70, 112] width 58 height 12
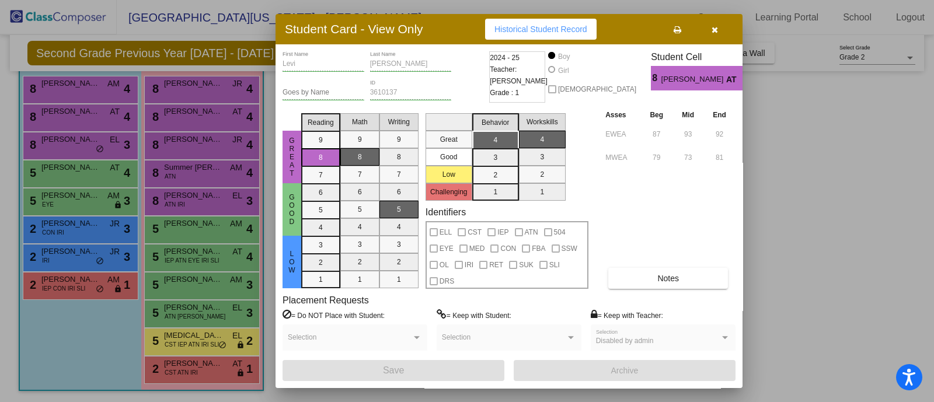
click at [65, 143] on div at bounding box center [467, 201] width 934 height 402
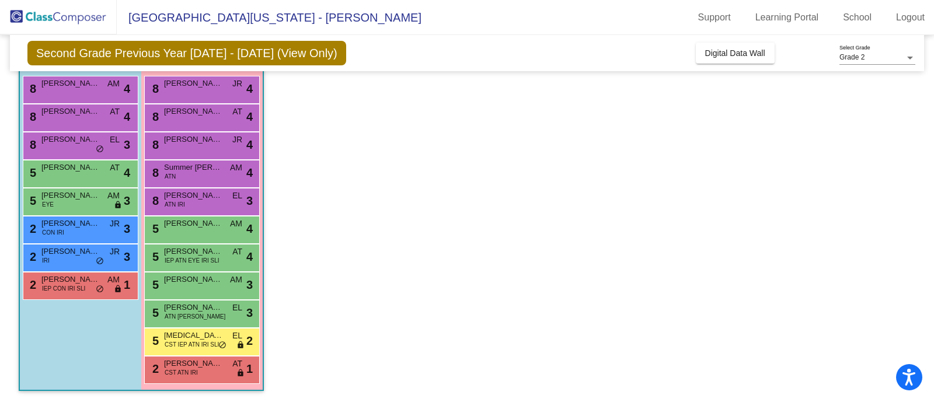
click at [65, 143] on span "Colton Mushlock" at bounding box center [70, 140] width 58 height 12
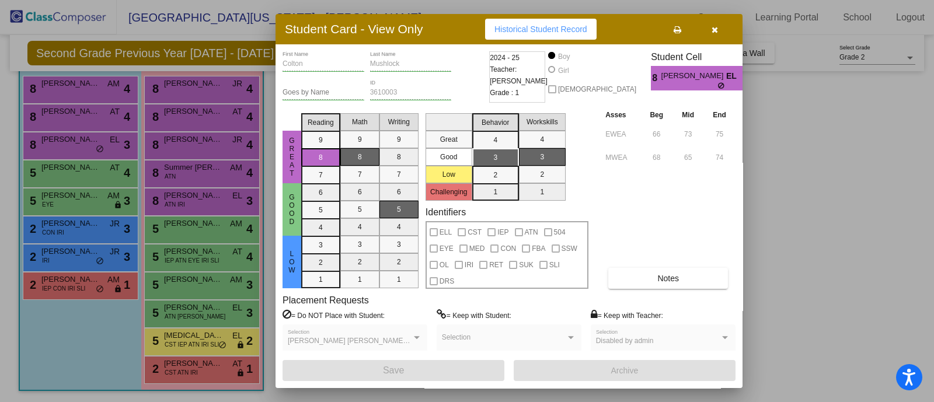
click at [70, 176] on div at bounding box center [467, 201] width 934 height 402
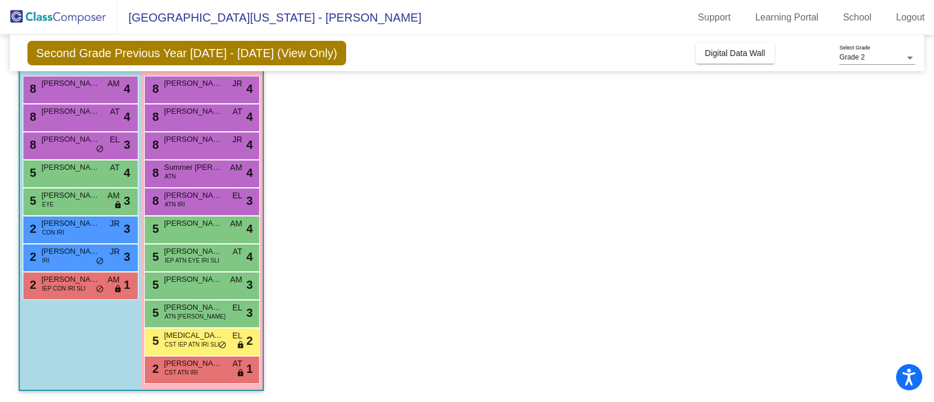
click at [70, 176] on div "5 Weston Bessinger AT lock do_not_disturb_alt 4" at bounding box center [78, 172] width 111 height 24
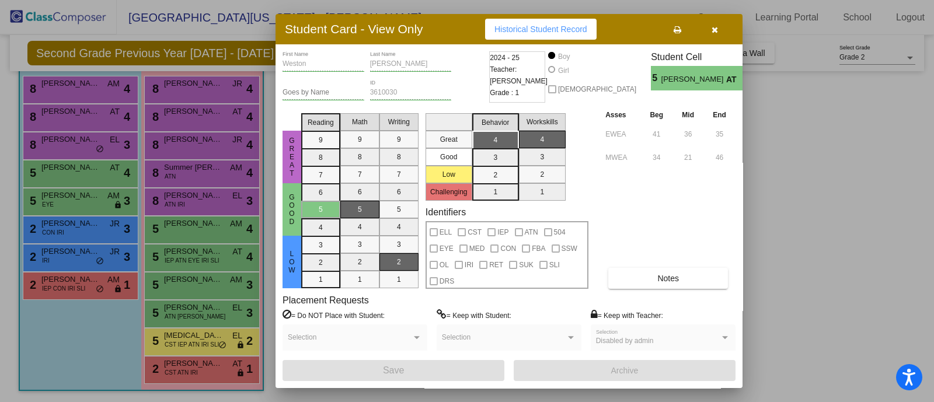
click at [70, 337] on div at bounding box center [467, 201] width 934 height 402
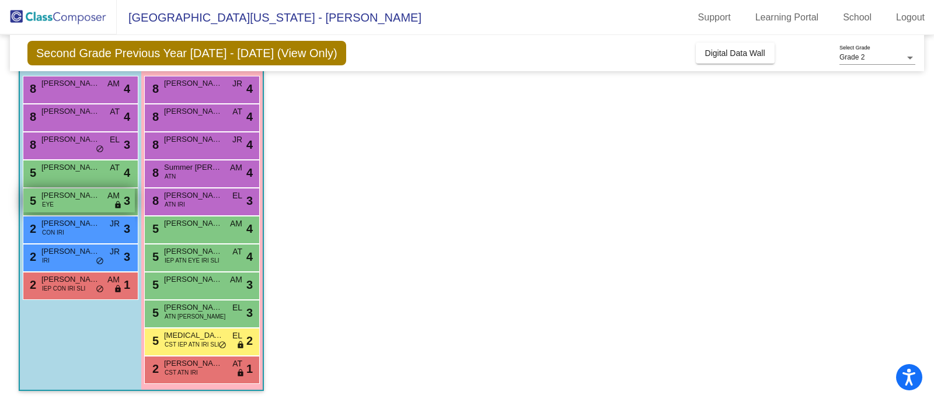
click at [70, 201] on div "5 Ellis Raatz EYE AM lock do_not_disturb_alt 3" at bounding box center [78, 200] width 111 height 24
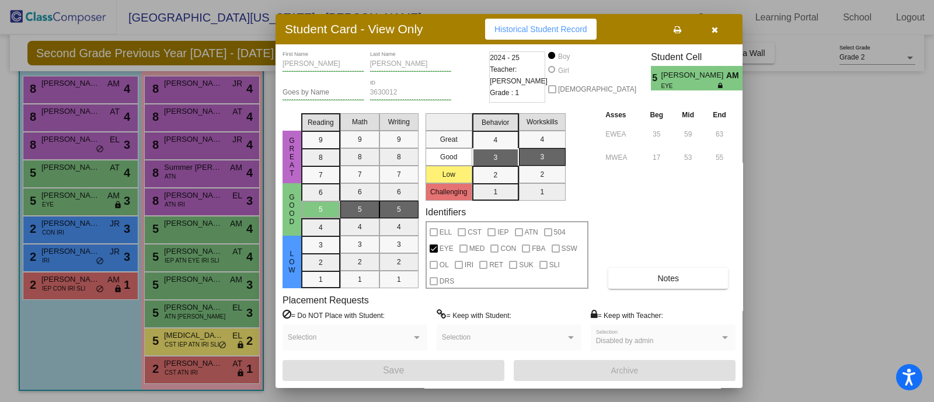
click at [71, 228] on div at bounding box center [467, 201] width 934 height 402
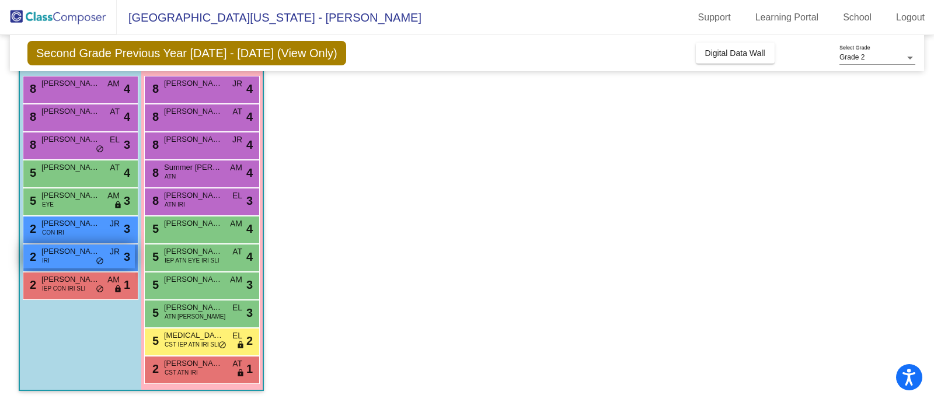
click at [69, 259] on div "2 Isaiah Licausi IRI JR lock do_not_disturb_alt 3" at bounding box center [78, 257] width 111 height 24
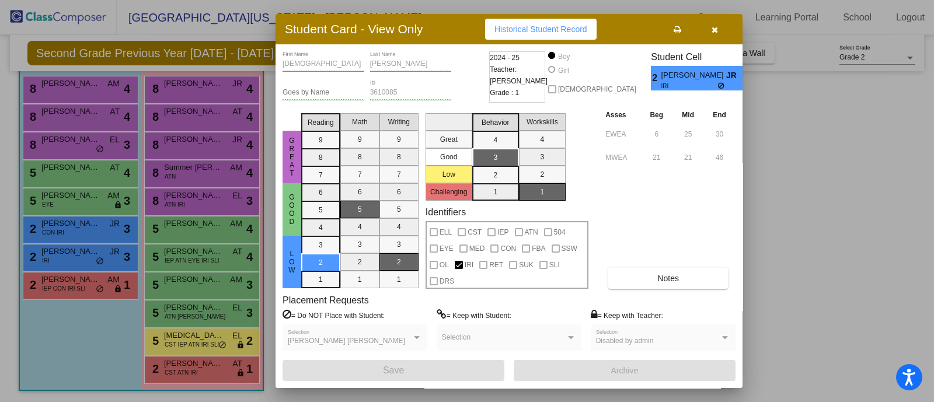
click at [69, 294] on div at bounding box center [467, 201] width 934 height 402
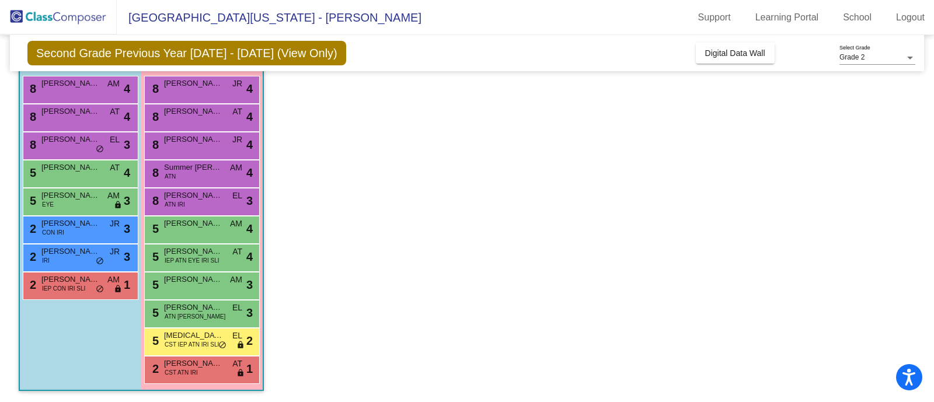
click at [69, 294] on div "2 Colton Kucharek IEP CON IRI SLI AM lock do_not_disturb_alt 1" at bounding box center [78, 285] width 111 height 24
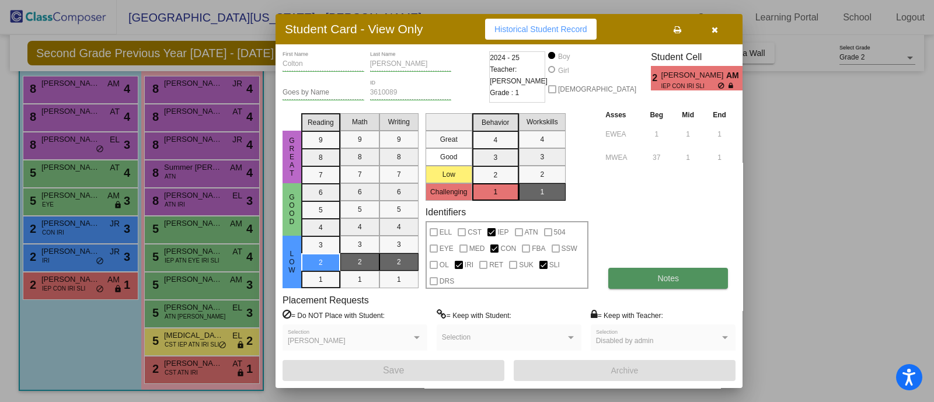
click at [645, 284] on button "Notes" at bounding box center [668, 278] width 120 height 21
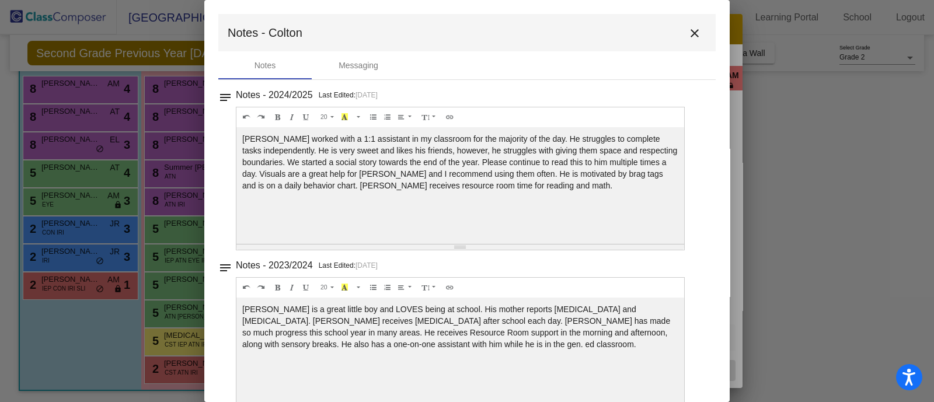
click at [687, 34] on mat-icon "close" at bounding box center [694, 33] width 14 height 14
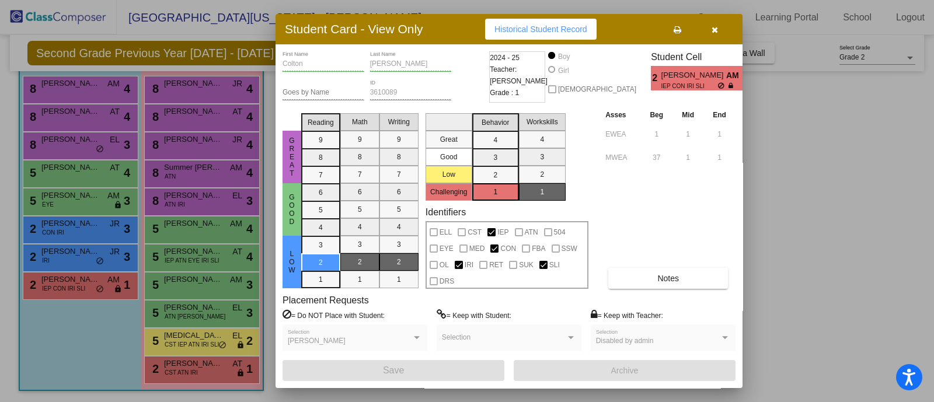
click at [176, 95] on div at bounding box center [467, 201] width 934 height 402
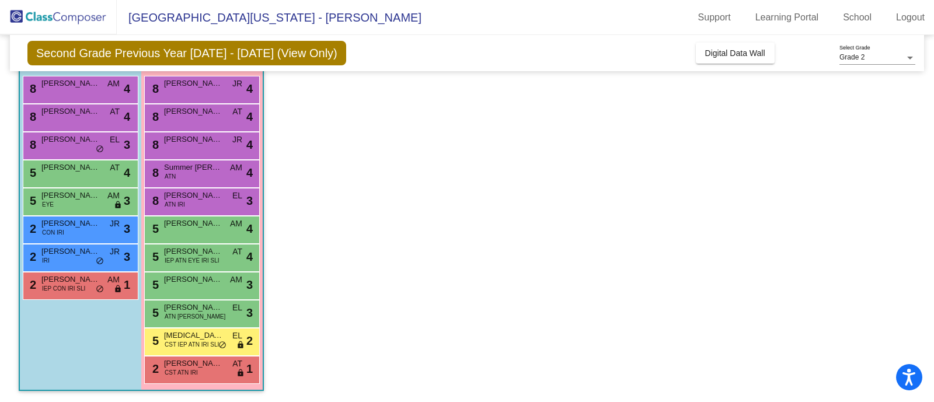
click at [176, 95] on div "8 Kathyrn Templeton JR lock do_not_disturb_alt 4" at bounding box center [201, 88] width 111 height 24
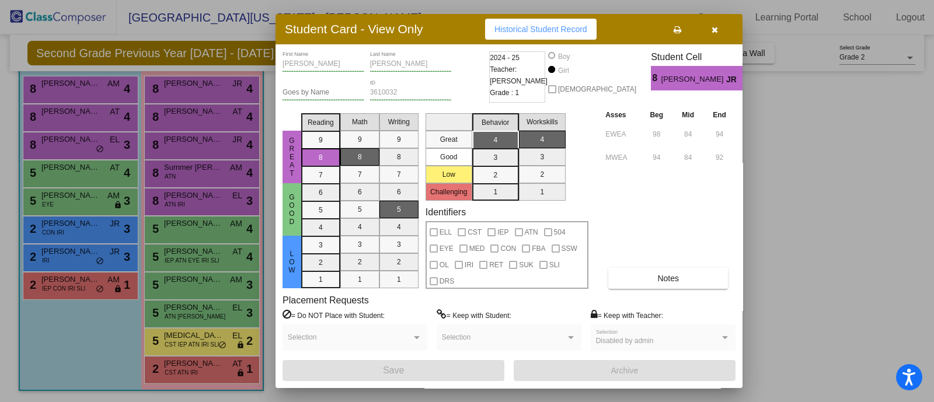
click at [202, 113] on div at bounding box center [467, 201] width 934 height 402
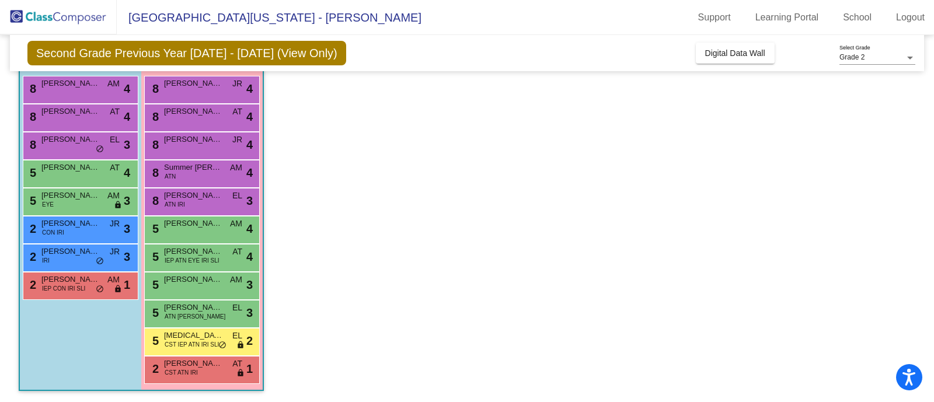
click at [202, 113] on span "Melanie Mathews" at bounding box center [193, 112] width 58 height 12
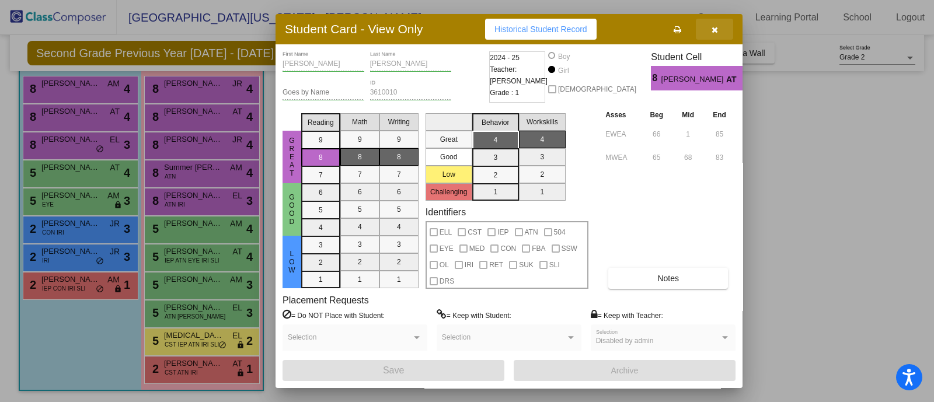
click at [719, 27] on button "button" at bounding box center [714, 29] width 37 height 21
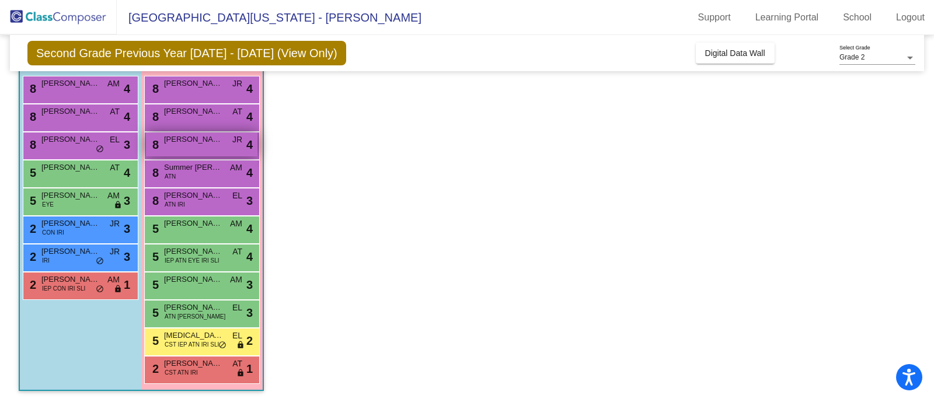
click at [201, 145] on div "8 Raven Robertson JR lock do_not_disturb_alt 4" at bounding box center [201, 144] width 111 height 24
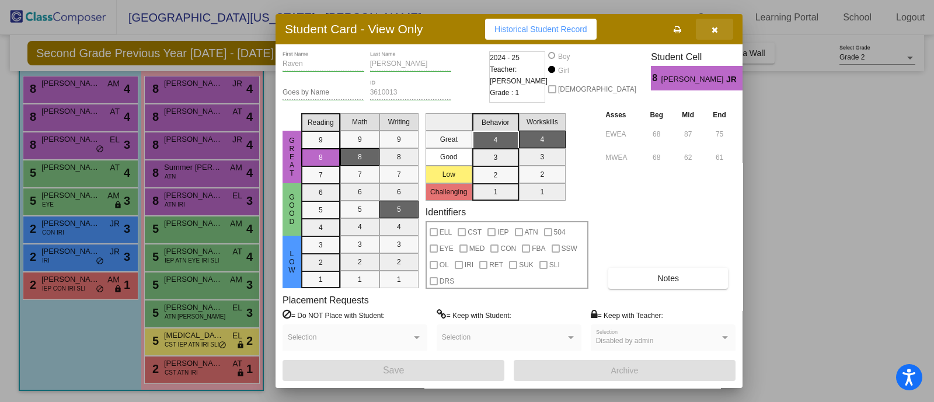
click at [719, 27] on button "button" at bounding box center [714, 29] width 37 height 21
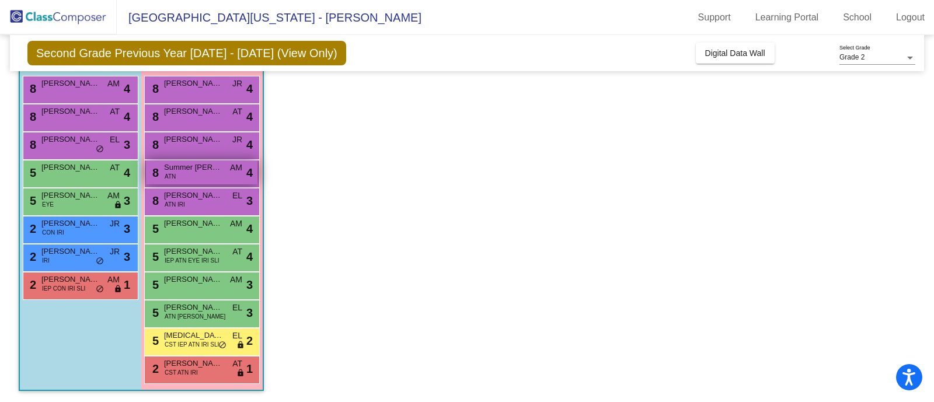
click at [177, 172] on span "Summer Spicer" at bounding box center [193, 168] width 58 height 12
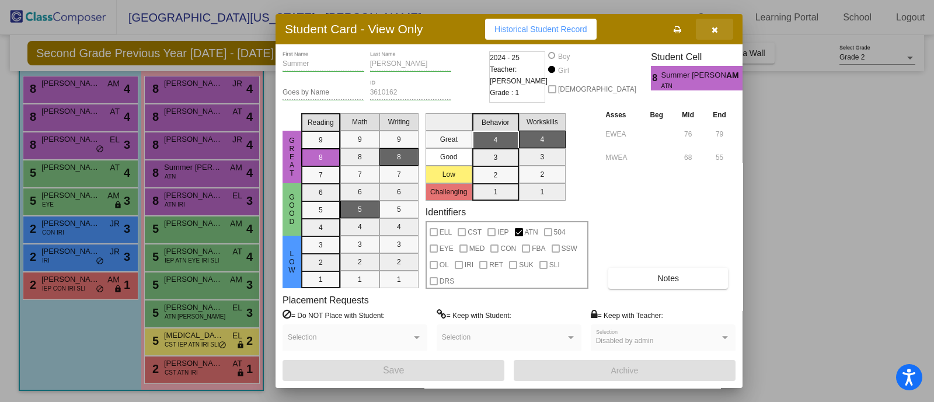
click at [714, 26] on icon "button" at bounding box center [714, 30] width 6 height 8
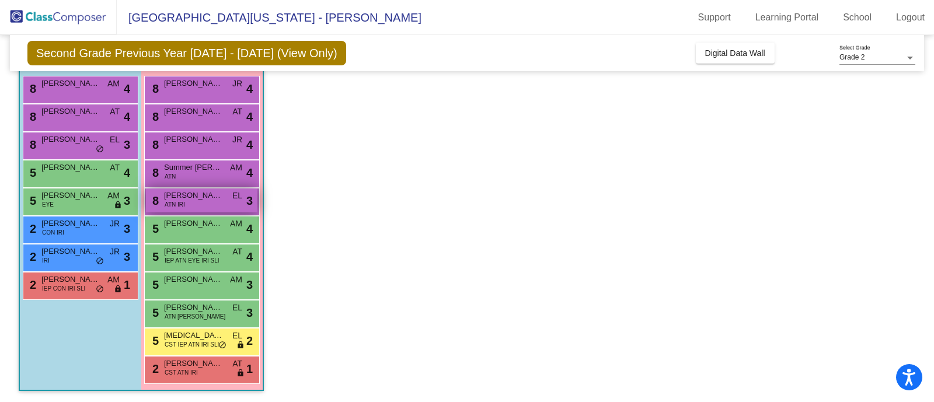
click at [187, 206] on div "8 Aleigha Hardy ATN IRI EL lock do_not_disturb_alt 3" at bounding box center [201, 200] width 111 height 24
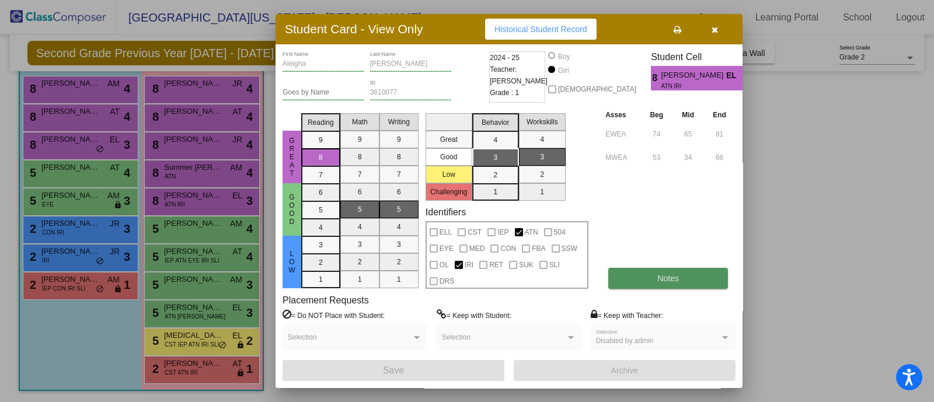
click at [677, 279] on span "Notes" at bounding box center [668, 278] width 22 height 9
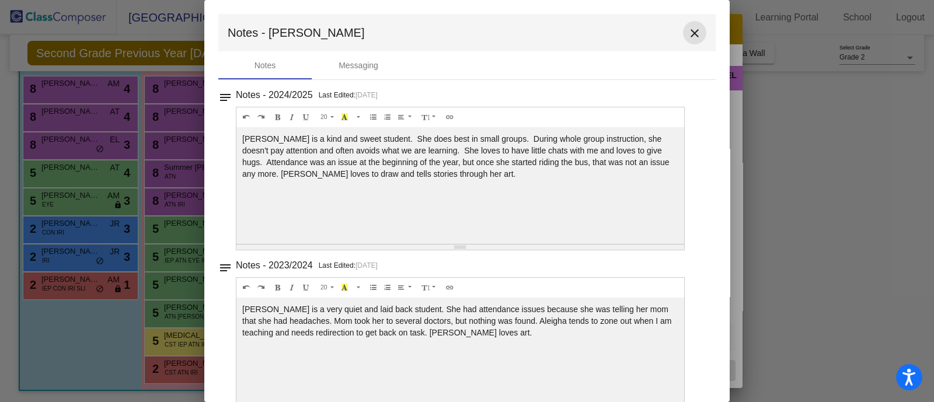
click at [688, 33] on mat-icon "close" at bounding box center [694, 33] width 14 height 14
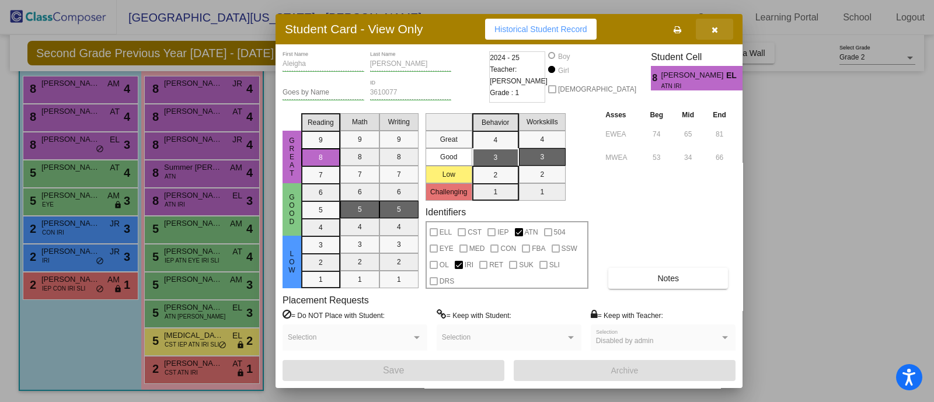
click at [718, 27] on button "button" at bounding box center [714, 29] width 37 height 21
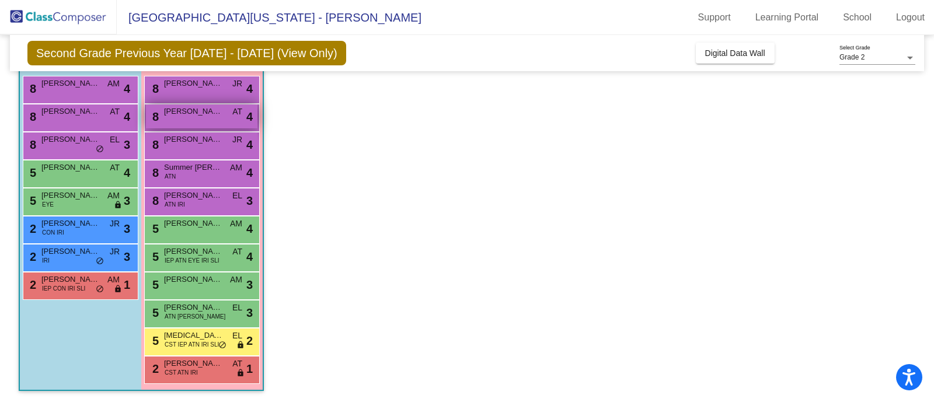
click at [186, 106] on span "Melanie Mathews" at bounding box center [193, 112] width 58 height 12
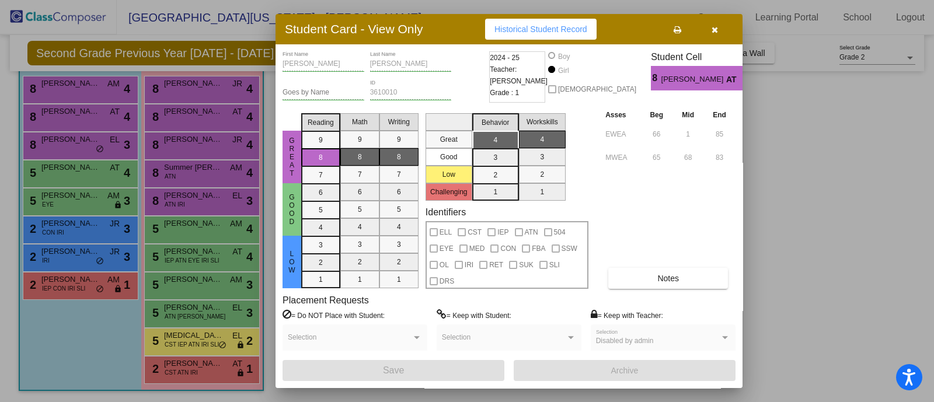
click at [202, 229] on div at bounding box center [467, 201] width 934 height 402
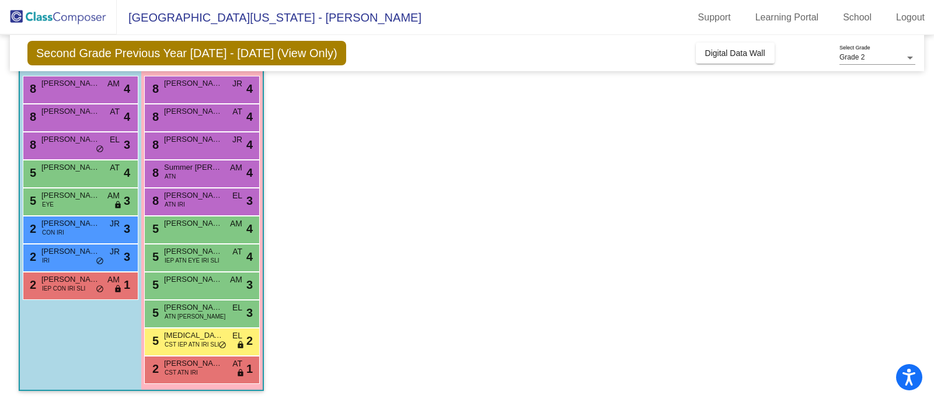
click at [202, 229] on div "5 Izabella Bitner AM lock do_not_disturb_alt 4" at bounding box center [201, 228] width 111 height 24
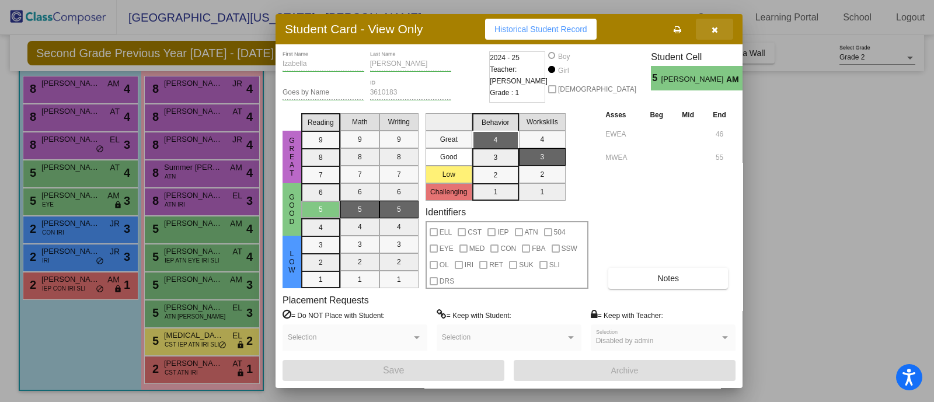
click at [712, 30] on icon "button" at bounding box center [714, 30] width 6 height 8
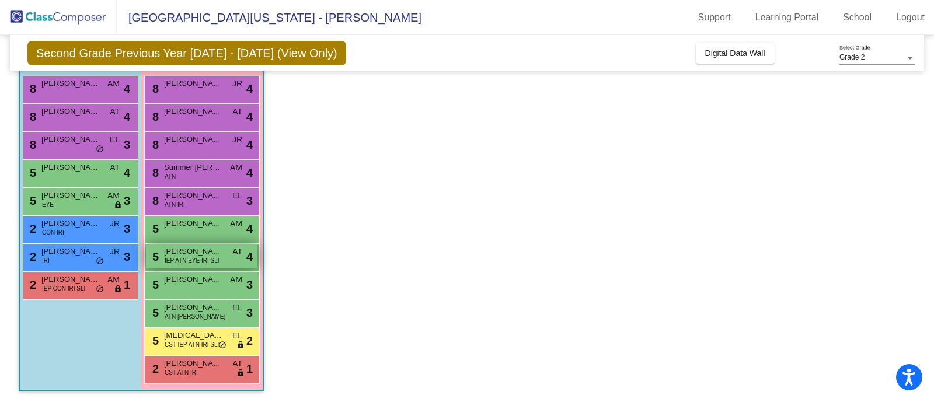
click at [195, 263] on span "IEP ATN EYE IRI SLI" at bounding box center [192, 260] width 55 height 9
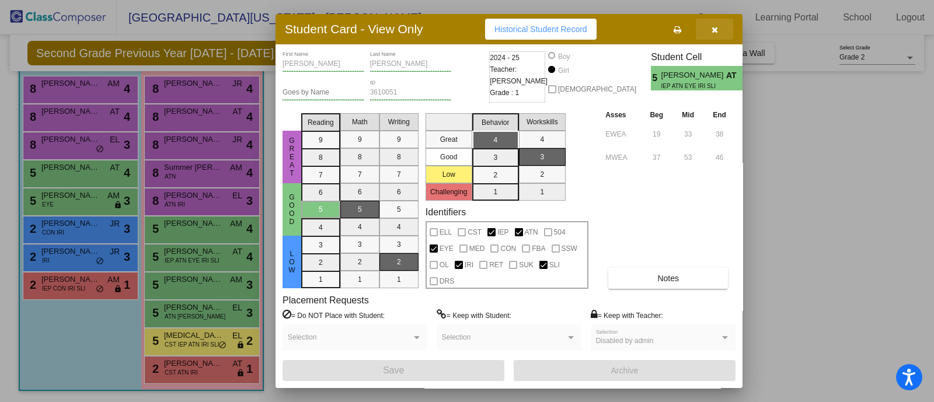
click at [711, 31] on icon "button" at bounding box center [714, 30] width 6 height 8
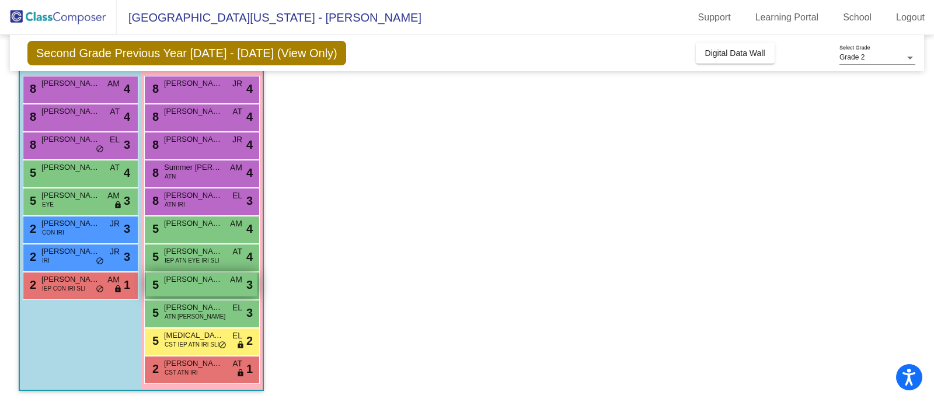
click at [210, 285] on div "5 Joslynn Young AM lock do_not_disturb_alt 3" at bounding box center [201, 285] width 111 height 24
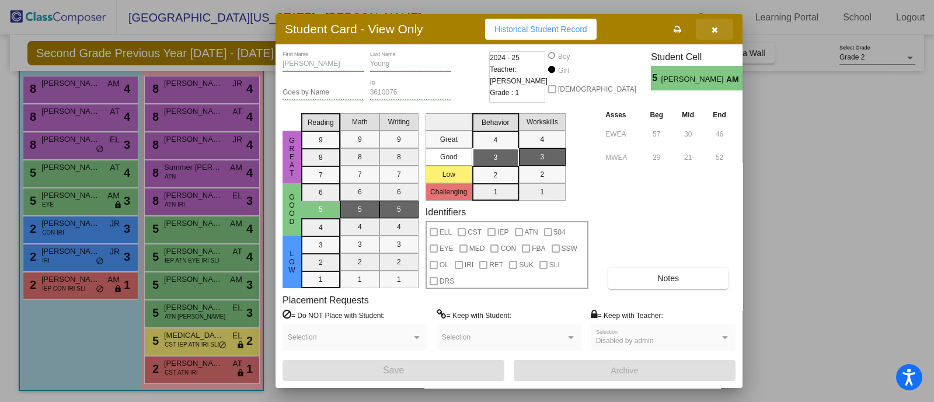
click at [717, 32] on icon "button" at bounding box center [714, 30] width 6 height 8
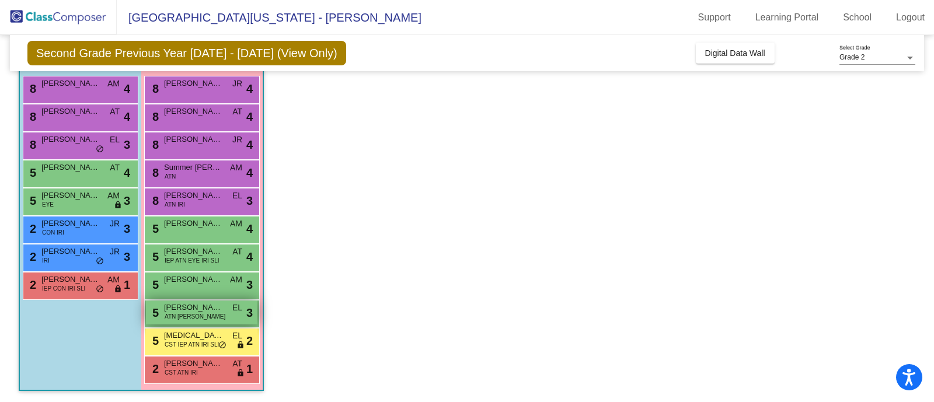
click at [197, 313] on span "ATN RET SUK" at bounding box center [195, 316] width 61 height 9
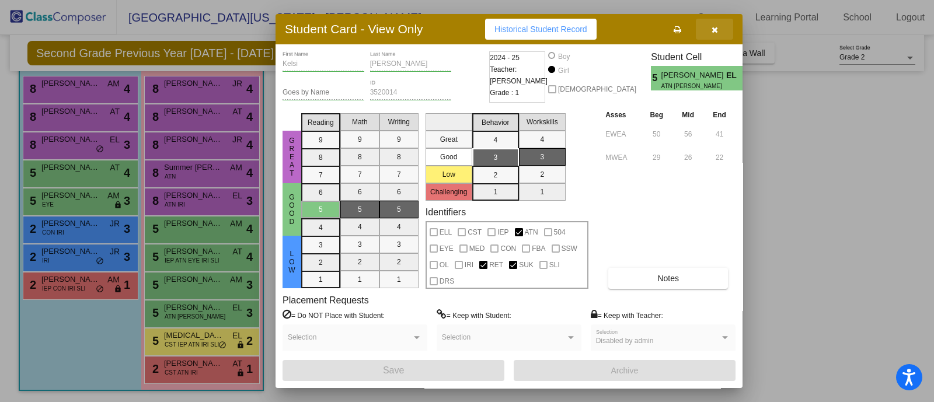
click at [713, 28] on icon "button" at bounding box center [714, 30] width 6 height 8
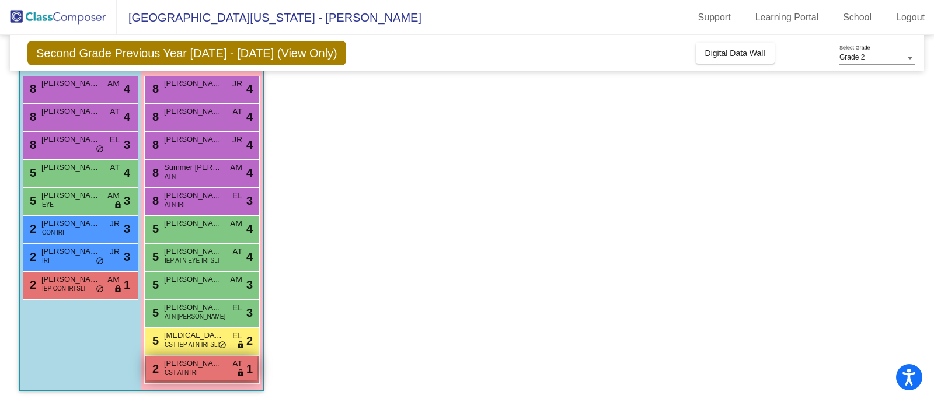
click at [193, 362] on span "Eliza Durrett" at bounding box center [193, 364] width 58 height 12
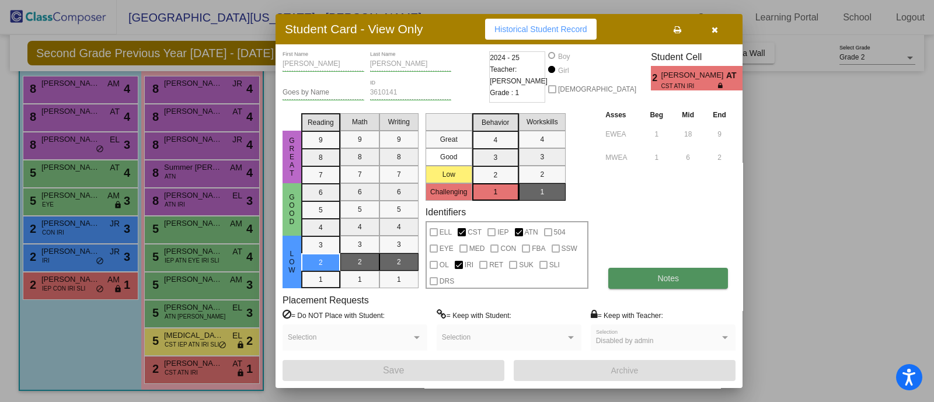
click at [663, 281] on span "Notes" at bounding box center [668, 278] width 22 height 9
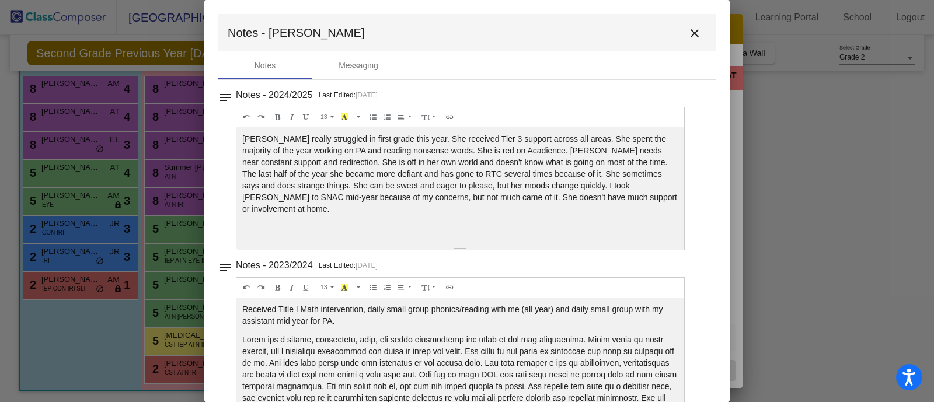
click at [680, 103] on div "Notes - 2023/2024 Last Edited: 4/30/24" at bounding box center [472, 95] width 472 height 16
click at [687, 37] on mat-icon "close" at bounding box center [694, 33] width 14 height 14
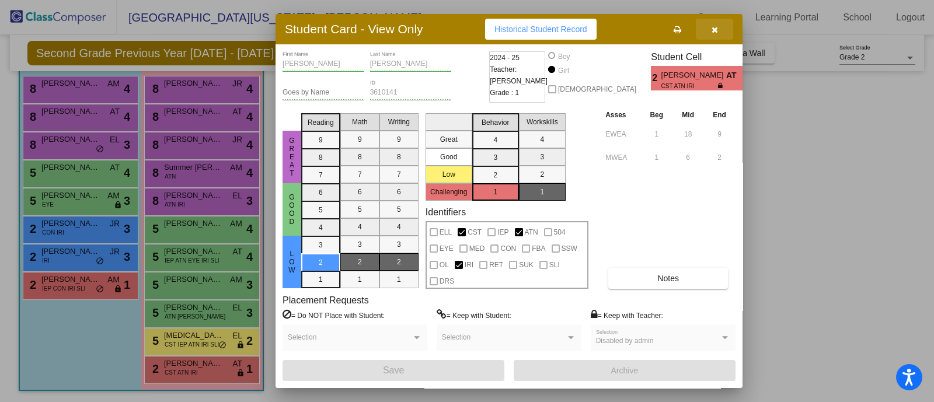
click at [715, 29] on icon "button" at bounding box center [714, 30] width 6 height 8
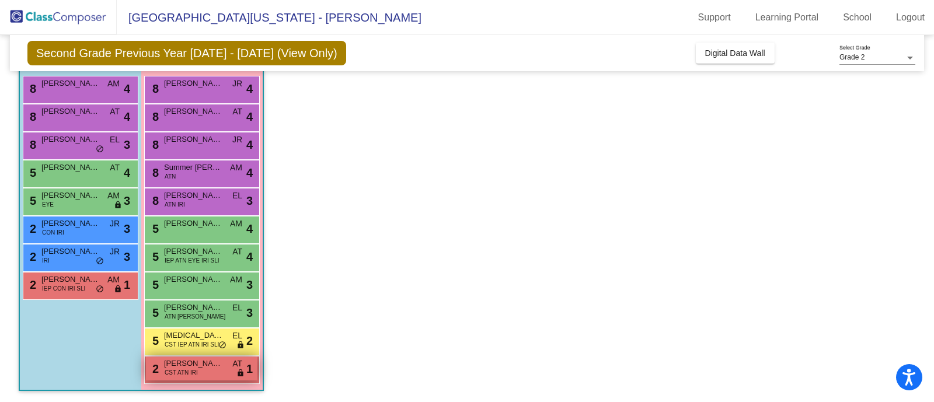
click at [180, 376] on span "CST ATN IRI" at bounding box center [181, 372] width 33 height 9
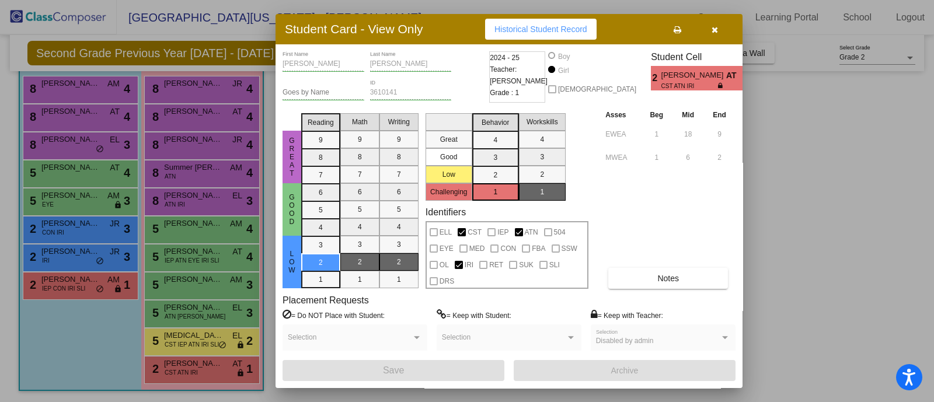
click at [715, 27] on icon "button" at bounding box center [714, 30] width 6 height 8
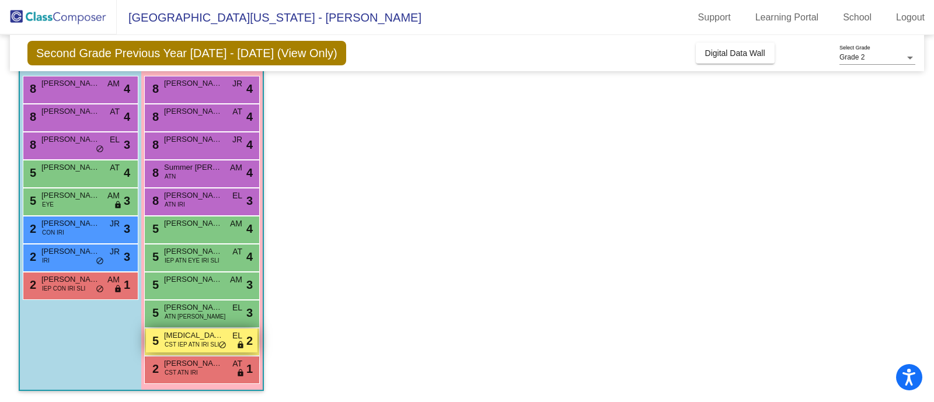
click at [200, 348] on div "5 Alli Belding CST IEP ATN IRI SLI EL lock do_not_disturb_alt 2" at bounding box center [201, 341] width 111 height 24
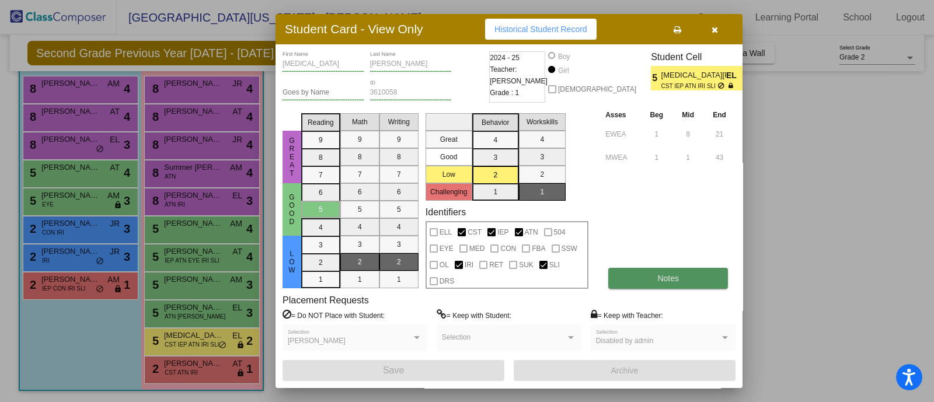
click at [689, 279] on button "Notes" at bounding box center [668, 278] width 120 height 21
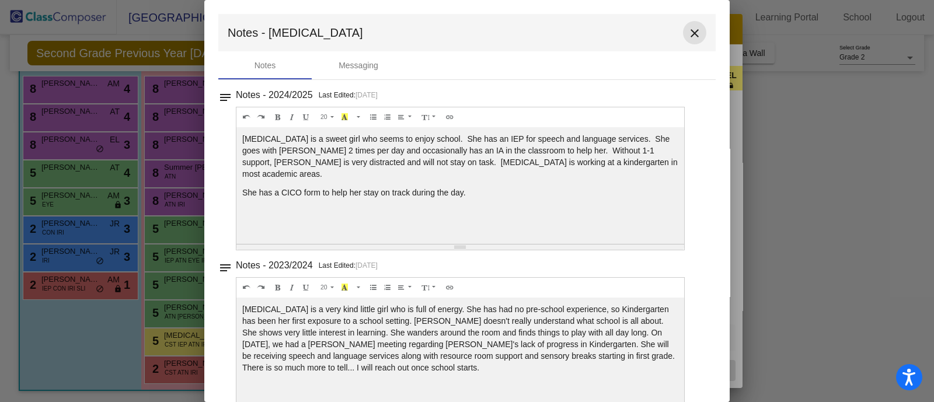
click at [688, 36] on mat-icon "close" at bounding box center [694, 33] width 14 height 14
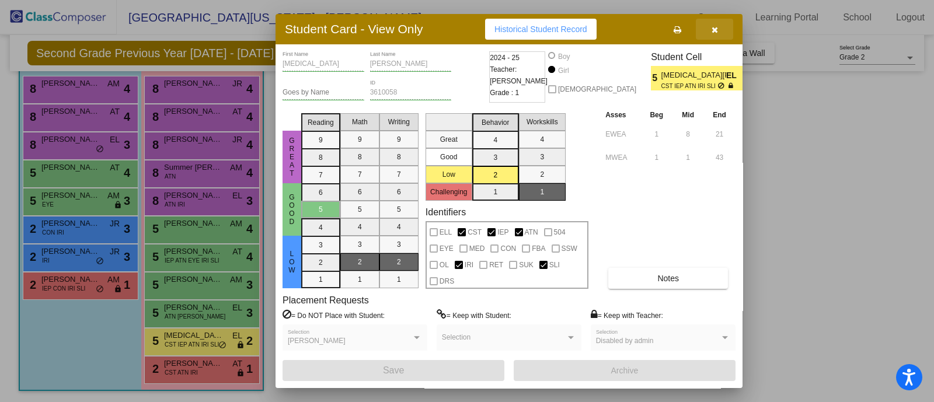
click at [712, 33] on icon "button" at bounding box center [714, 30] width 6 height 8
